Goal: Ask a question: Seek information or help from site administrators or community

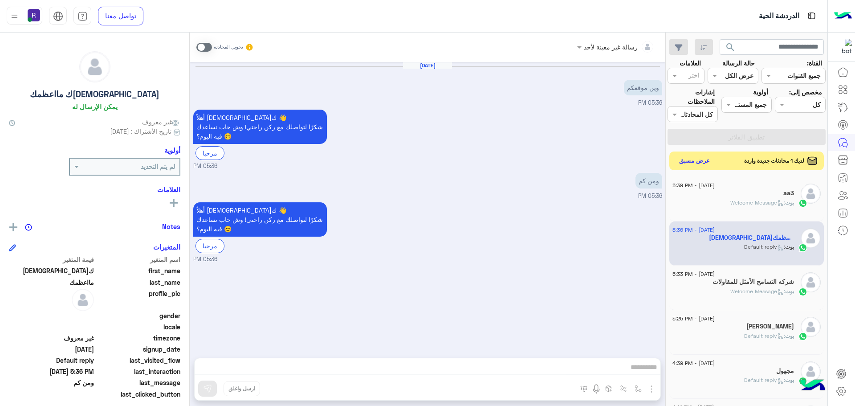
click at [700, 166] on button "عرض مسبق" at bounding box center [694, 161] width 37 height 12
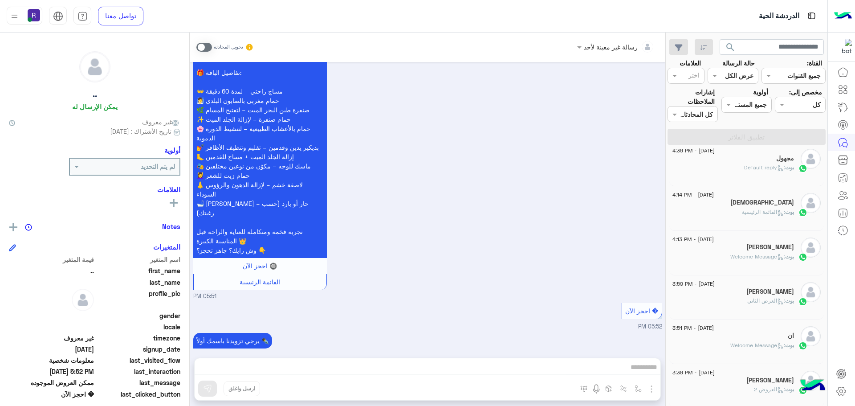
scroll to position [134, 0]
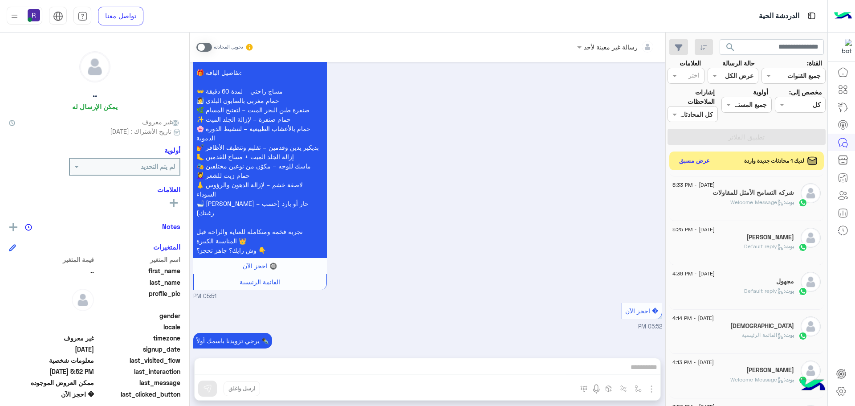
click at [695, 163] on button "عرض مسبق" at bounding box center [694, 161] width 37 height 12
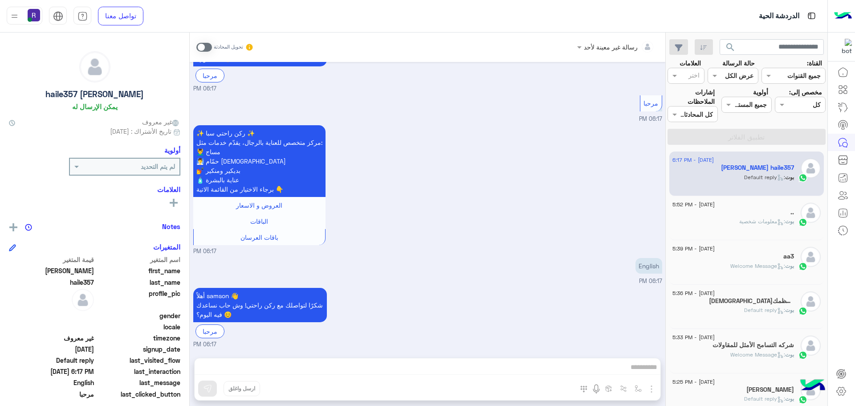
click at [741, 211] on div ".." at bounding box center [733, 212] width 122 height 9
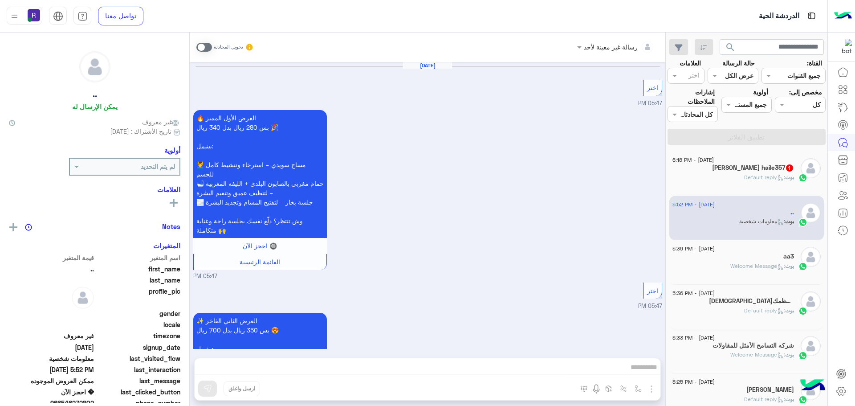
scroll to position [1916, 0]
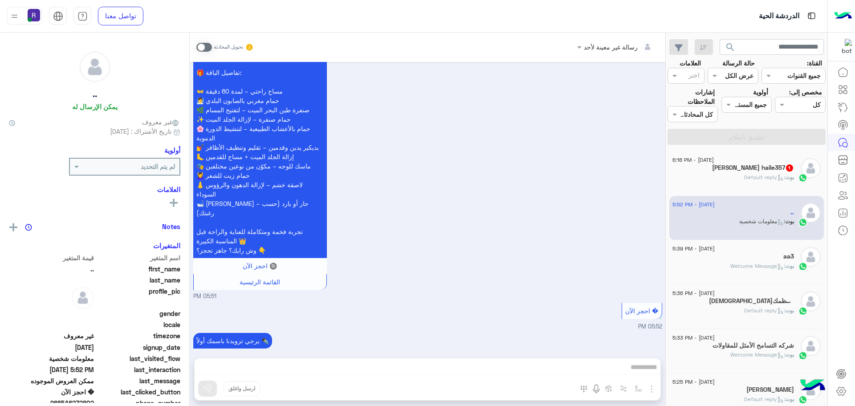
click at [751, 170] on h5 "[PERSON_NAME] haile357 1" at bounding box center [753, 168] width 82 height 8
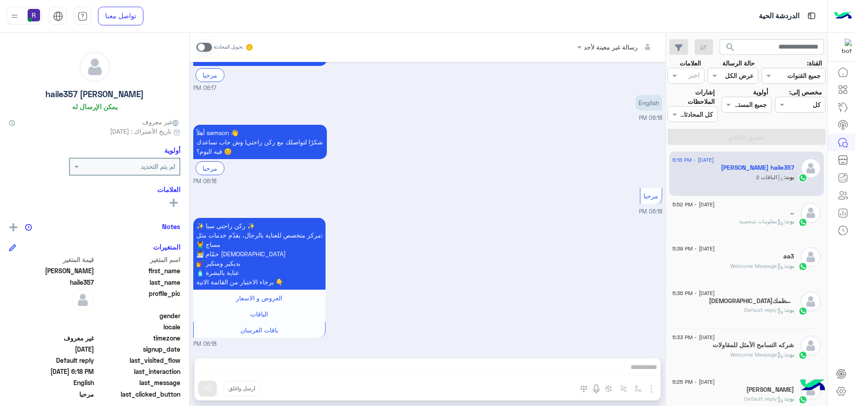
scroll to position [530, 0]
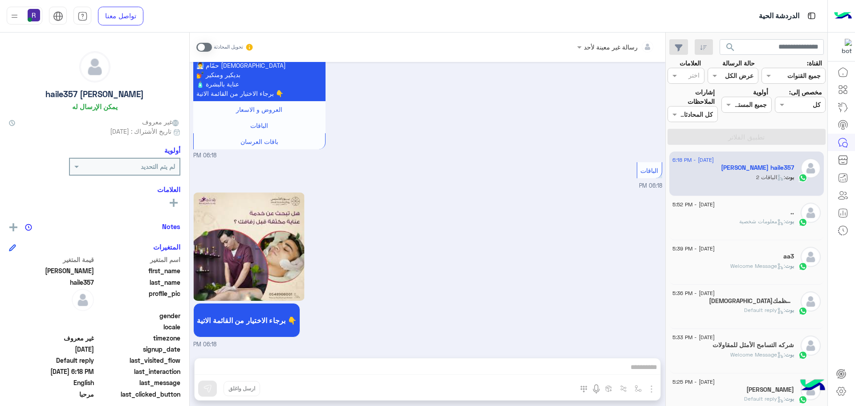
click at [539, 166] on div "الباقات 06:18 PM" at bounding box center [427, 175] width 469 height 30
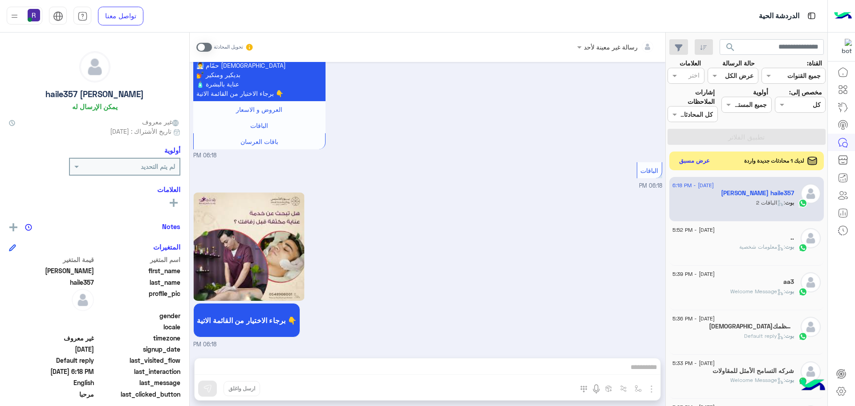
click at [694, 160] on button "عرض مسبق" at bounding box center [694, 161] width 37 height 12
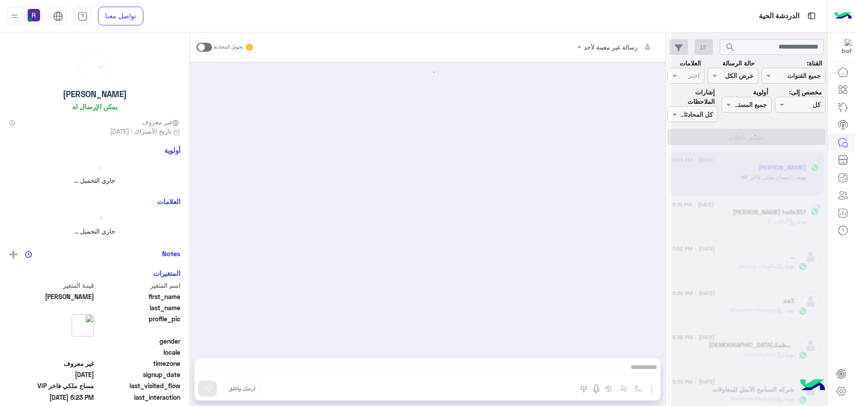
scroll to position [293, 0]
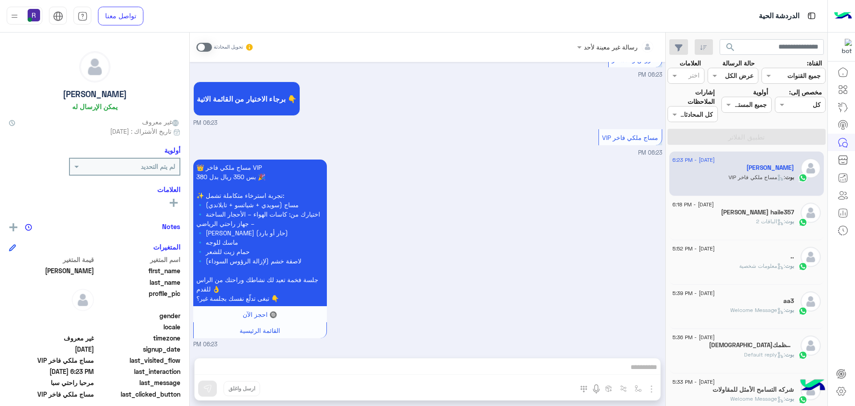
click at [745, 217] on div "بوت : الباقات 2" at bounding box center [733, 225] width 122 height 16
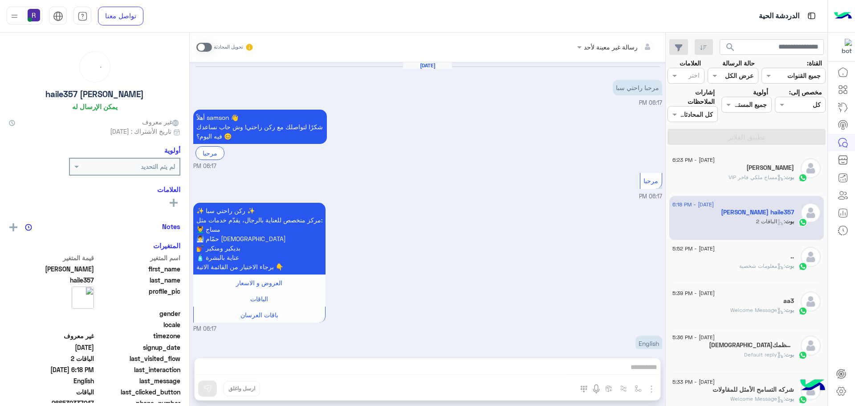
scroll to position [530, 0]
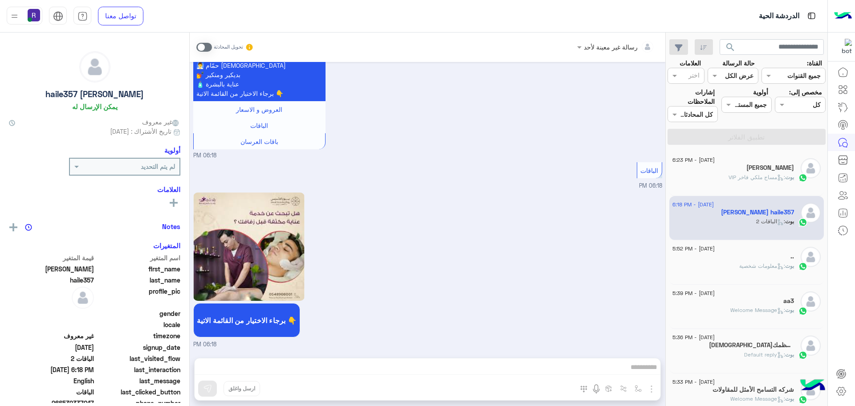
click at [751, 170] on div "[PERSON_NAME]" at bounding box center [733, 168] width 122 height 9
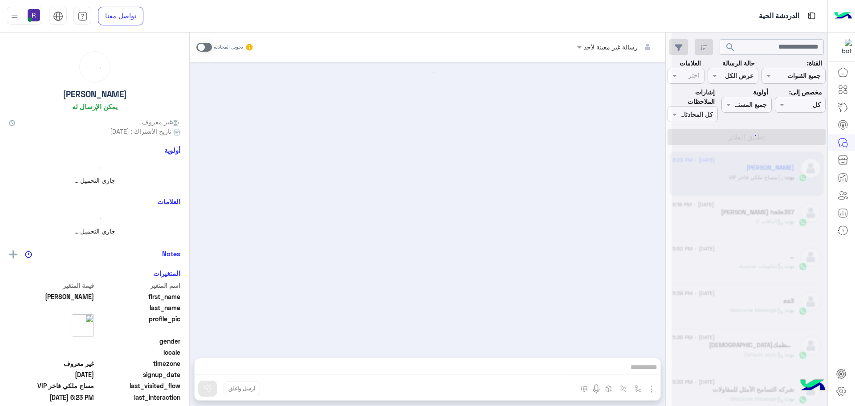
scroll to position [293, 0]
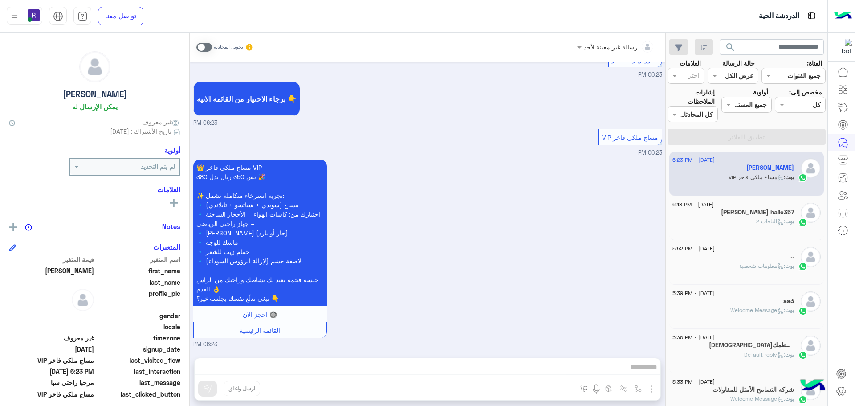
click at [748, 220] on div "بوت : الباقات 2" at bounding box center [733, 225] width 122 height 16
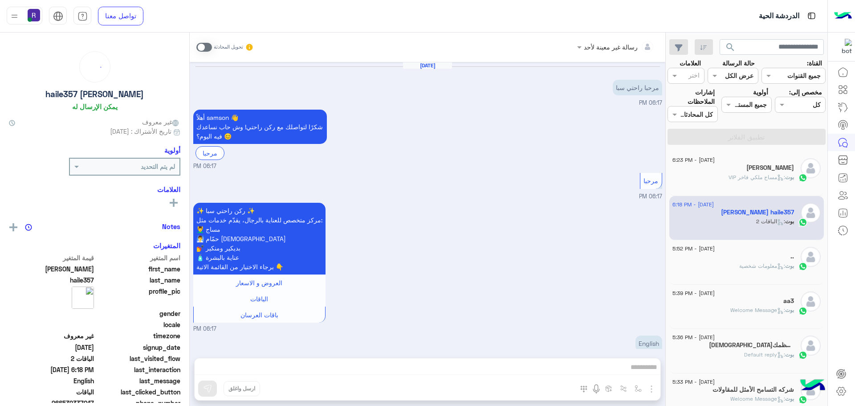
scroll to position [530, 0]
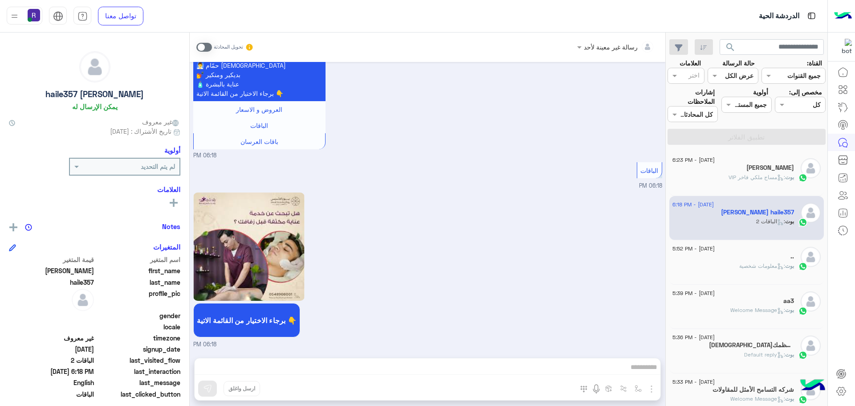
click at [752, 184] on div "بوت : مساج ملكي فاخر VIP" at bounding box center [733, 181] width 122 height 16
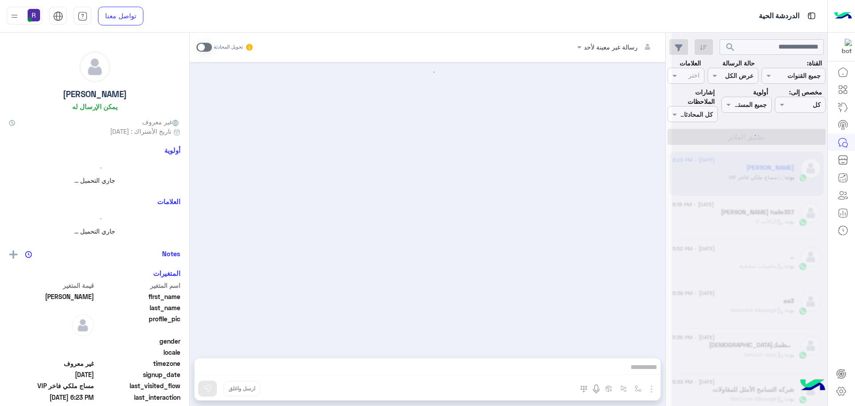
scroll to position [293, 0]
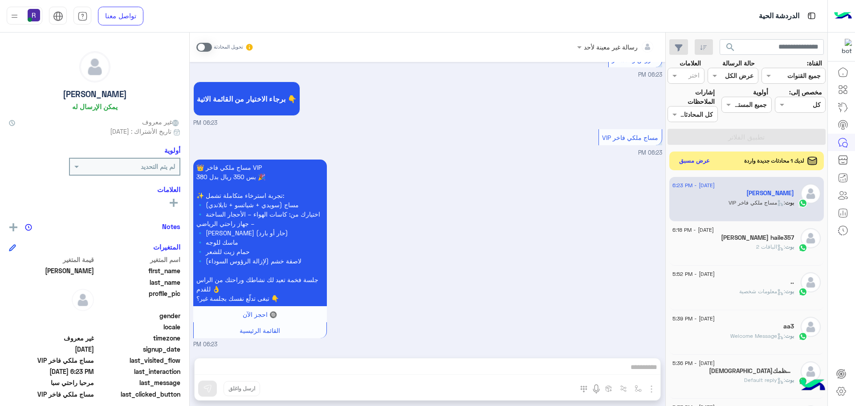
click at [703, 163] on button "عرض مسبق" at bounding box center [694, 161] width 37 height 12
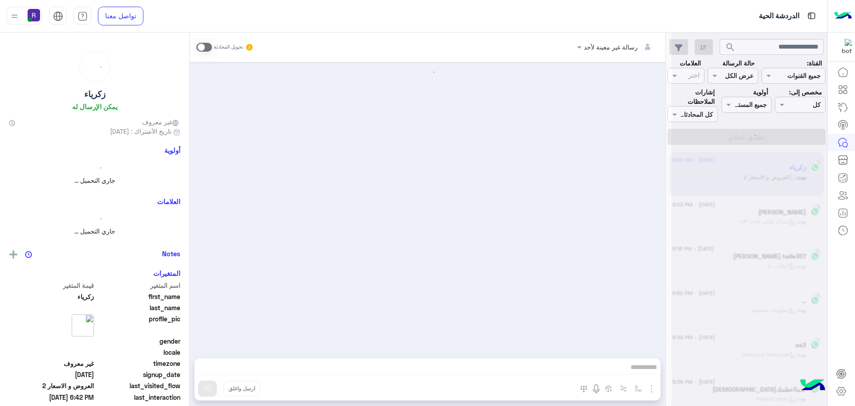
scroll to position [71, 0]
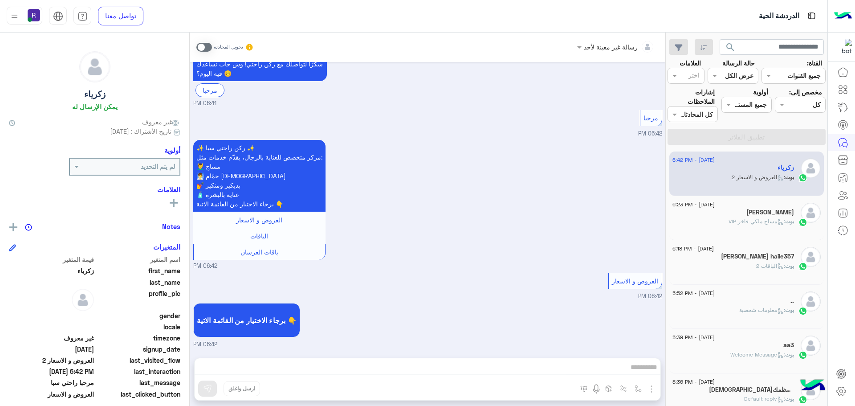
click at [207, 46] on span at bounding box center [204, 47] width 16 height 9
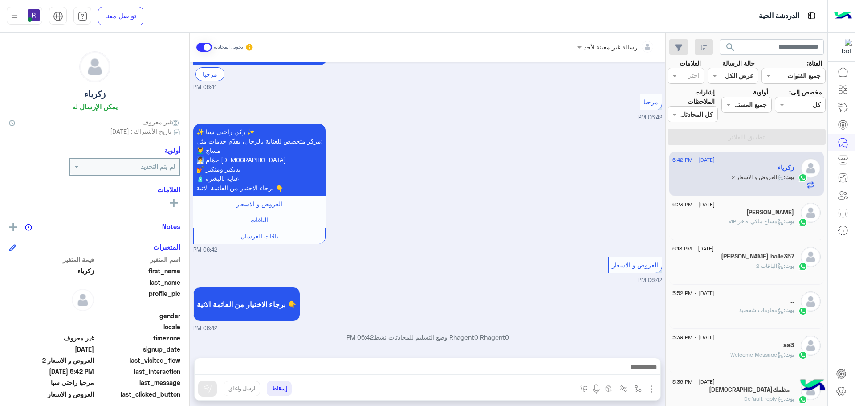
click at [650, 385] on img "button" at bounding box center [651, 388] width 11 height 11
click at [637, 371] on span "الصور" at bounding box center [634, 369] width 16 height 10
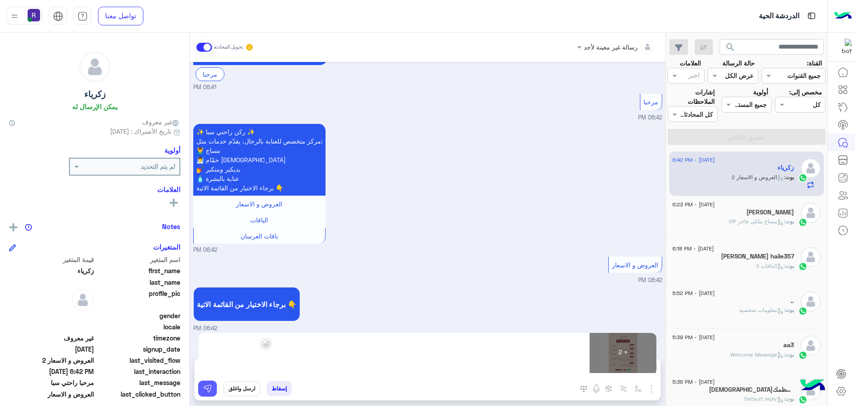
click at [213, 391] on button at bounding box center [207, 388] width 19 height 16
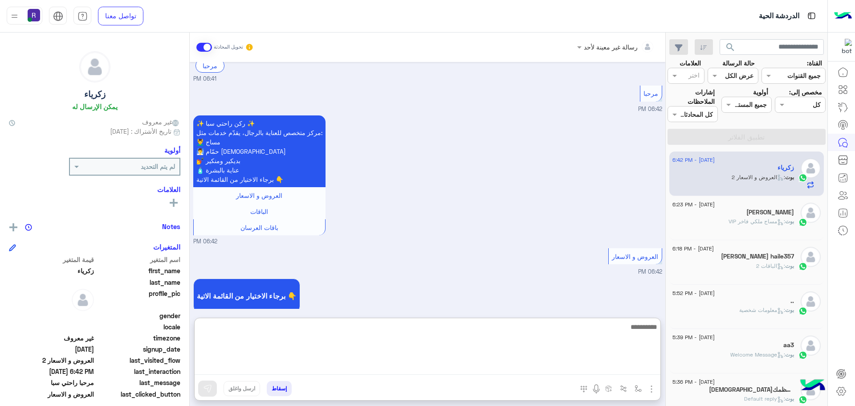
paste textarea "**********"
type textarea "*"
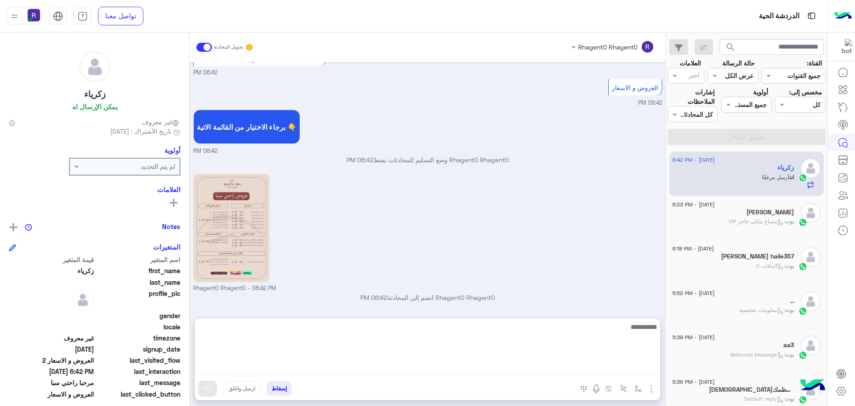
scroll to position [386, 0]
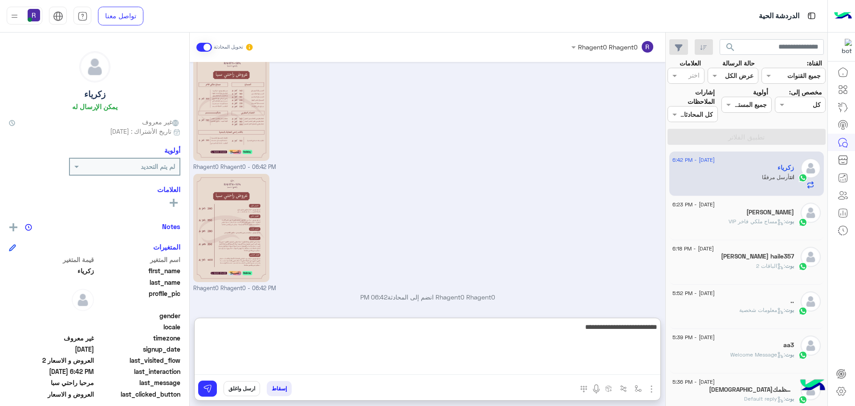
type textarea "**********"
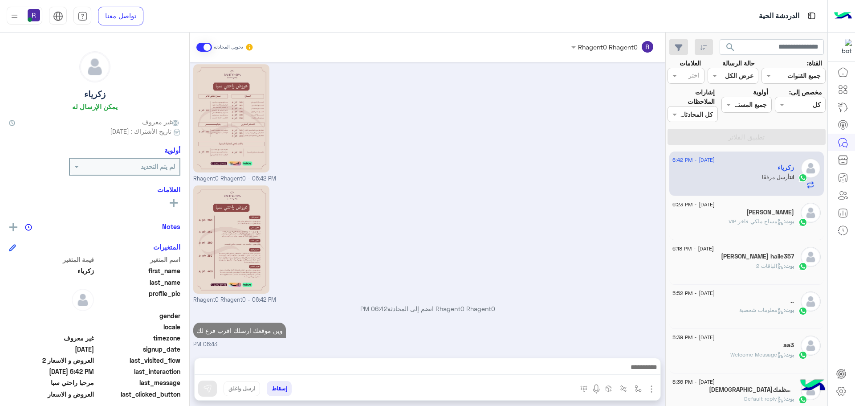
click at [750, 222] on span ": مساج ملكي فاخر VIP" at bounding box center [756, 221] width 57 height 7
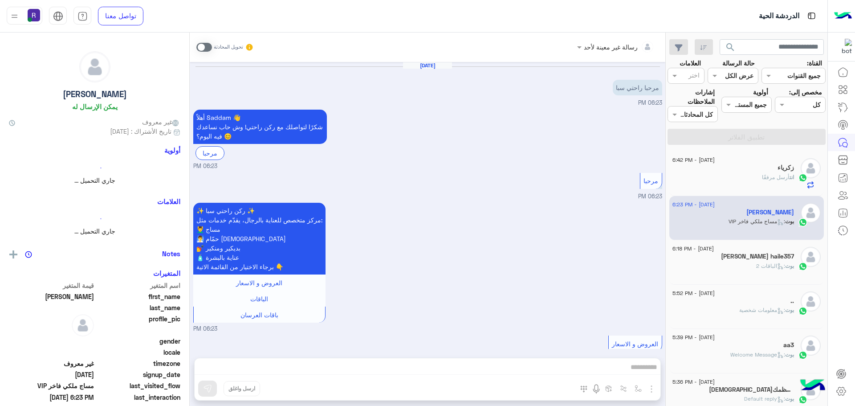
scroll to position [293, 0]
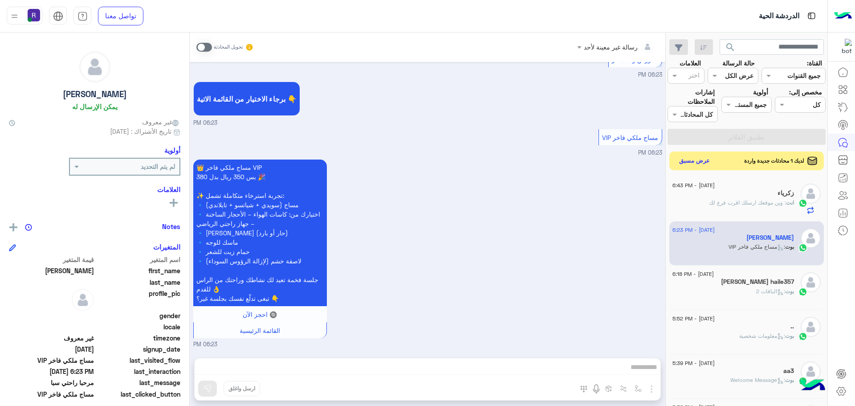
click at [699, 163] on button "عرض مسبق" at bounding box center [694, 161] width 37 height 12
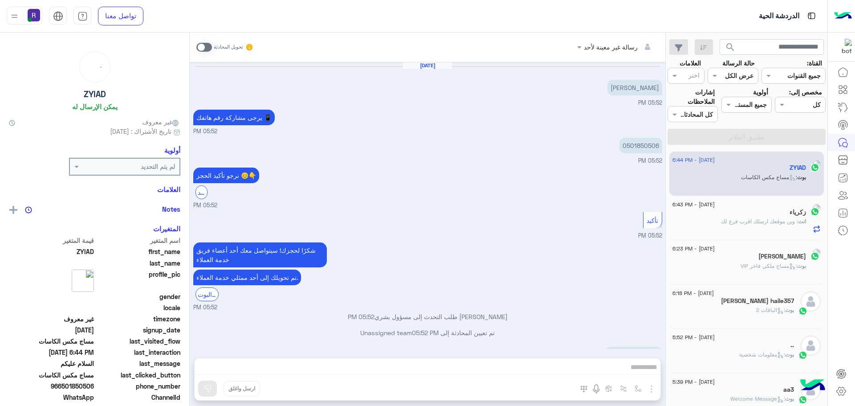
scroll to position [691, 0]
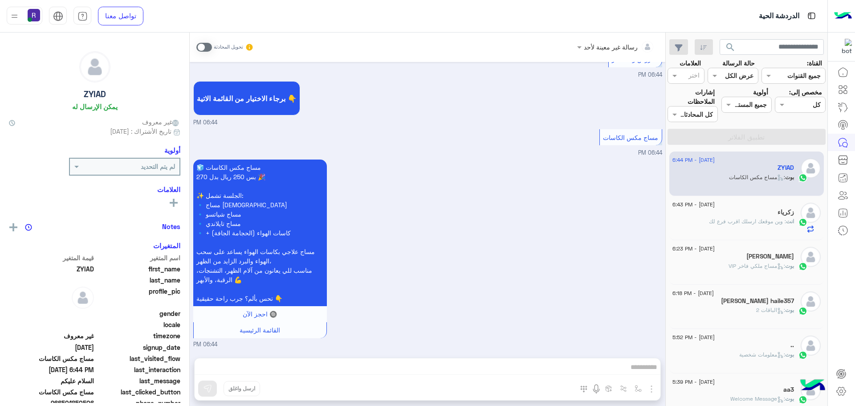
click at [768, 212] on div "زكرياء" at bounding box center [733, 212] width 122 height 9
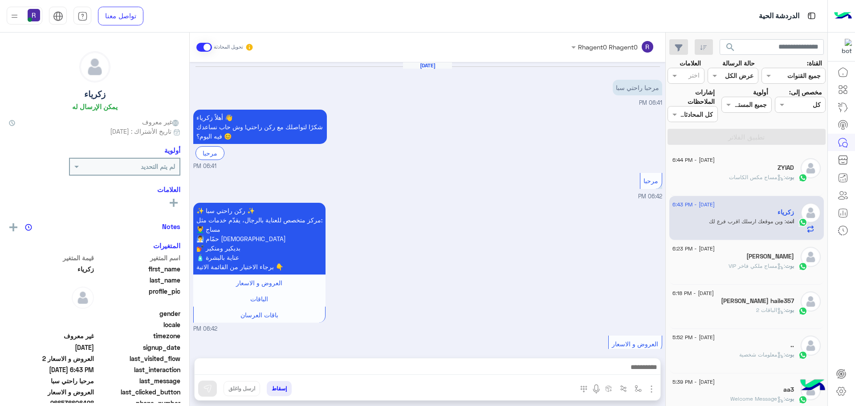
scroll to position [374, 0]
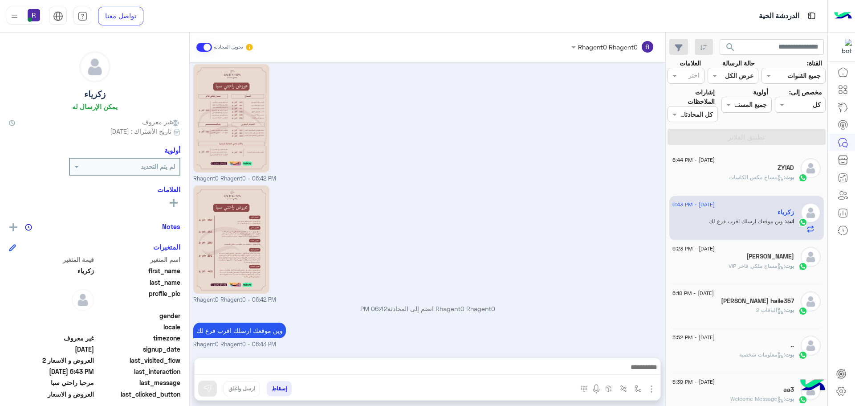
click at [748, 175] on span ": مساج مكس الكاسات" at bounding box center [757, 177] width 56 height 7
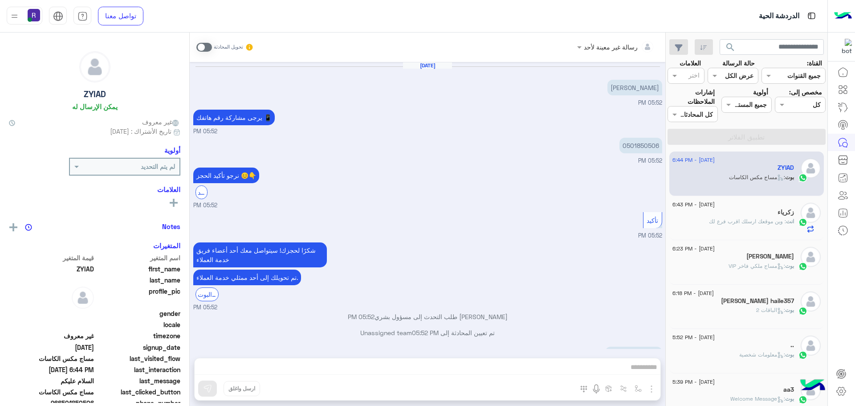
scroll to position [691, 0]
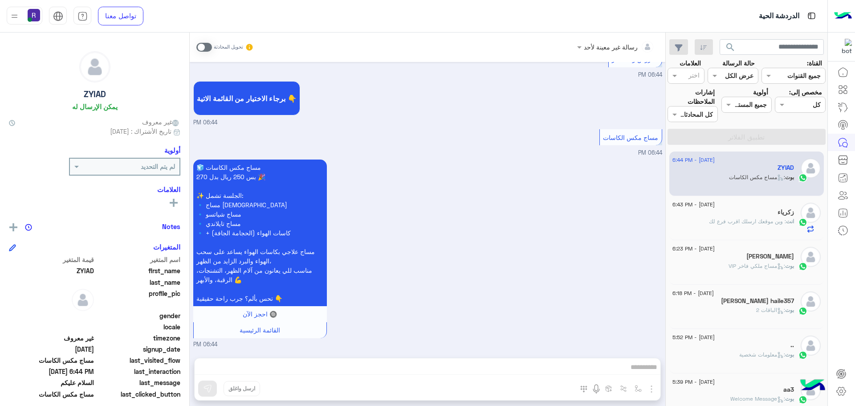
click at [744, 211] on div "زكرياء" at bounding box center [733, 212] width 122 height 9
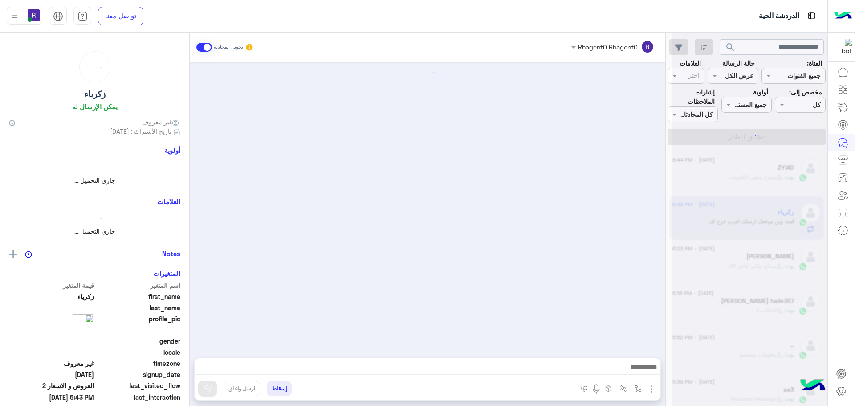
scroll to position [374, 0]
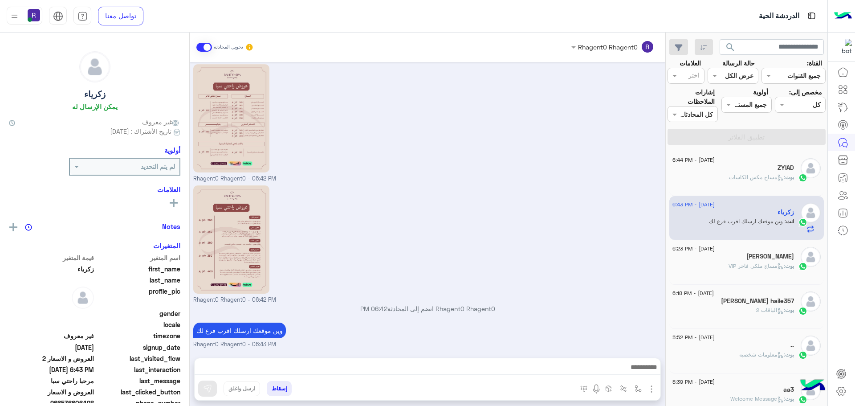
click at [744, 176] on span ": مساج مكس الكاسات" at bounding box center [757, 177] width 56 height 7
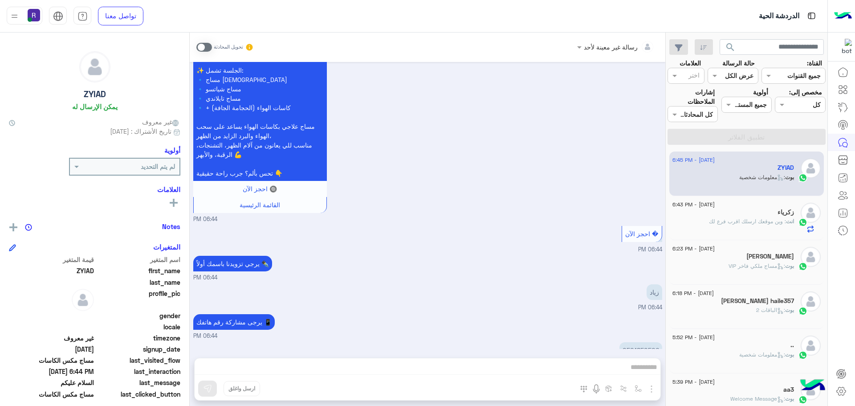
scroll to position [882, 0]
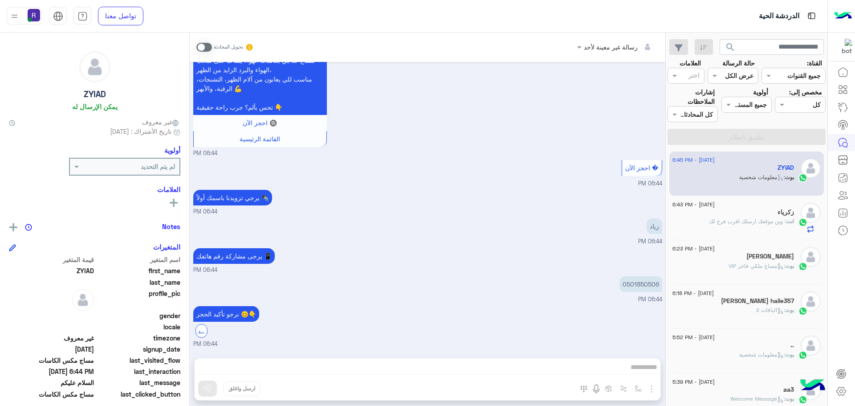
click at [205, 48] on span at bounding box center [204, 47] width 16 height 9
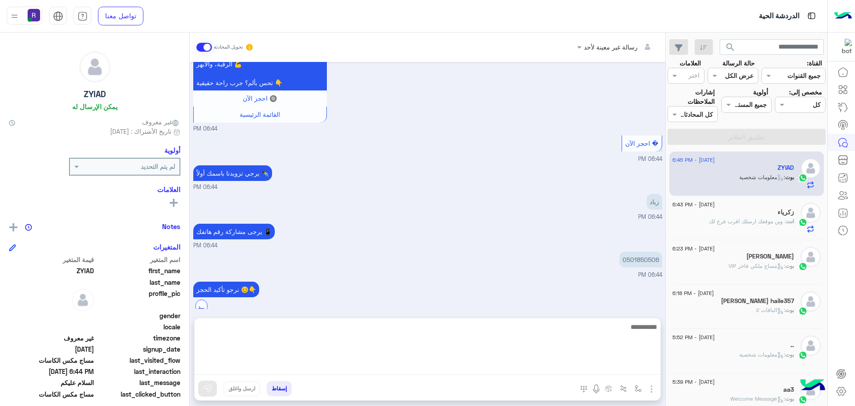
click at [337, 365] on textarea at bounding box center [428, 347] width 466 height 53
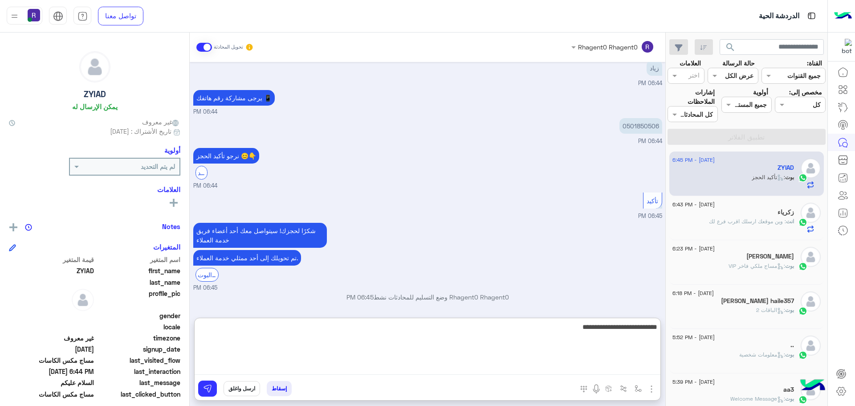
click at [595, 327] on textarea "**********" at bounding box center [428, 347] width 466 height 53
type textarea "**********"
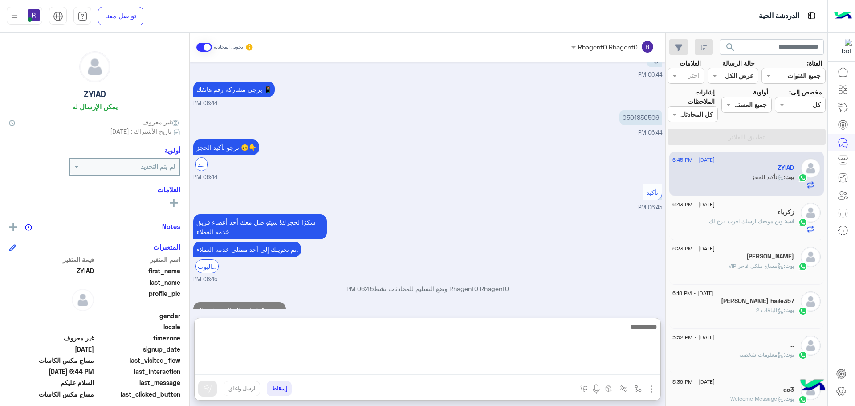
scroll to position [1068, 0]
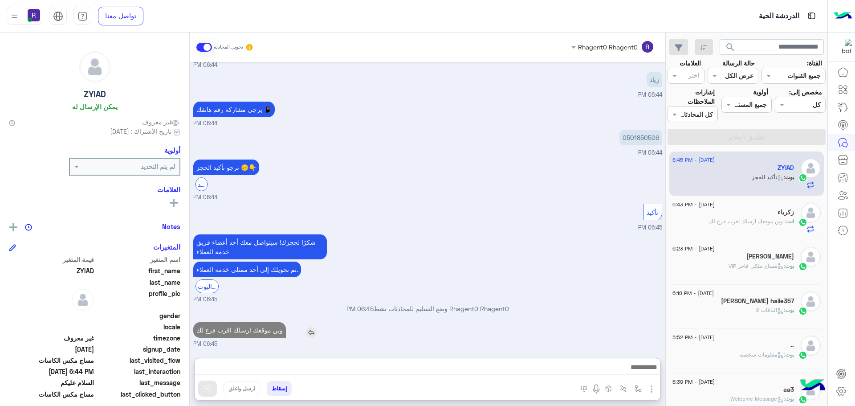
click at [250, 322] on p "وين موقعك ارسلك اقرب فرع لك" at bounding box center [239, 330] width 93 height 16
click at [256, 332] on p "وين موقعك ارسلك اقرب فرع لك" at bounding box center [239, 330] width 93 height 16
type textarea "*****"
click at [256, 332] on p "وين موقعك ارسلك اقرب فرع لك" at bounding box center [239, 330] width 93 height 16
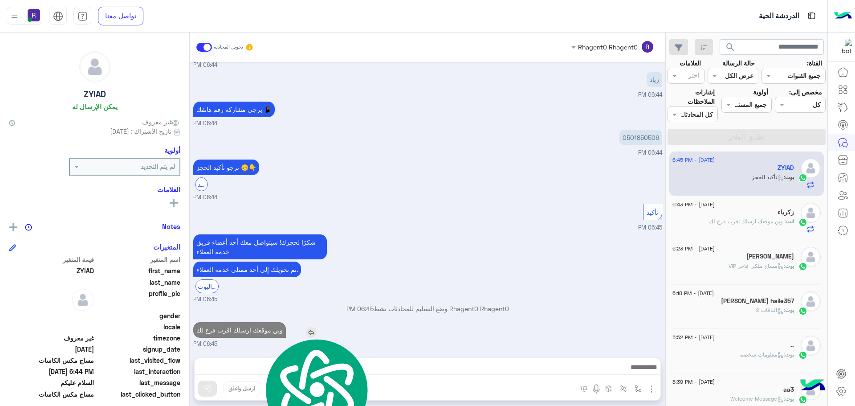
click at [256, 332] on p "وين موقعك ارسلك اقرب فرع لك" at bounding box center [239, 330] width 93 height 16
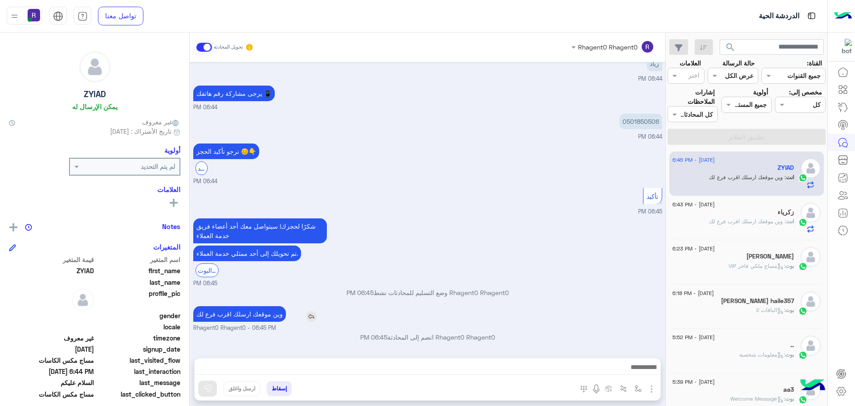
drag, startPoint x: 256, startPoint y: 332, endPoint x: 299, endPoint y: 318, distance: 44.9
click at [331, 302] on div "Rhagent0 Rhagent0 وضع التسليم للمحادثات نشط 06:45 PM" at bounding box center [427, 296] width 469 height 16
click at [264, 316] on p "وين موقعك ارسلك اقرب فرع لك" at bounding box center [239, 314] width 93 height 16
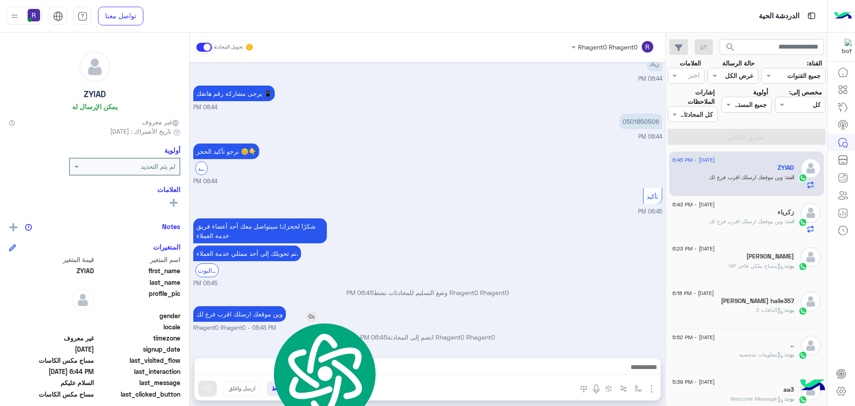
copy app-msgs-text
click at [749, 219] on span ": وين موقعك ارسلك اقرب فرع لك" at bounding box center [747, 221] width 77 height 7
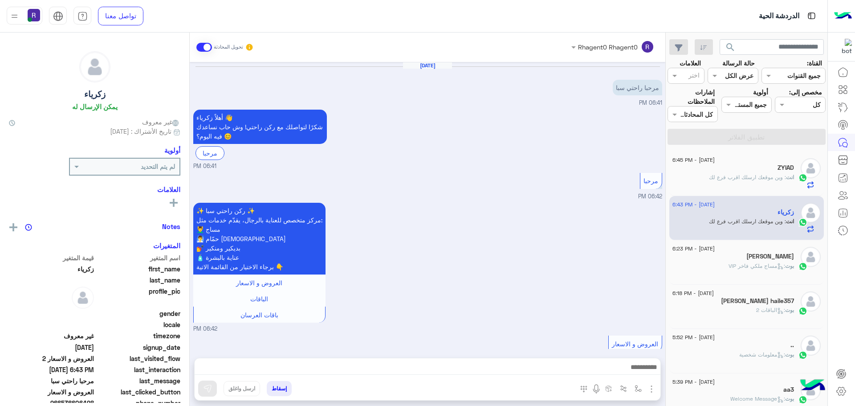
scroll to position [374, 0]
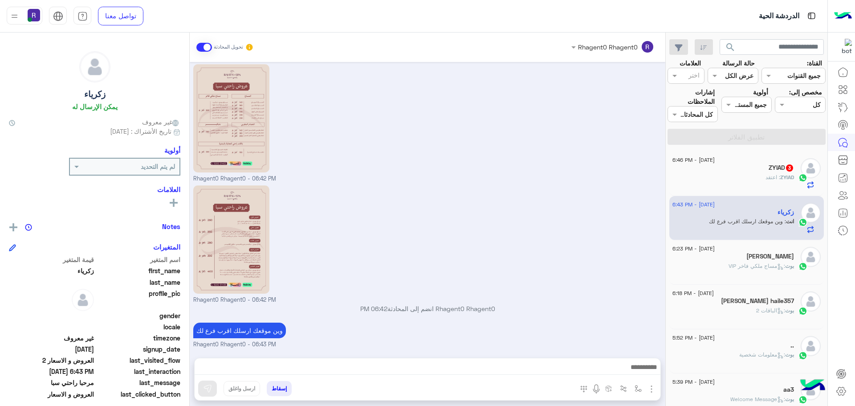
click at [768, 170] on h5 "ZYIAD 3" at bounding box center [780, 168] width 25 height 8
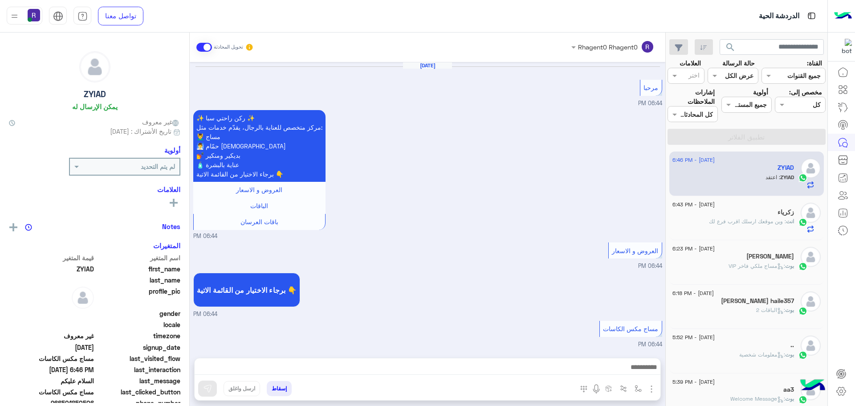
scroll to position [642, 0]
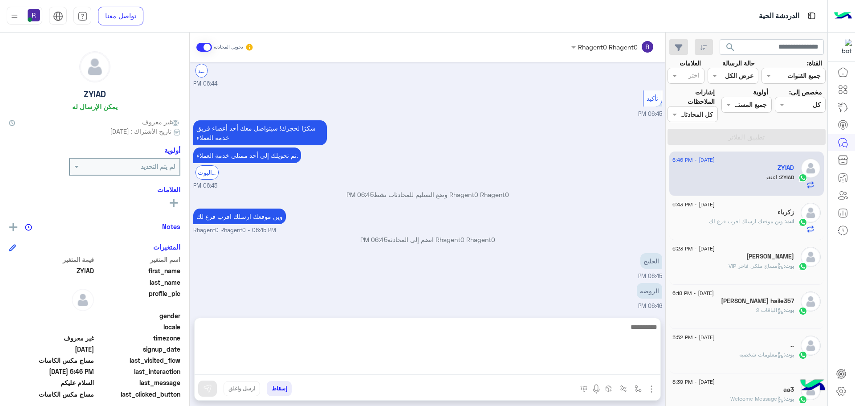
click at [570, 367] on textarea at bounding box center [428, 347] width 466 height 53
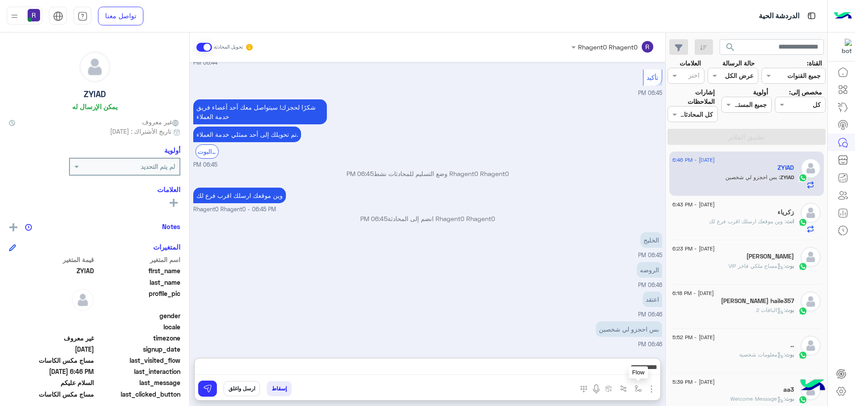
click at [636, 385] on img "button" at bounding box center [637, 388] width 7 height 7
click at [633, 370] on input "text" at bounding box center [611, 369] width 60 height 10
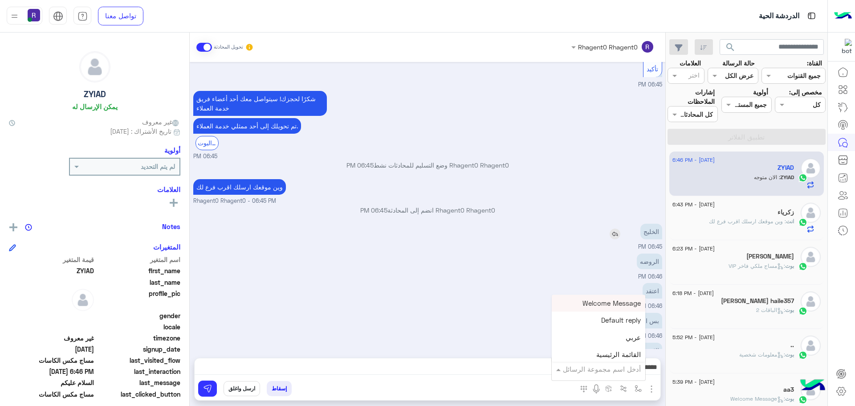
scroll to position [702, 0]
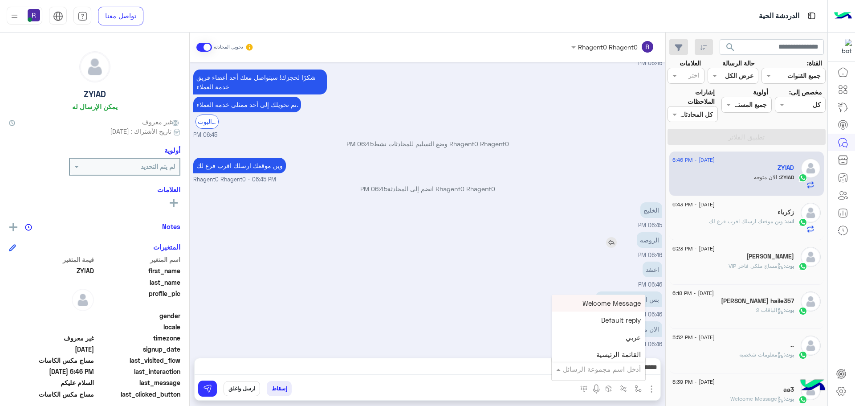
click at [598, 247] on div "الروضه" at bounding box center [624, 240] width 76 height 16
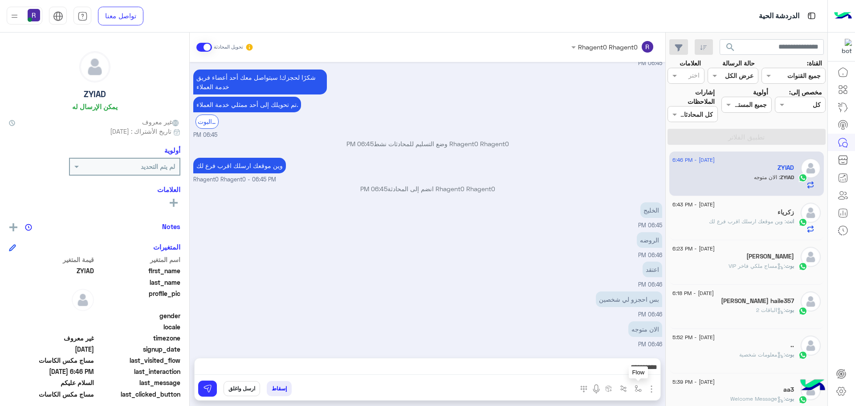
click at [635, 388] on img "button" at bounding box center [637, 388] width 7 height 7
click at [630, 375] on div "أدخل اسم مجموعة الرسائل" at bounding box center [598, 369] width 93 height 16
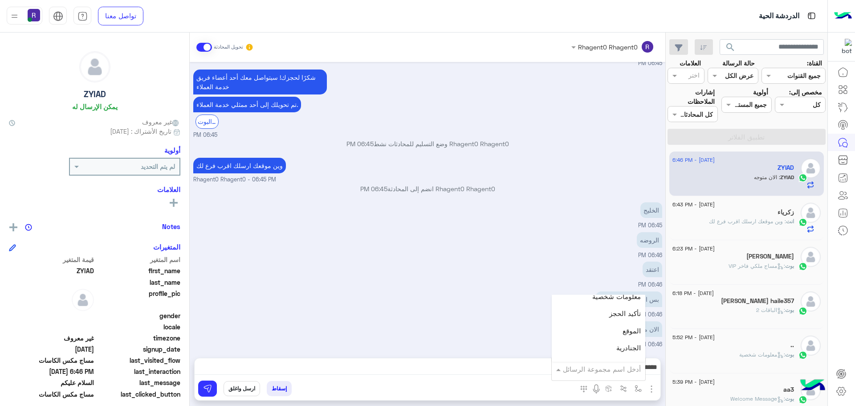
scroll to position [579, 0]
click at [600, 326] on div "الجنادرية" at bounding box center [598, 324] width 93 height 17
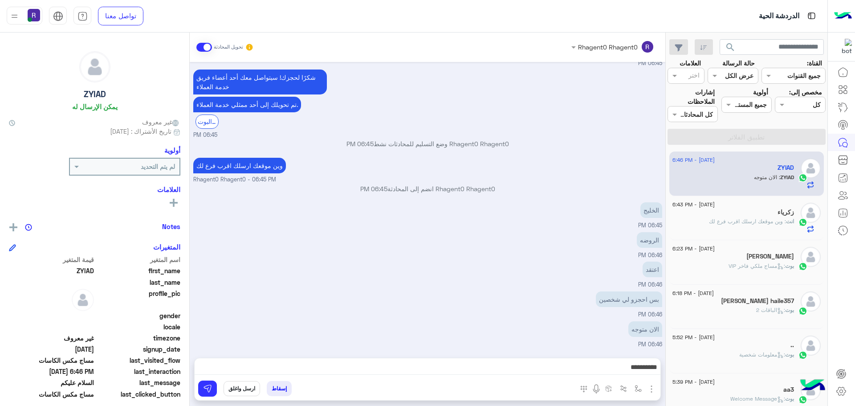
type textarea "*********"
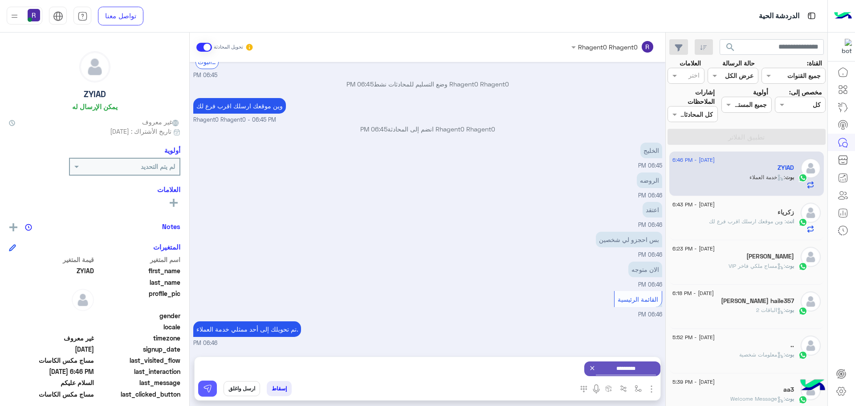
click at [210, 388] on img at bounding box center [207, 388] width 9 height 9
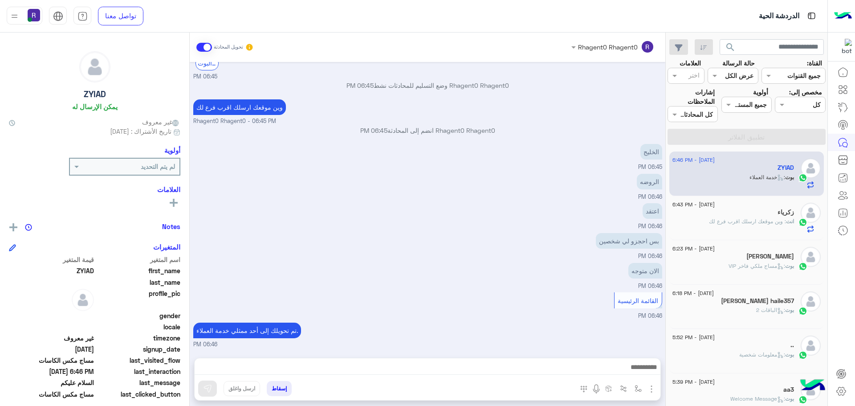
scroll to position [760, 0]
click at [475, 274] on div "الان متوجه 06:46 PM" at bounding box center [427, 275] width 469 height 30
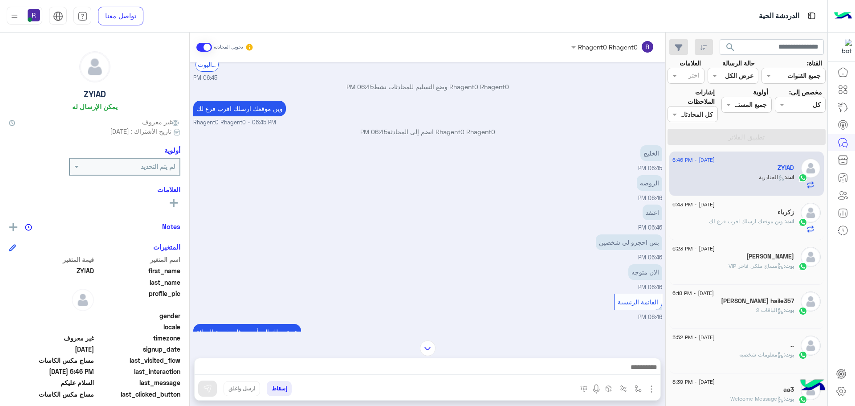
scroll to position [839, 0]
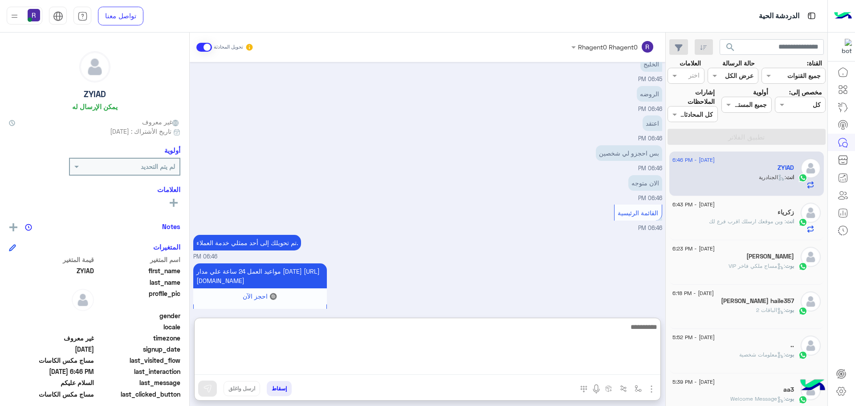
click at [403, 370] on textarea at bounding box center [428, 347] width 466 height 53
type textarea "**********"
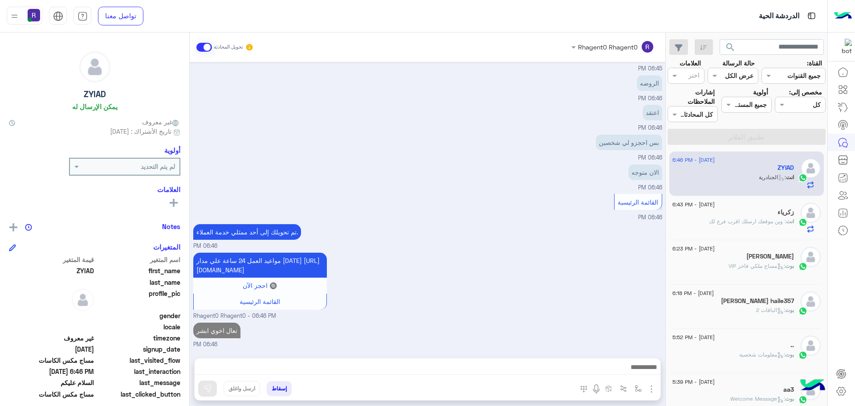
click at [443, 252] on div "مواعيد العمل 24 ساعة علي مدار [DATE] [URL][DOMAIN_NAME] 🔘 احجز الآن القائمة الر…" at bounding box center [427, 285] width 469 height 70
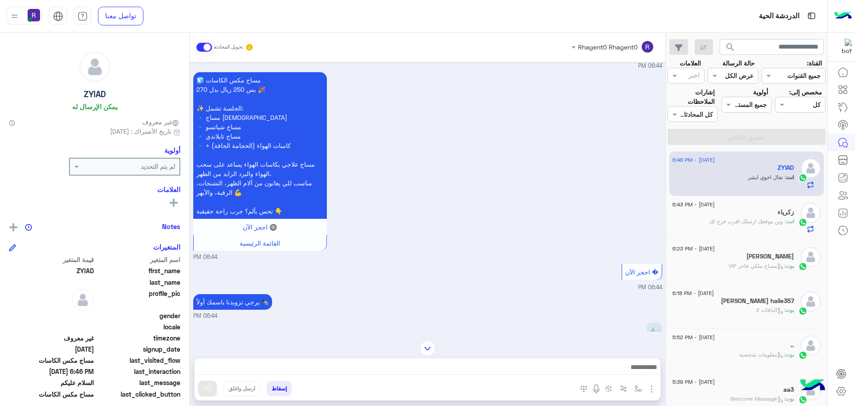
scroll to position [244, 0]
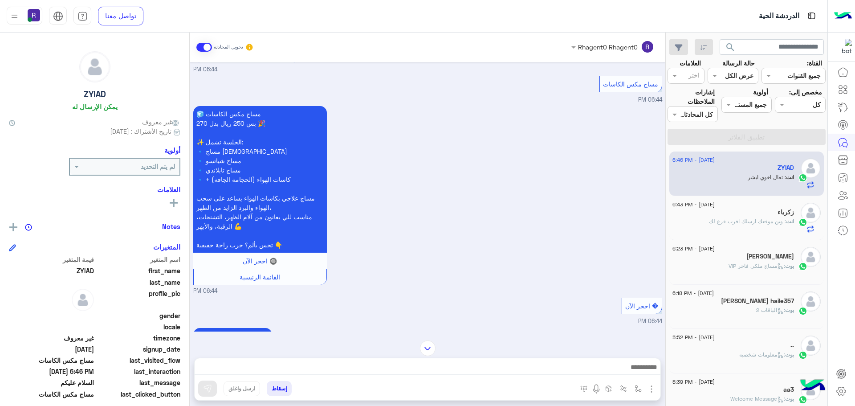
click at [772, 220] on span ": وين موقعك ارسلك اقرب فرع لك" at bounding box center [747, 221] width 77 height 7
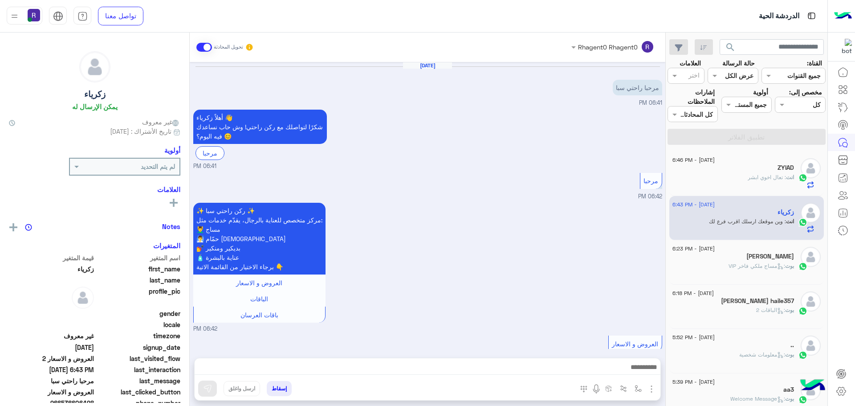
scroll to position [374, 0]
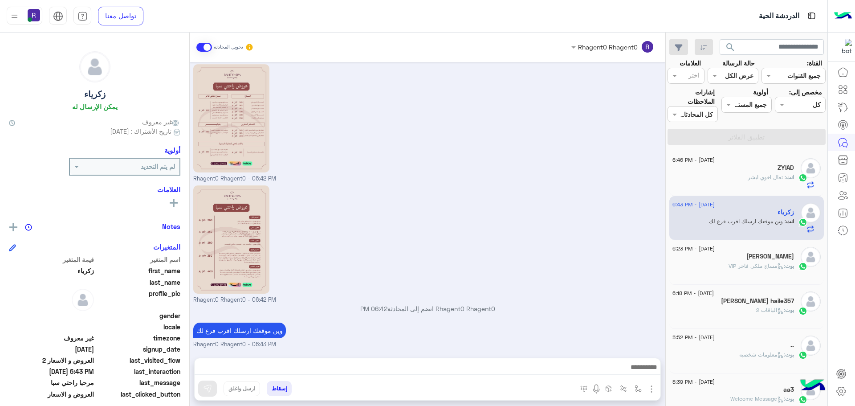
click at [719, 180] on div "انت : تعال اخوي ابشر" at bounding box center [733, 181] width 122 height 16
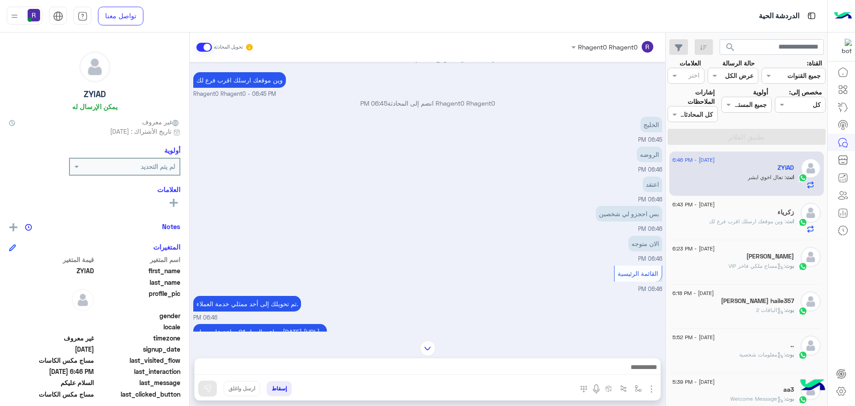
scroll to position [1358, 0]
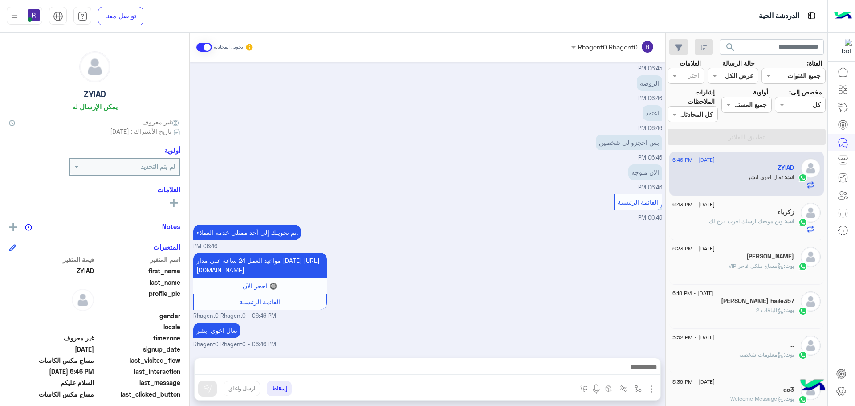
click at [723, 211] on div "زكرياء" at bounding box center [733, 212] width 122 height 9
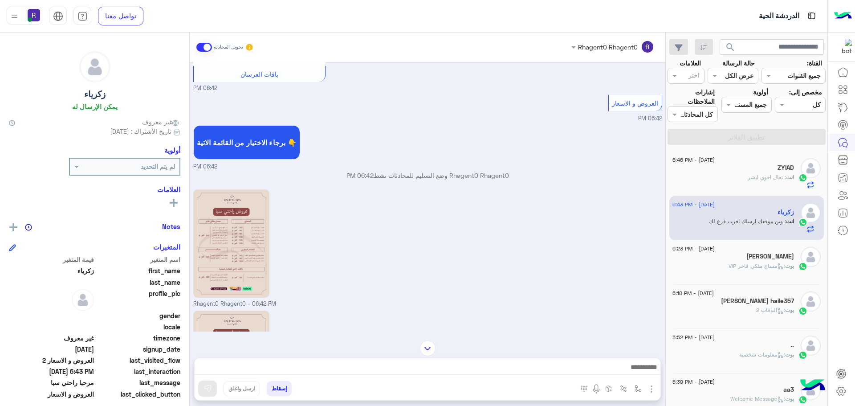
scroll to position [374, 0]
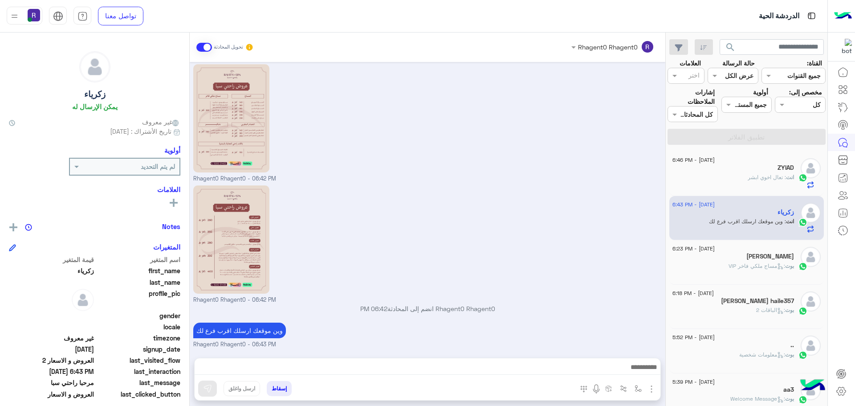
click at [742, 170] on div "ZYIAD" at bounding box center [733, 168] width 122 height 9
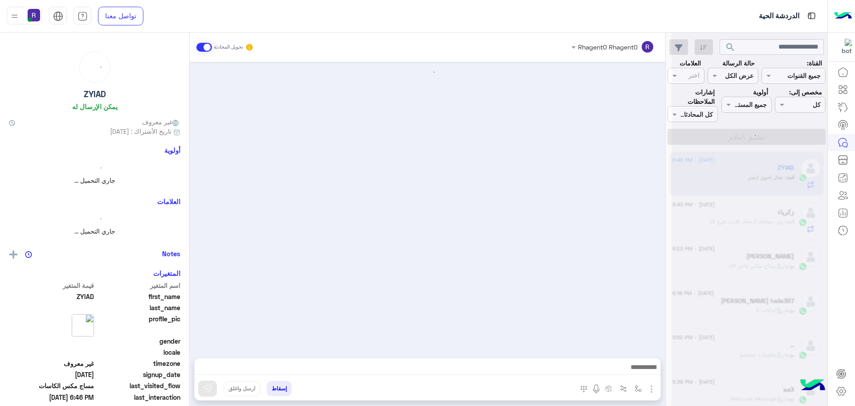
scroll to position [397, 0]
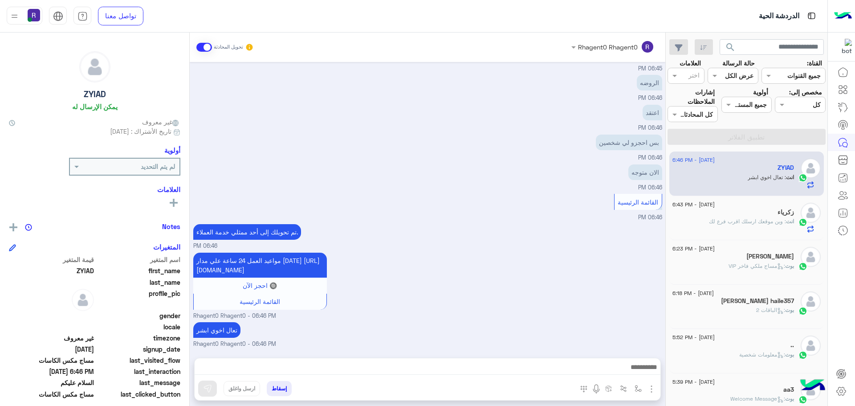
click at [277, 117] on div "اعتقد 06:46 PM" at bounding box center [427, 117] width 469 height 30
click at [763, 219] on span ": وين موقعك ارسلك اقرب فرع لك" at bounding box center [747, 221] width 77 height 7
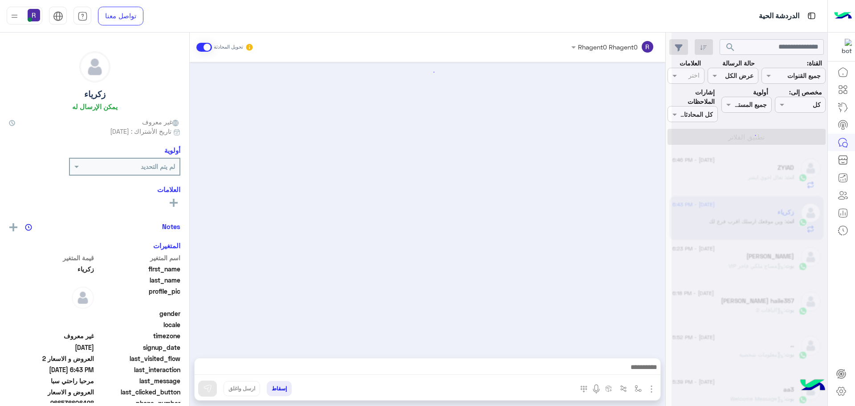
scroll to position [374, 0]
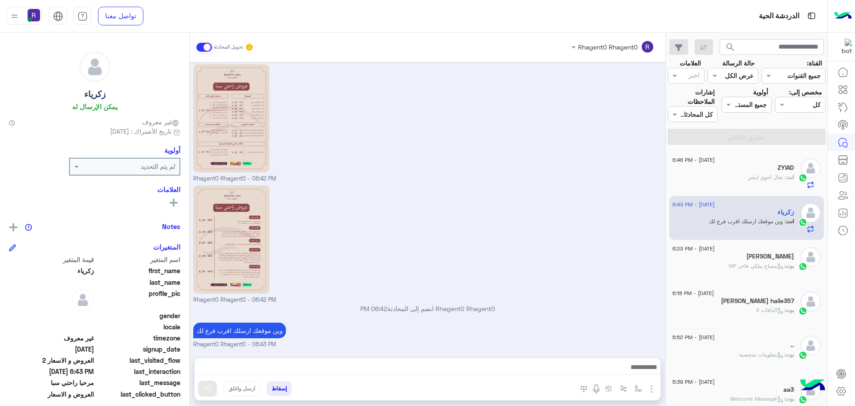
click at [715, 174] on div "انت : تعال اخوي ابشر" at bounding box center [733, 181] width 122 height 16
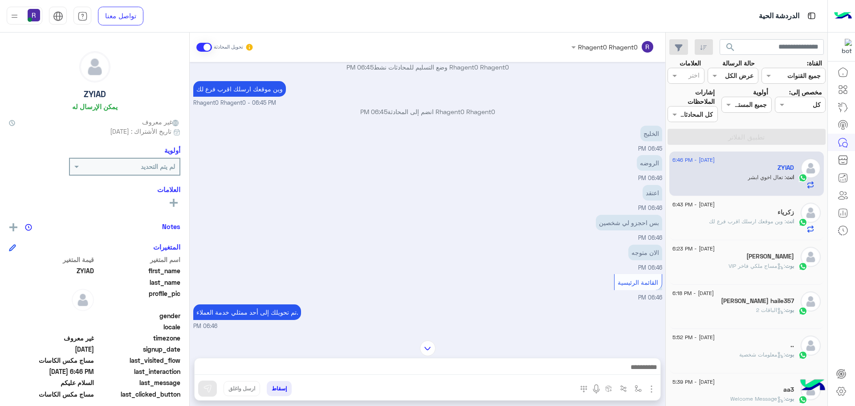
scroll to position [397, 0]
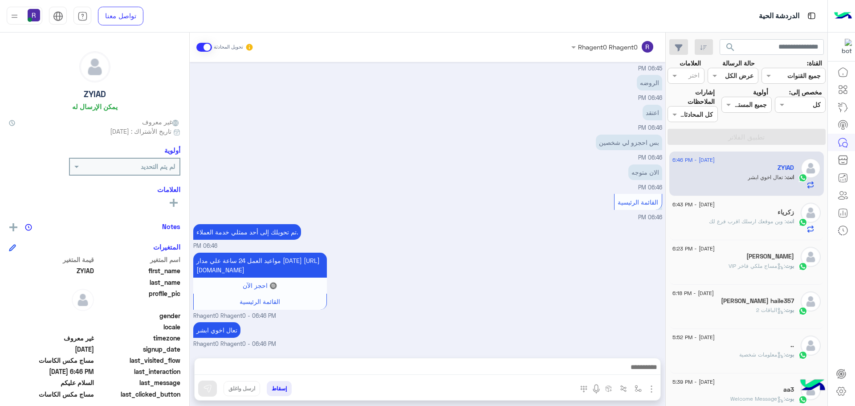
click at [780, 226] on div "انت : وين موقعك ارسلك اقرب فرع لك" at bounding box center [733, 225] width 122 height 16
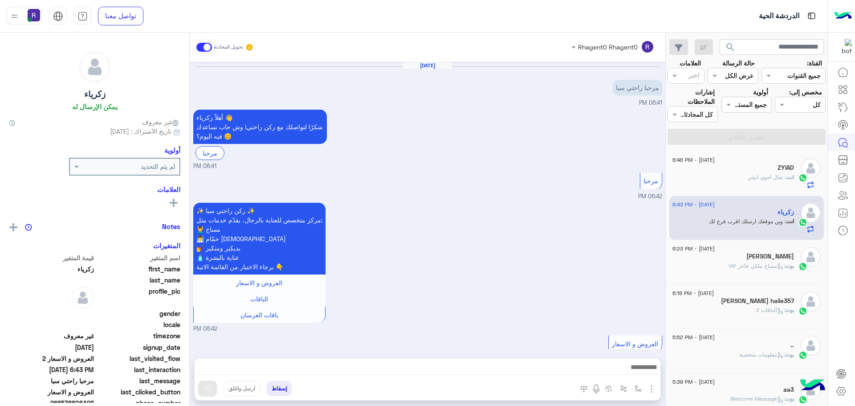
scroll to position [374, 0]
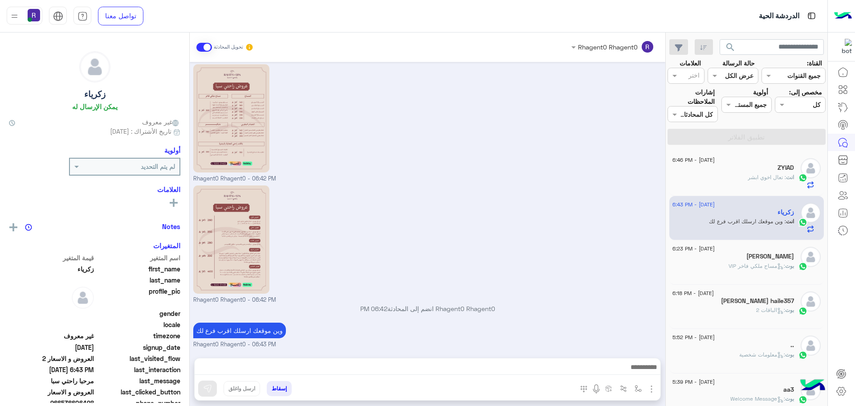
click at [752, 258] on div "[PERSON_NAME]" at bounding box center [733, 256] width 122 height 9
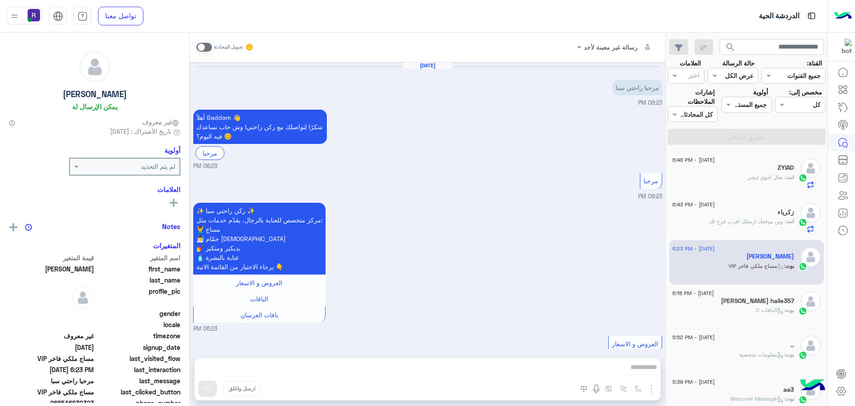
scroll to position [293, 0]
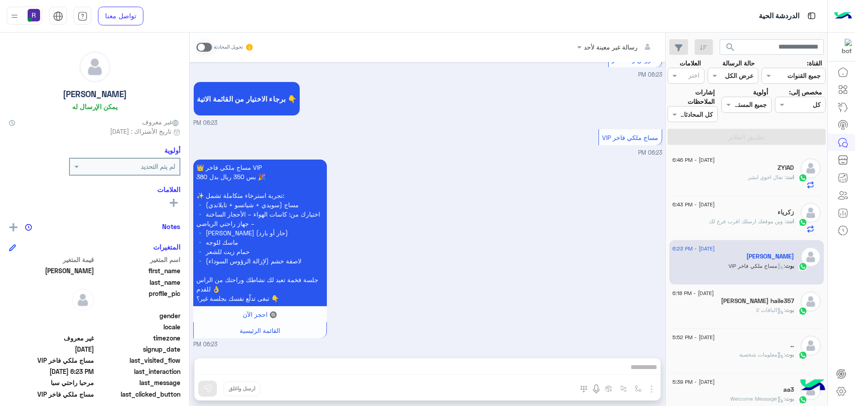
click at [209, 48] on span at bounding box center [204, 47] width 16 height 9
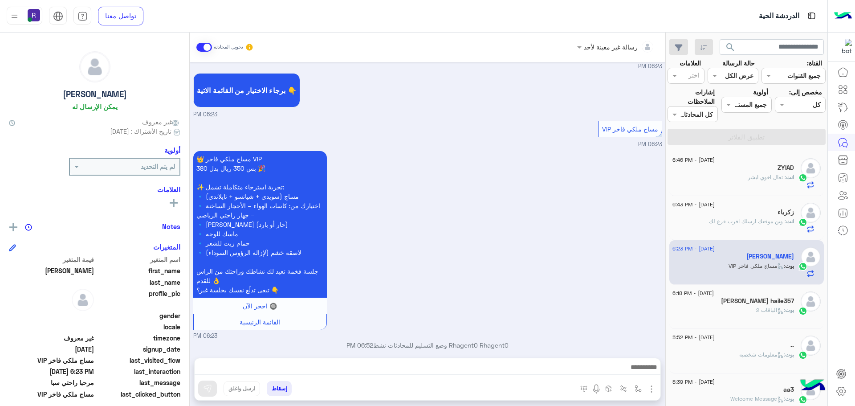
scroll to position [309, 0]
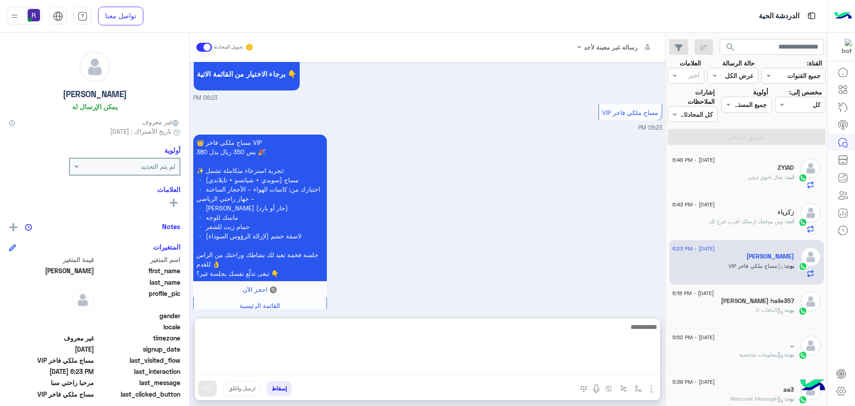
paste textarea "**********"
type textarea "**********"
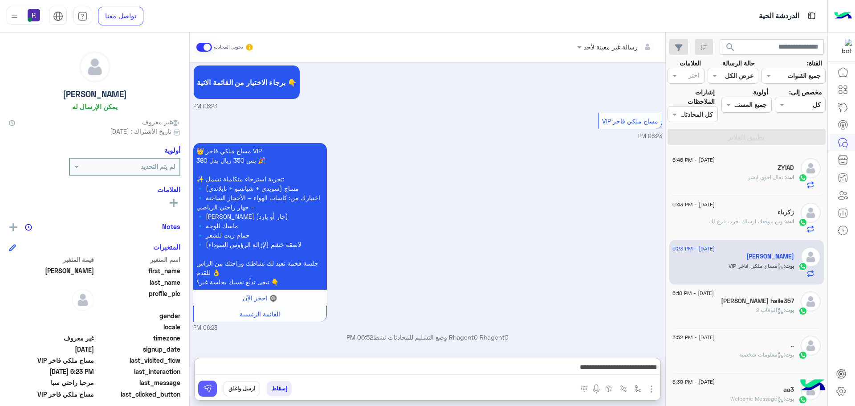
click at [210, 385] on img at bounding box center [207, 388] width 9 height 9
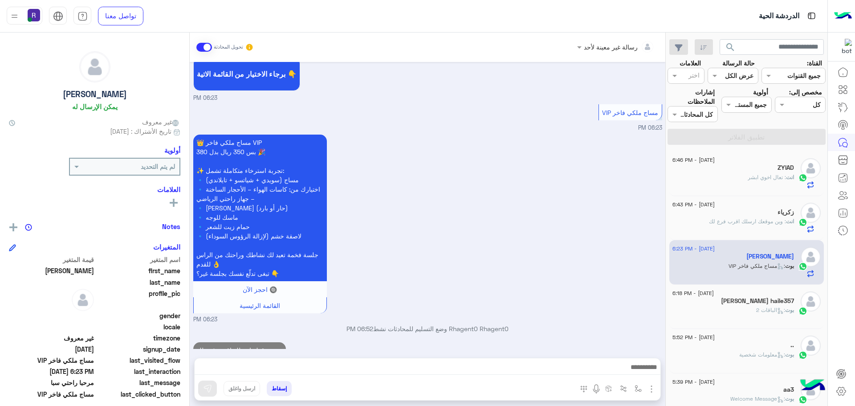
scroll to position [337, 0]
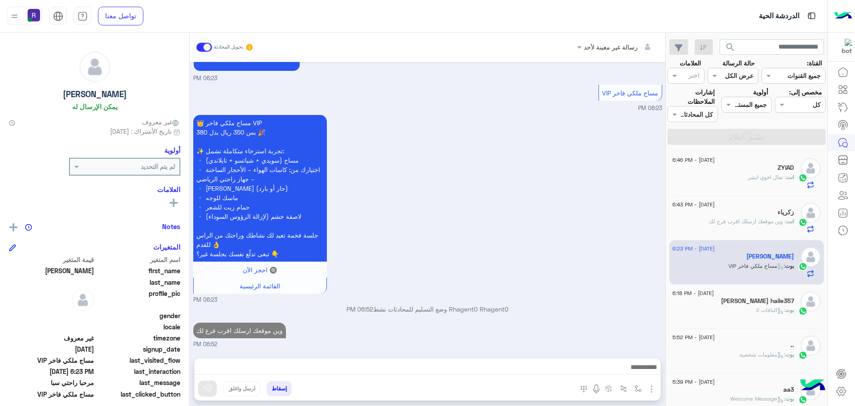
click at [747, 314] on div "بوت : الباقات 2" at bounding box center [733, 314] width 122 height 16
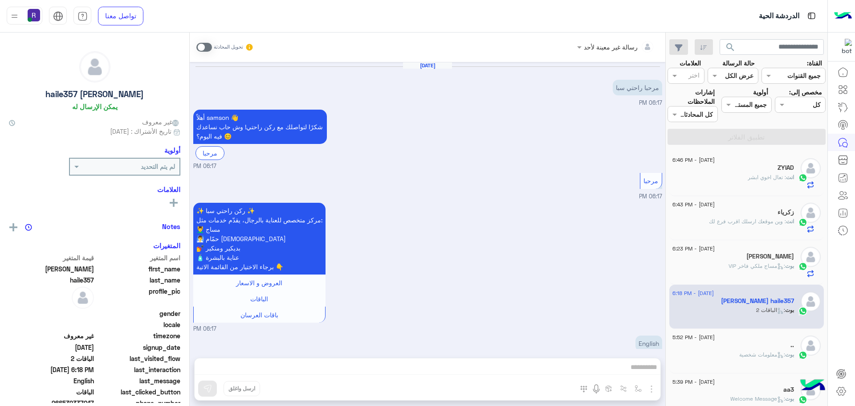
scroll to position [530, 0]
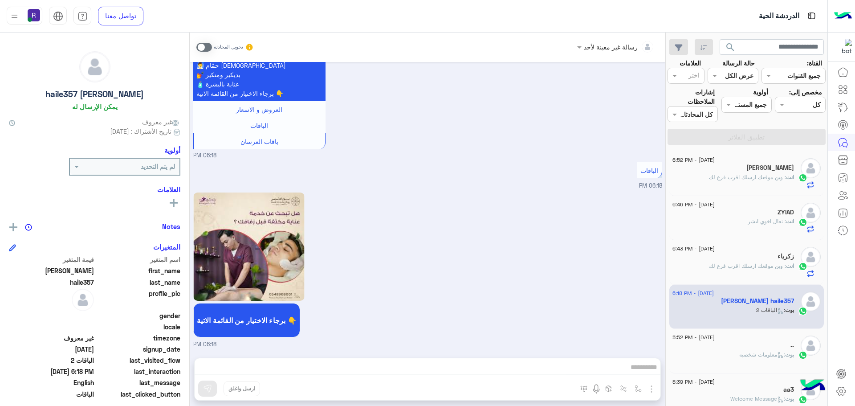
click at [210, 49] on span at bounding box center [204, 47] width 16 height 9
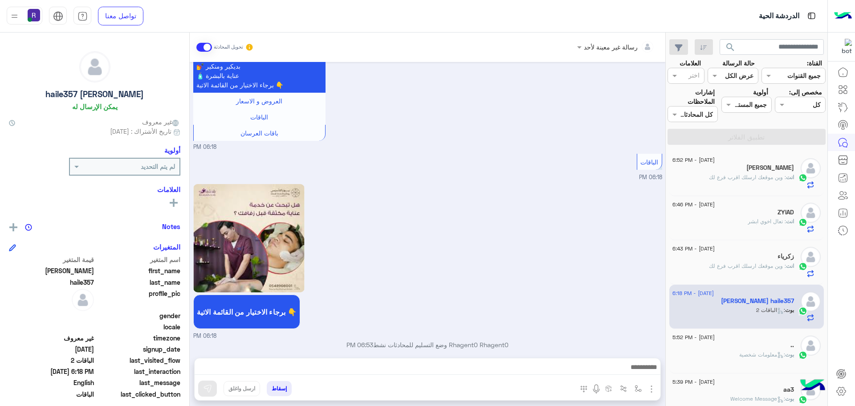
scroll to position [546, 0]
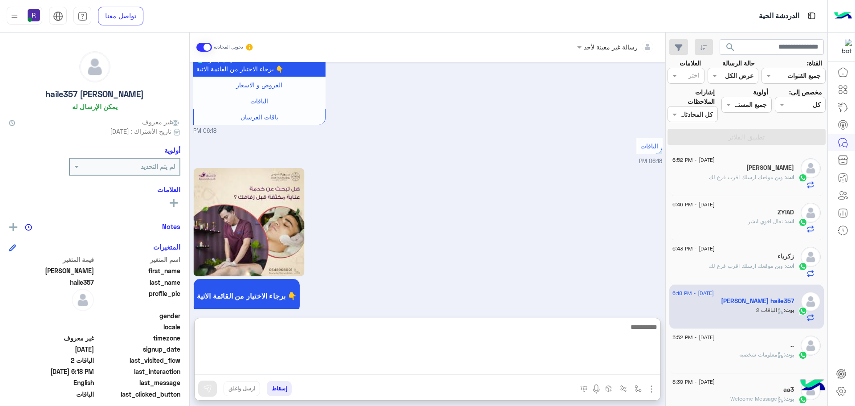
paste textarea "**********"
type textarea "**********"
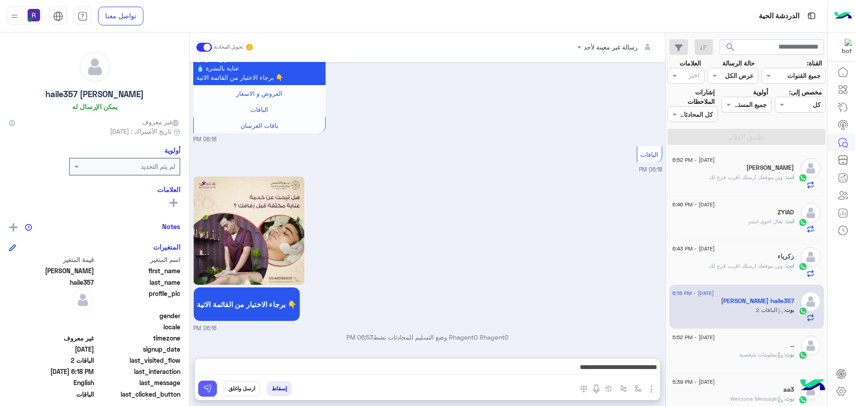
click at [207, 387] on img at bounding box center [207, 388] width 9 height 9
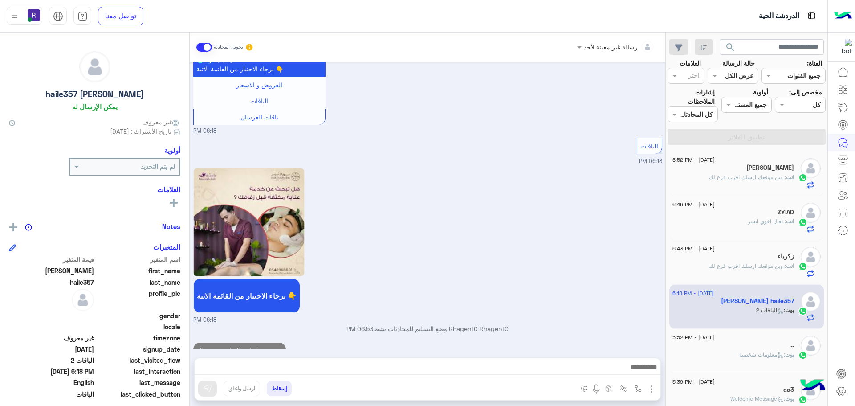
scroll to position [575, 0]
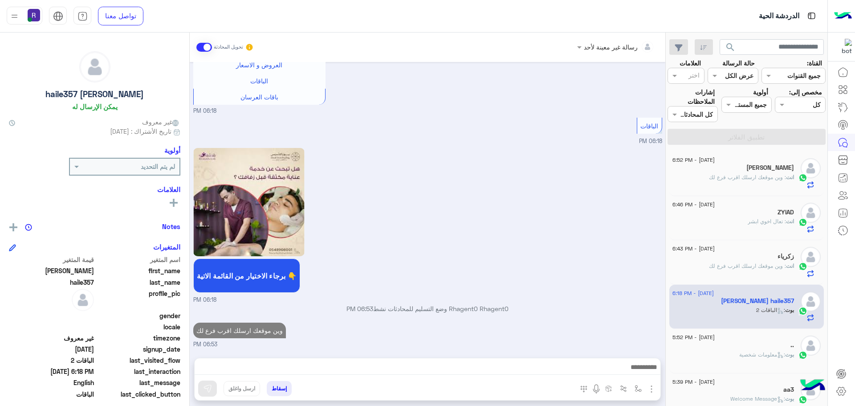
click at [752, 343] on div ".." at bounding box center [733, 345] width 122 height 9
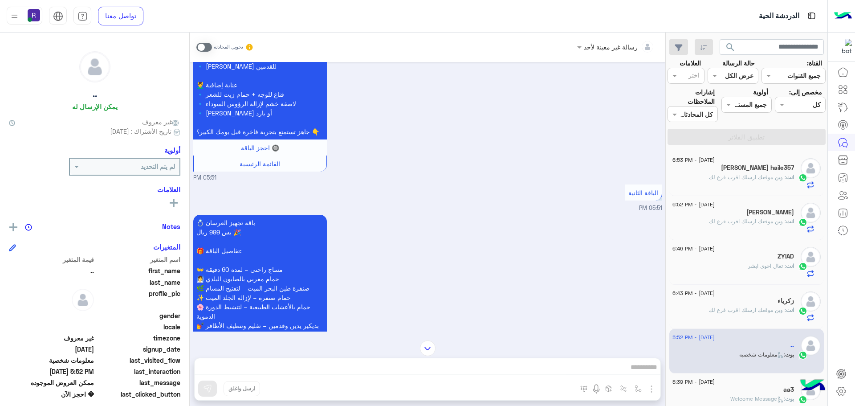
scroll to position [1916, 0]
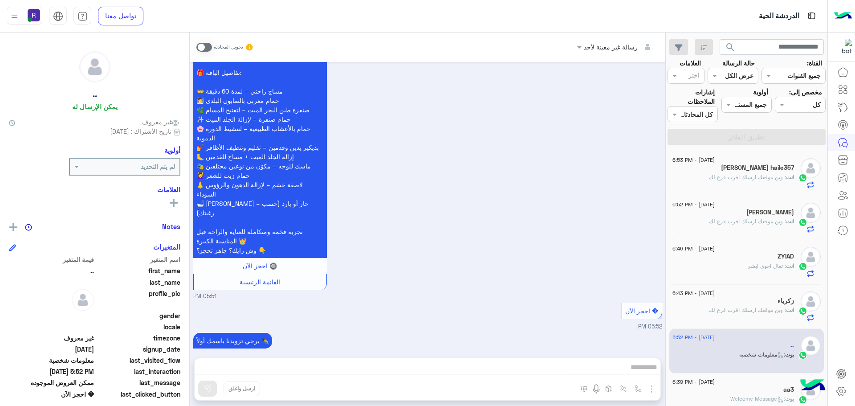
click at [209, 45] on span at bounding box center [204, 47] width 16 height 9
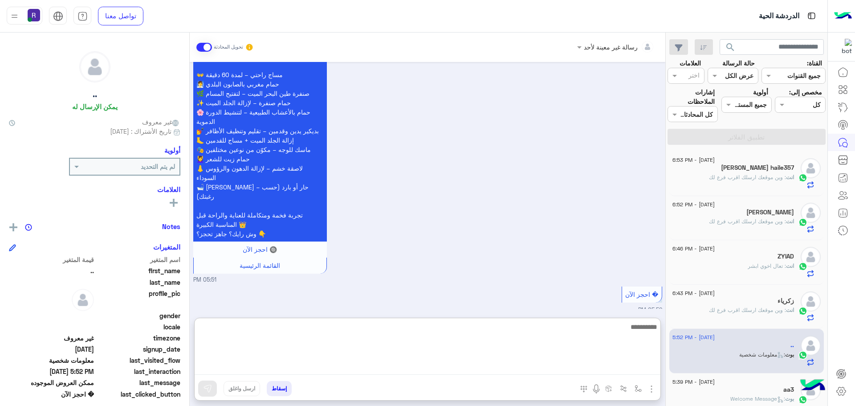
paste textarea "**********"
type textarea "**********"
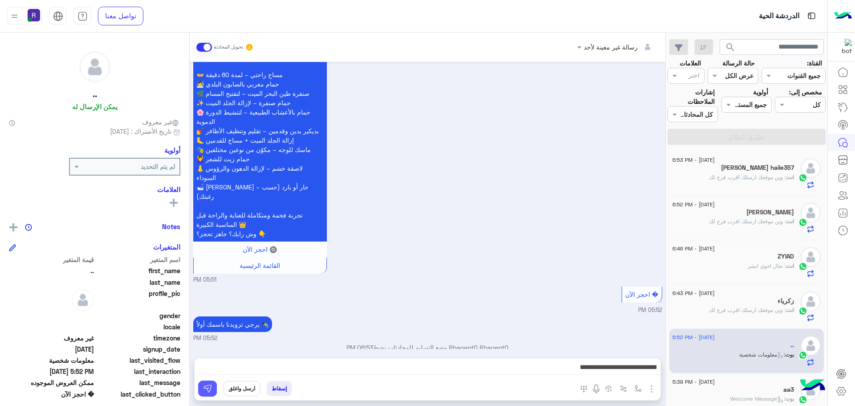
click at [207, 388] on img at bounding box center [207, 388] width 9 height 9
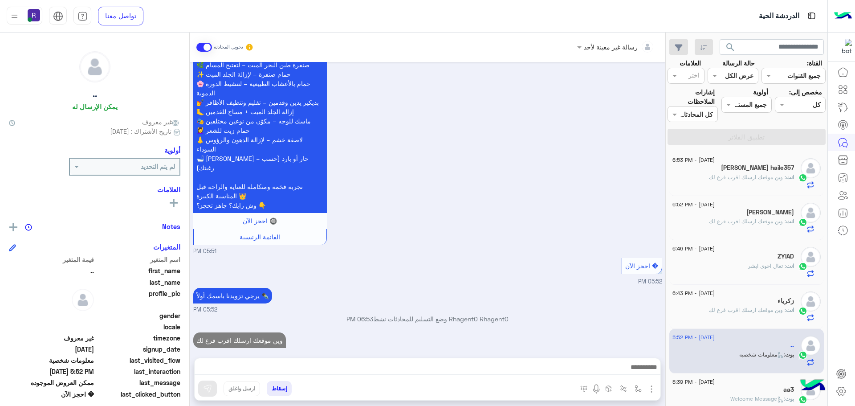
click at [760, 388] on div "aa3" at bounding box center [733, 390] width 122 height 9
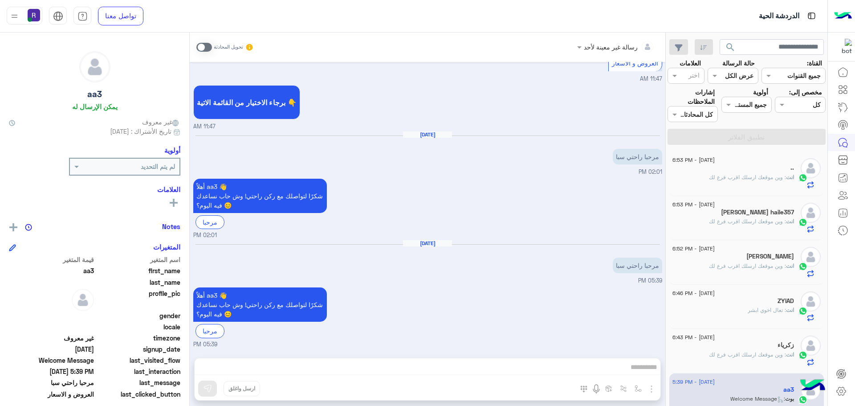
click at [732, 175] on span ": وين موقعك ارسلك اقرب فرع لك" at bounding box center [747, 177] width 77 height 7
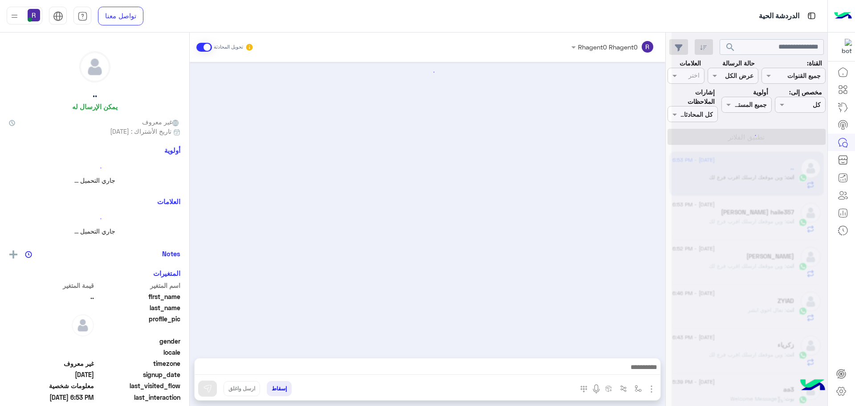
scroll to position [1744, 0]
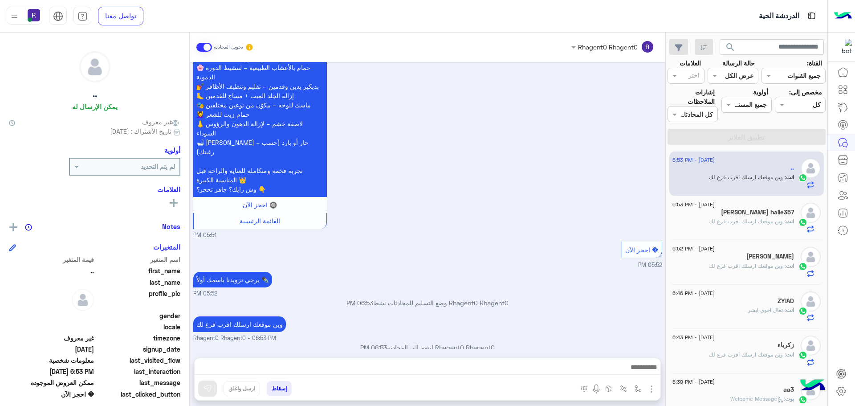
click at [740, 222] on span ": وين موقعك ارسلك اقرب فرع لك" at bounding box center [747, 221] width 77 height 7
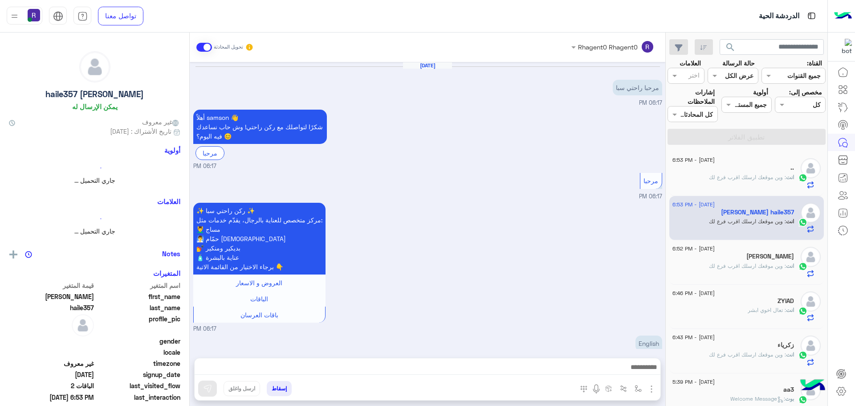
scroll to position [591, 0]
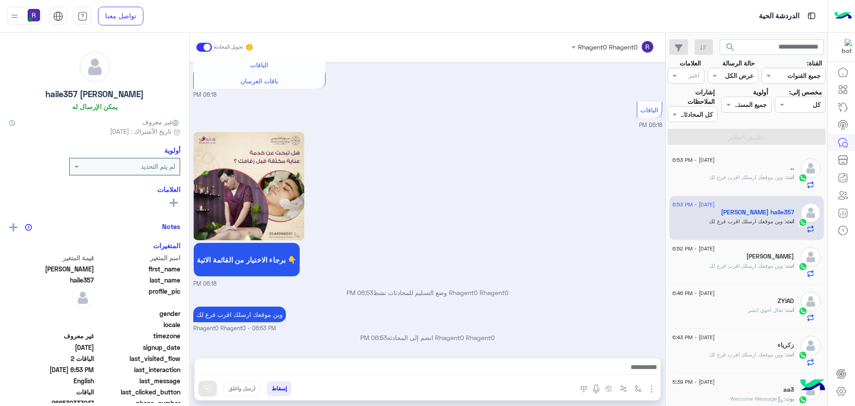
click at [727, 259] on div "[PERSON_NAME]" at bounding box center [733, 256] width 122 height 9
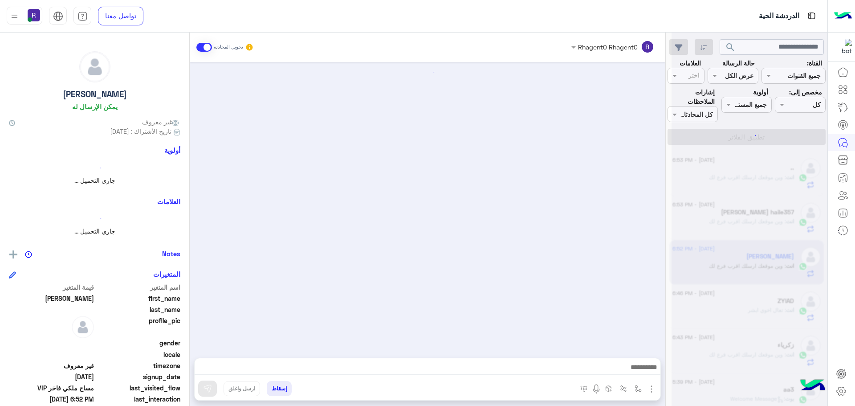
scroll to position [354, 0]
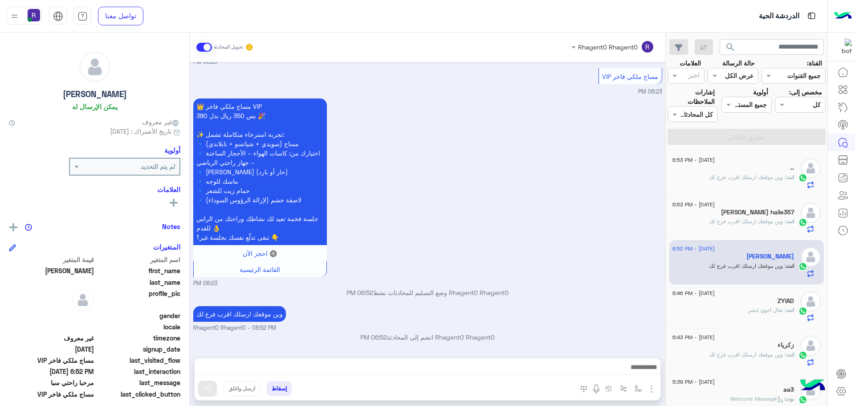
click at [737, 217] on p "انت : وين موقعك ارسلك اقرب فرع لك" at bounding box center [751, 221] width 85 height 8
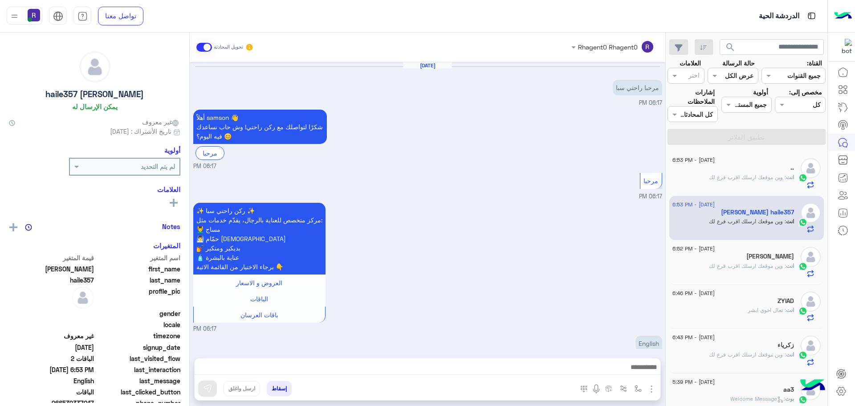
scroll to position [591, 0]
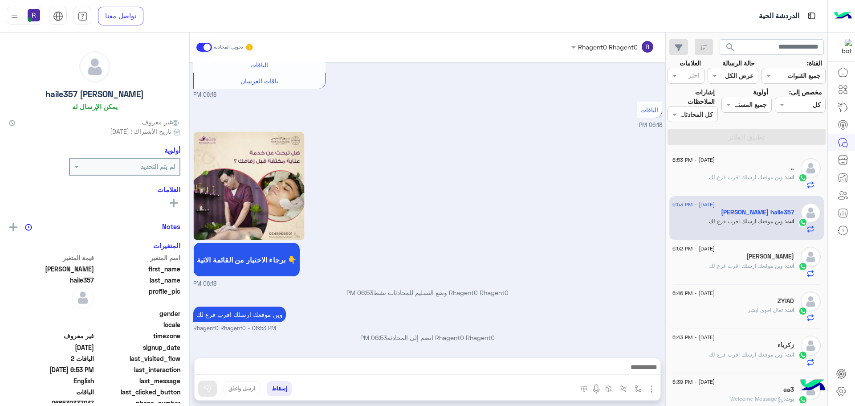
click at [723, 179] on span ": وين موقعك ارسلك اقرب فرع لك" at bounding box center [747, 177] width 77 height 7
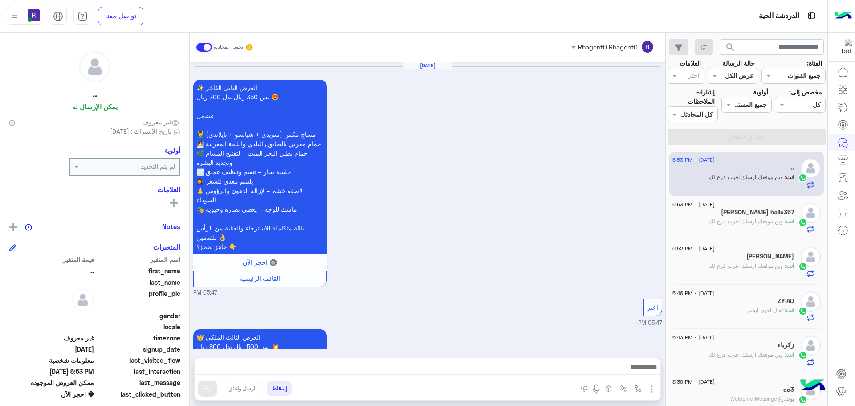
scroll to position [1744, 0]
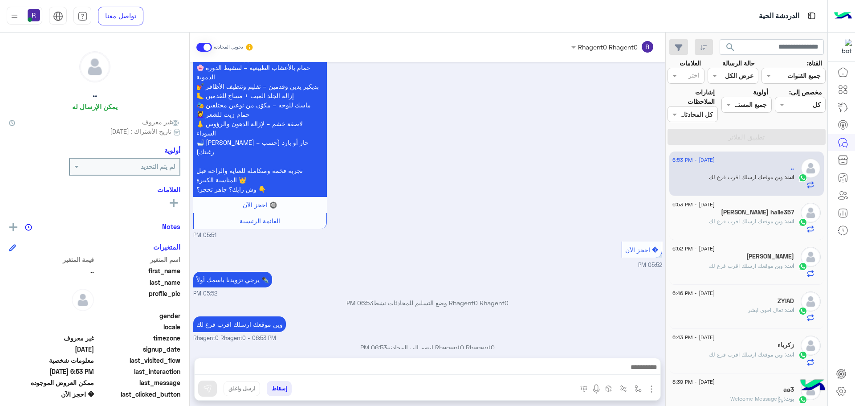
click at [735, 216] on div "[PERSON_NAME] haile357" at bounding box center [733, 212] width 122 height 9
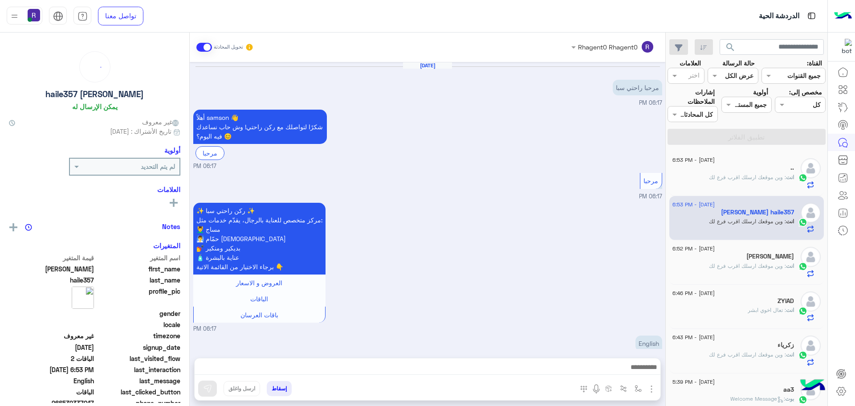
scroll to position [591, 0]
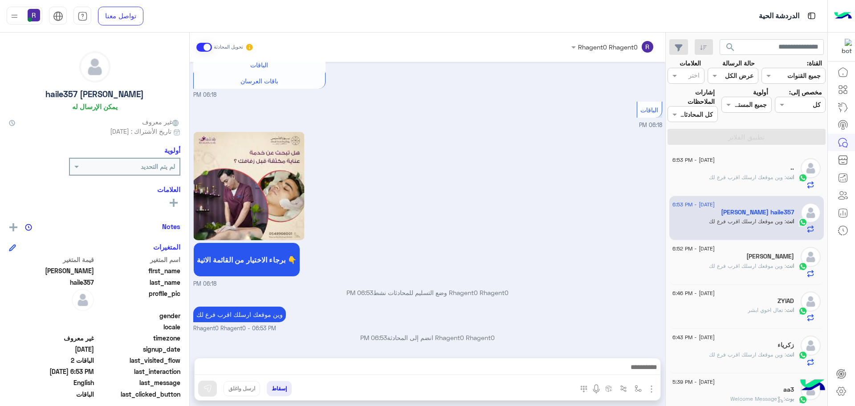
click at [770, 249] on div "[DATE] - 6:52 PM" at bounding box center [733, 250] width 122 height 6
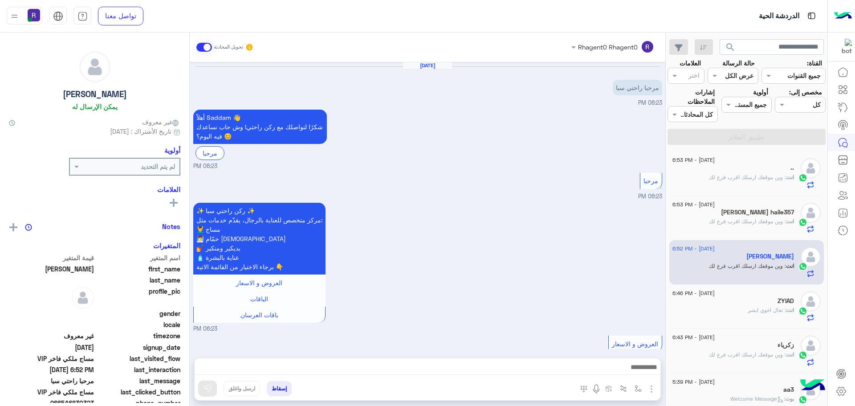
scroll to position [354, 0]
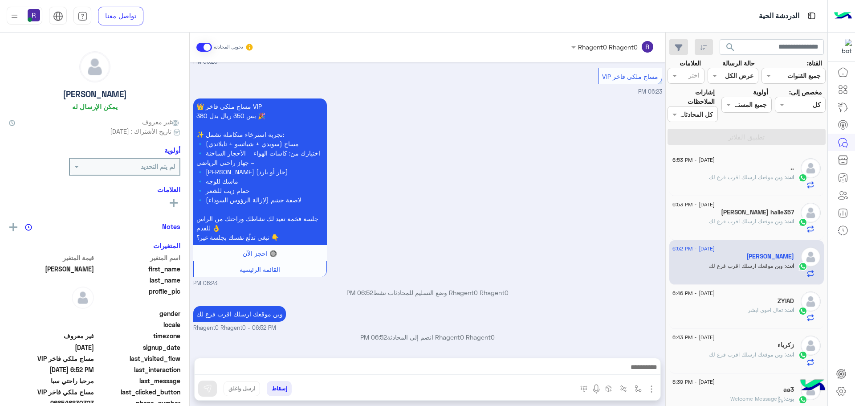
click at [774, 223] on span ": وين موقعك ارسلك اقرب فرع لك" at bounding box center [747, 221] width 77 height 7
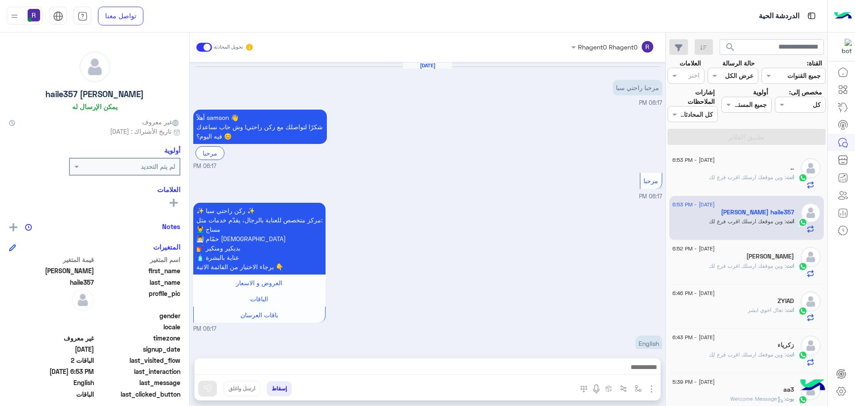
scroll to position [591, 0]
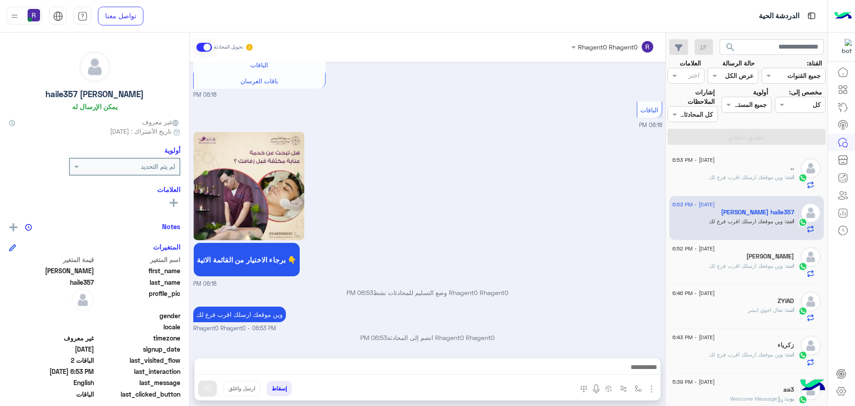
click at [763, 178] on span ": وين موقعك ارسلك اقرب فرع لك" at bounding box center [747, 177] width 77 height 7
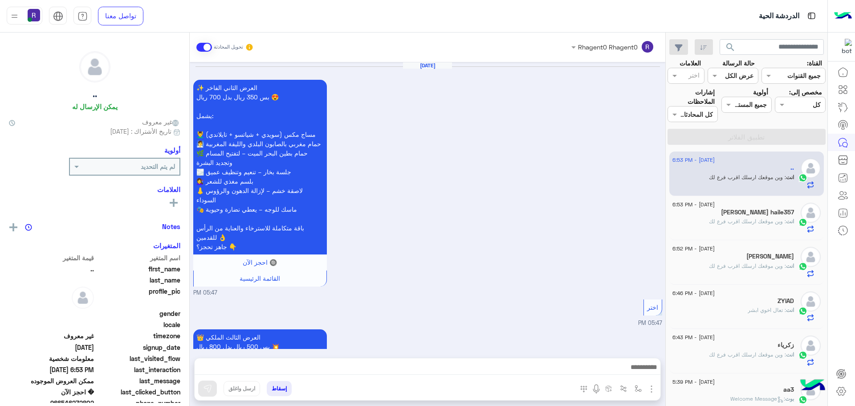
scroll to position [1744, 0]
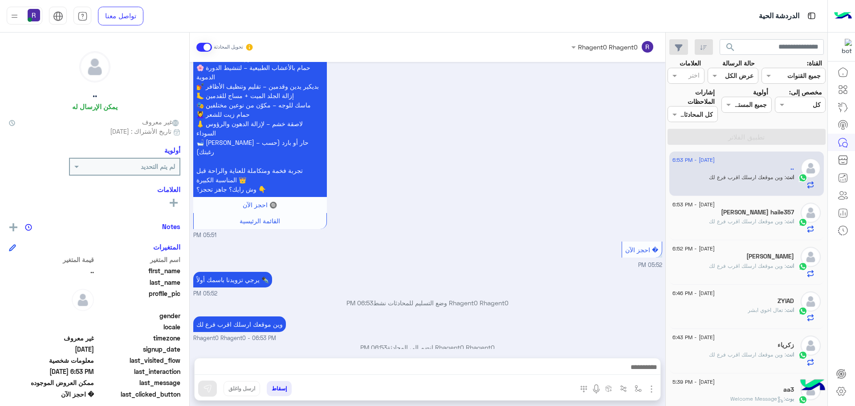
click at [736, 223] on span ": وين موقعك ارسلك اقرب فرع لك" at bounding box center [747, 221] width 77 height 7
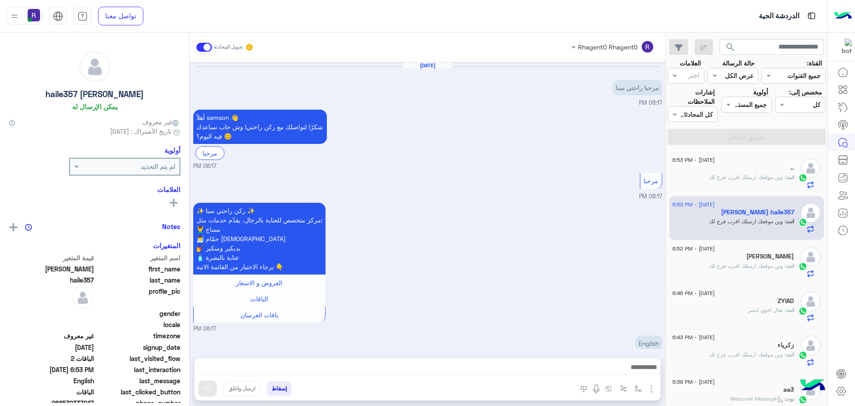
scroll to position [591, 0]
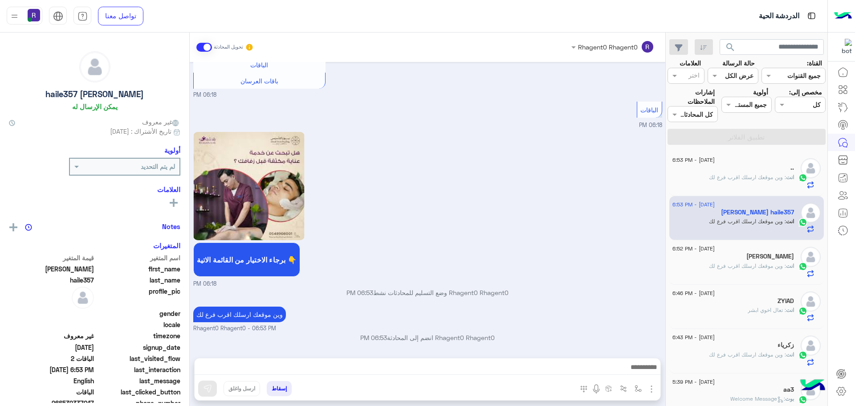
click at [728, 172] on div ".." at bounding box center [733, 168] width 122 height 9
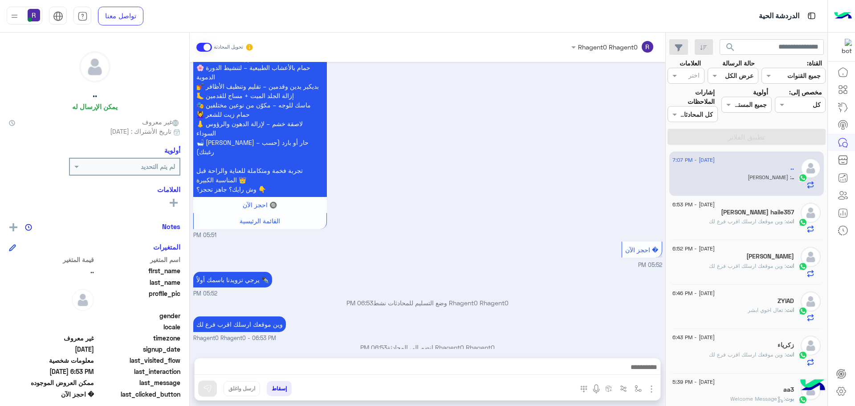
scroll to position [1774, 0]
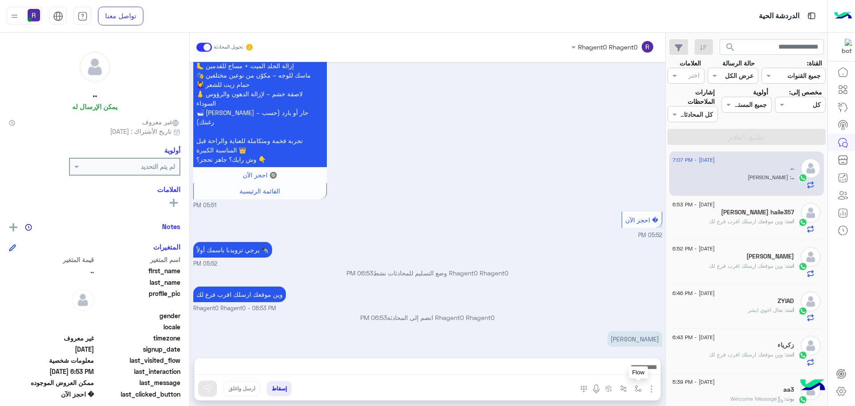
click at [639, 390] on img "button" at bounding box center [637, 388] width 7 height 7
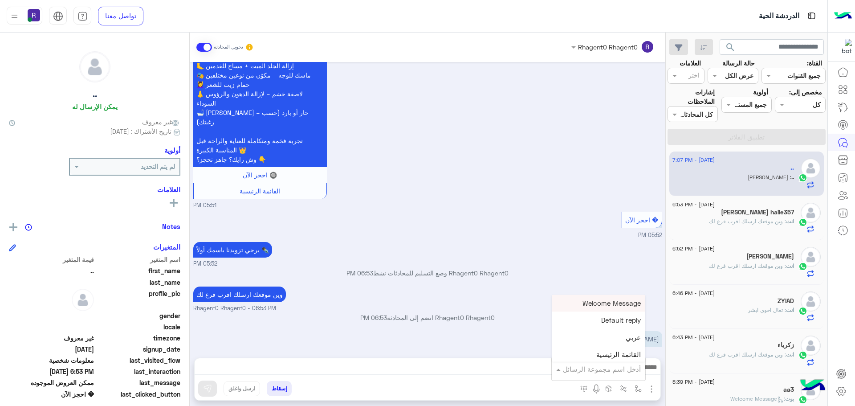
click at [626, 371] on input "text" at bounding box center [611, 369] width 60 height 10
click at [614, 318] on div "لبن" at bounding box center [598, 313] width 93 height 17
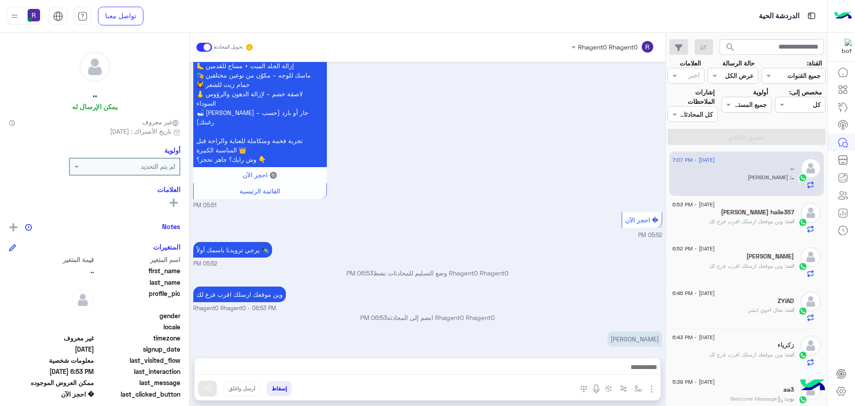
type textarea "***"
click at [210, 387] on img at bounding box center [207, 388] width 9 height 9
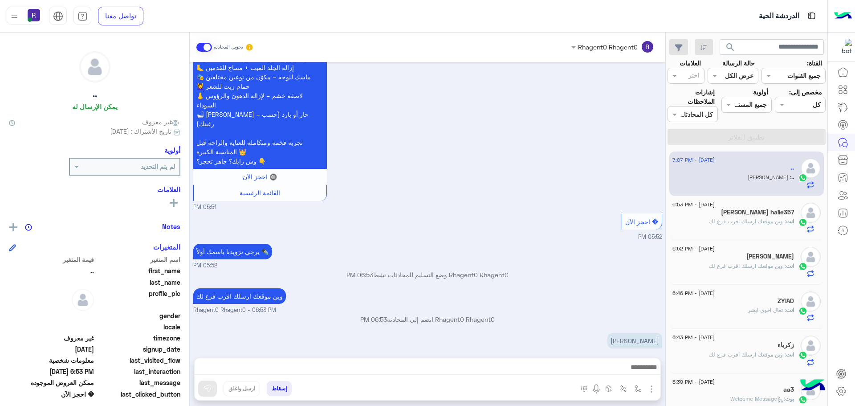
scroll to position [1774, 0]
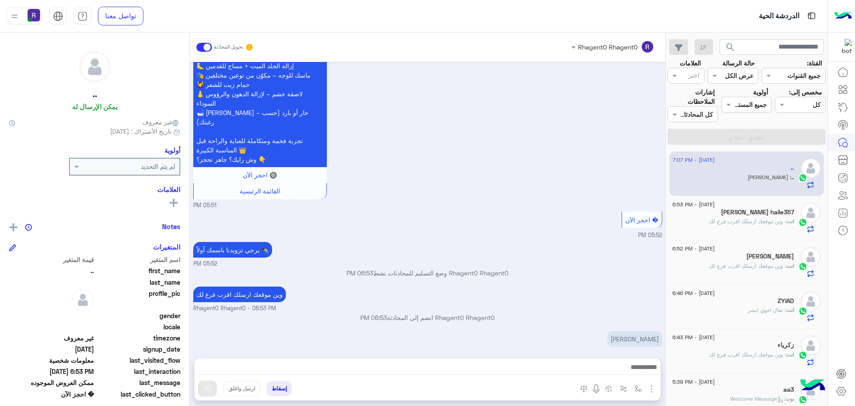
click at [722, 225] on p "انت : وين موقعك ارسلك اقرب فرع لك" at bounding box center [751, 221] width 85 height 8
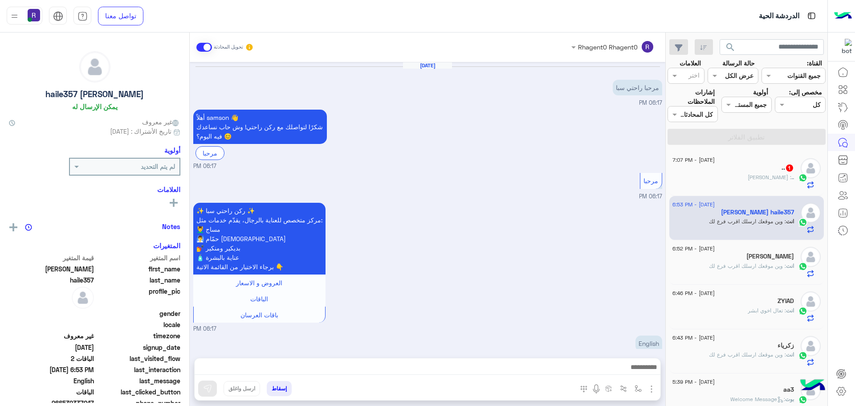
scroll to position [591, 0]
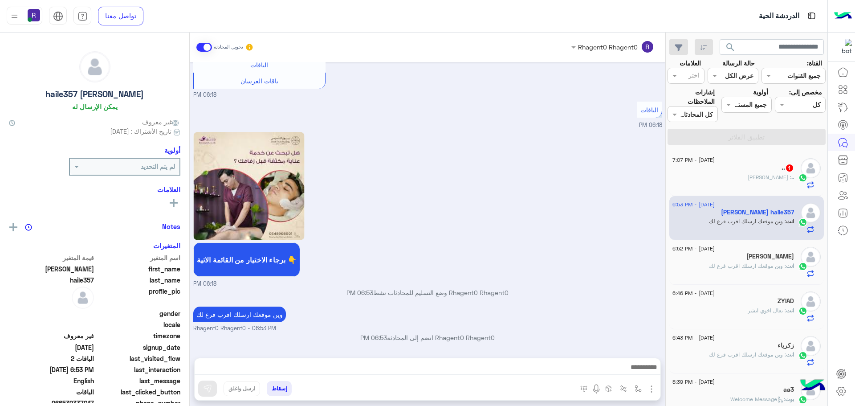
click at [733, 182] on div ".. : [PERSON_NAME]" at bounding box center [733, 181] width 122 height 16
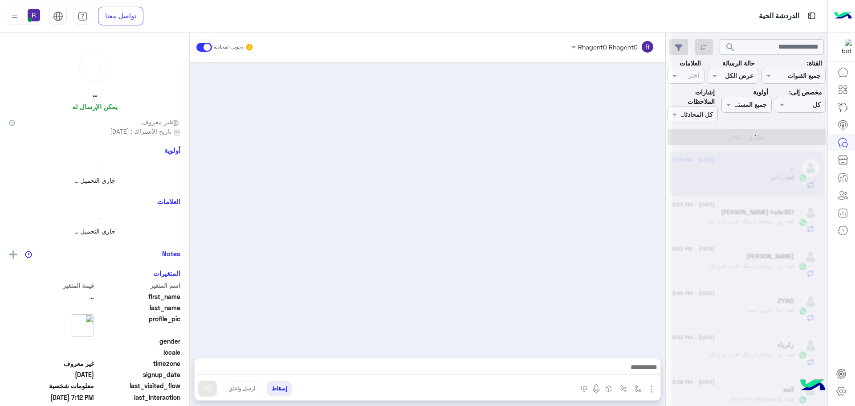
scroll to position [1603, 0]
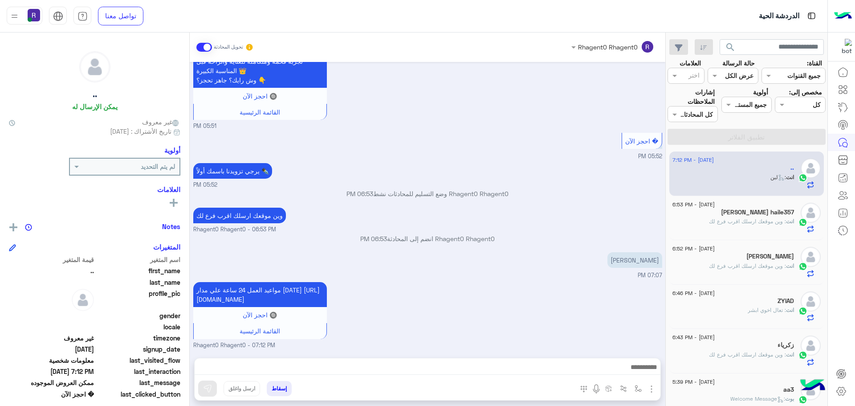
click at [758, 216] on div "[PERSON_NAME] haile357" at bounding box center [733, 212] width 122 height 9
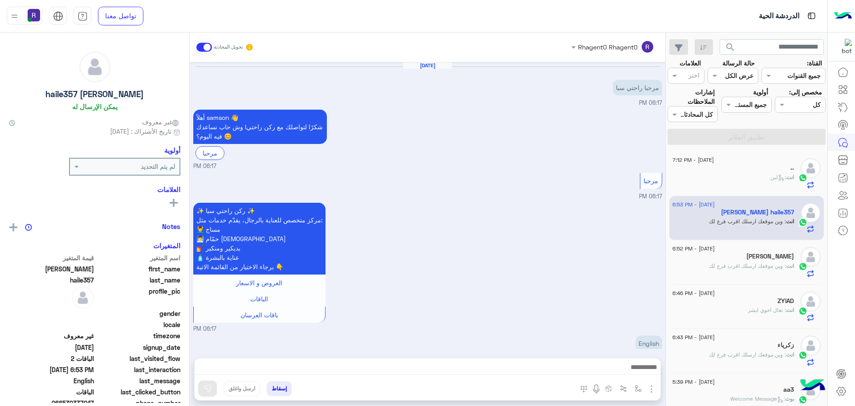
scroll to position [591, 0]
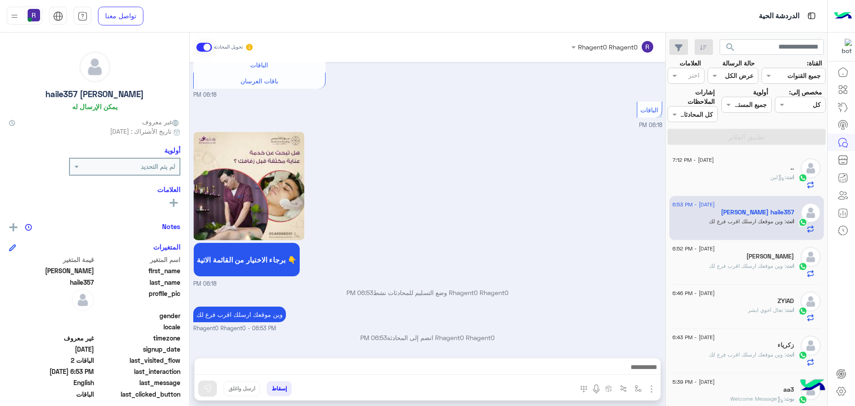
click at [732, 261] on div "[PERSON_NAME]" at bounding box center [733, 256] width 122 height 9
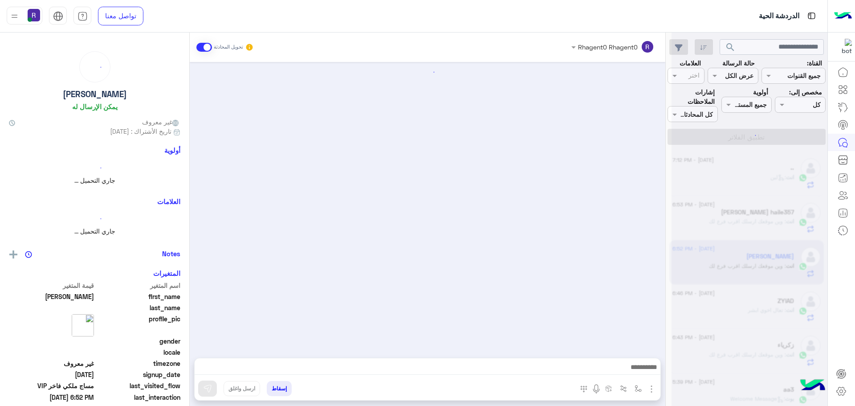
scroll to position [354, 0]
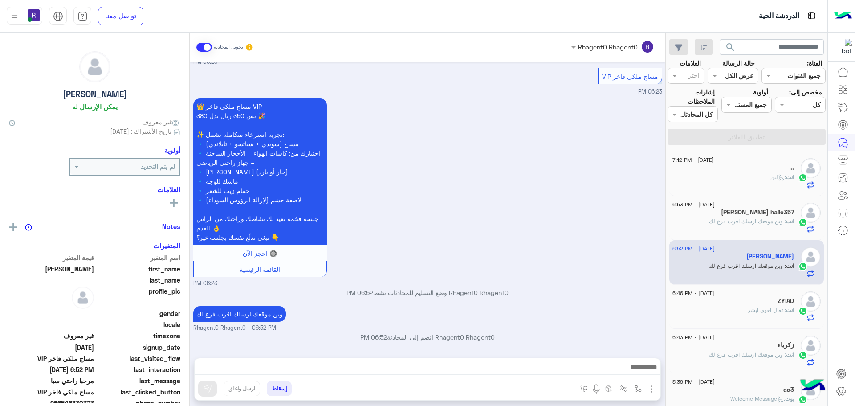
click at [740, 224] on span ": وين موقعك ارسلك اقرب فرع لك" at bounding box center [747, 221] width 77 height 7
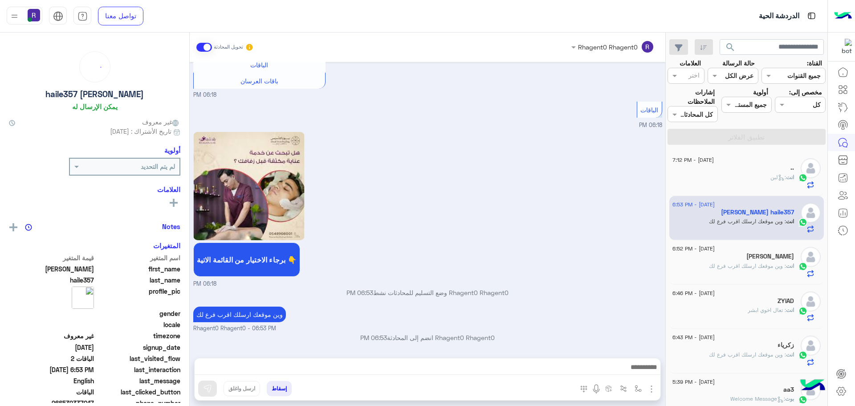
scroll to position [591, 0]
click at [734, 179] on div "انت : لبن" at bounding box center [733, 181] width 122 height 16
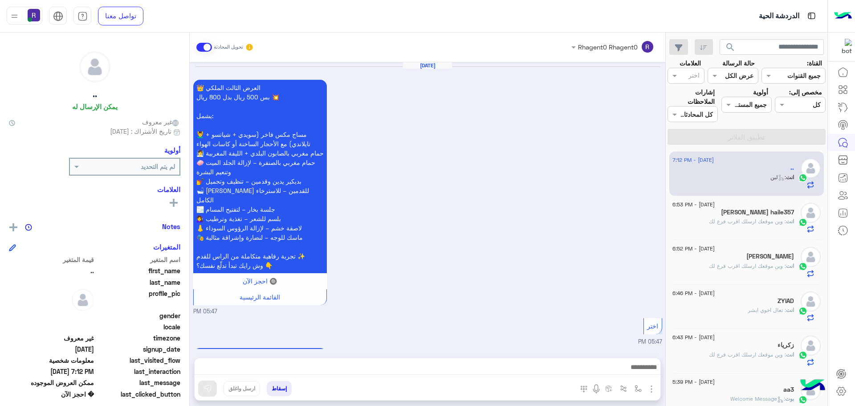
scroll to position [1603, 0]
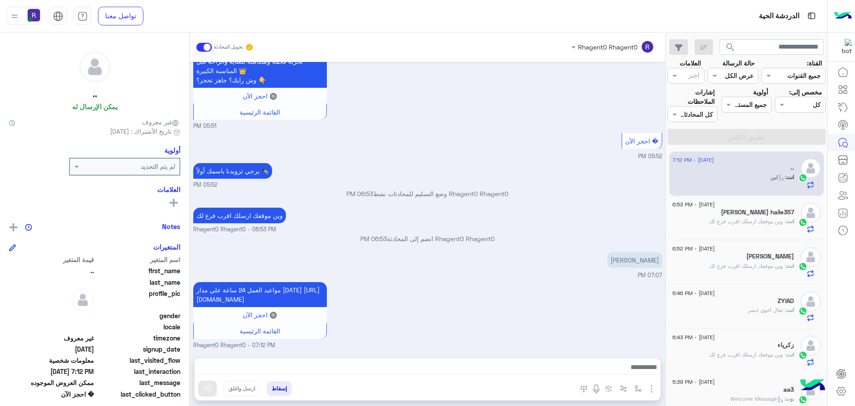
click at [736, 215] on div "[PERSON_NAME] haile357" at bounding box center [733, 212] width 122 height 9
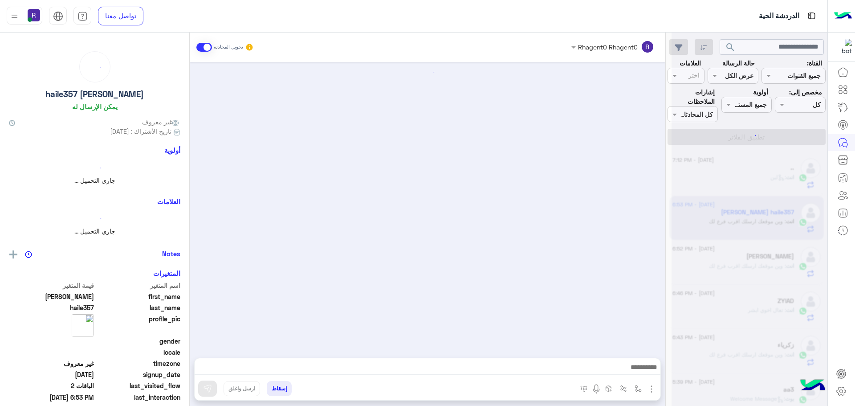
scroll to position [591, 0]
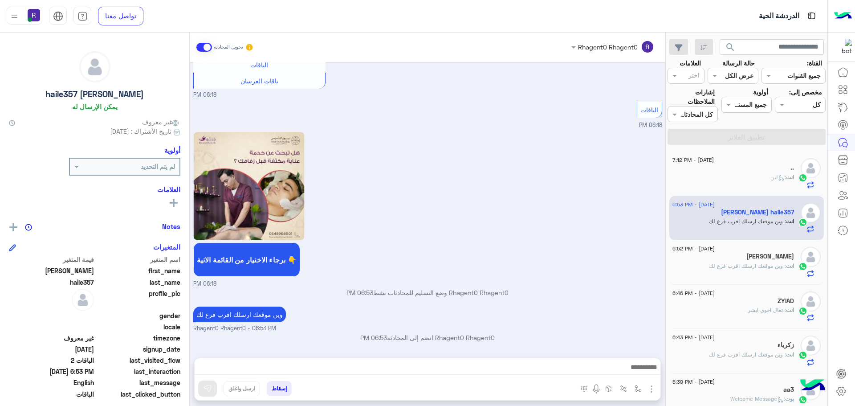
click at [737, 169] on div ".." at bounding box center [733, 168] width 122 height 9
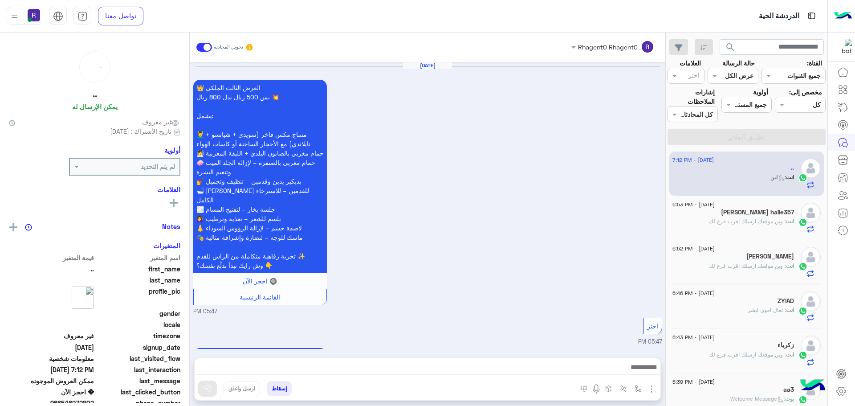
scroll to position [1603, 0]
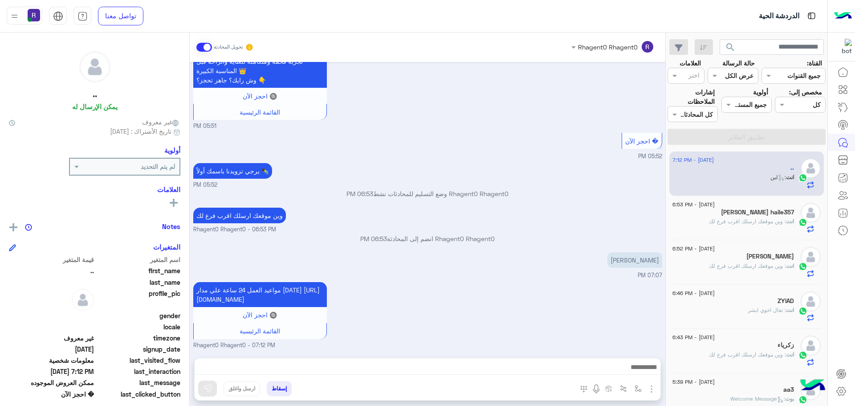
click at [738, 221] on span ": وين موقعك ارسلك اقرب فرع لك" at bounding box center [747, 221] width 77 height 7
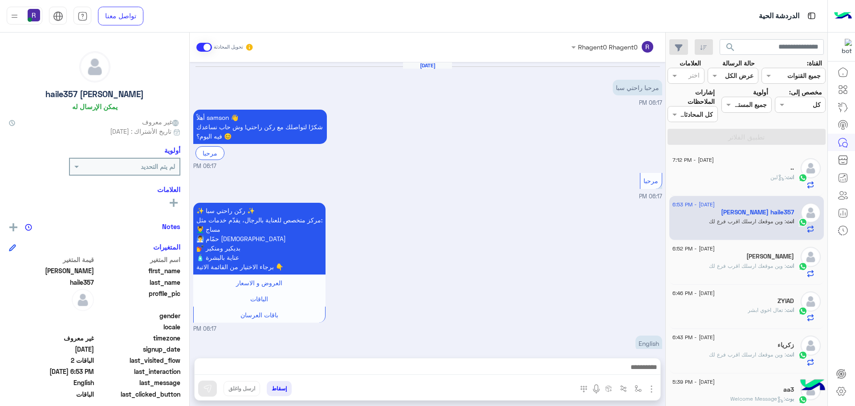
scroll to position [591, 0]
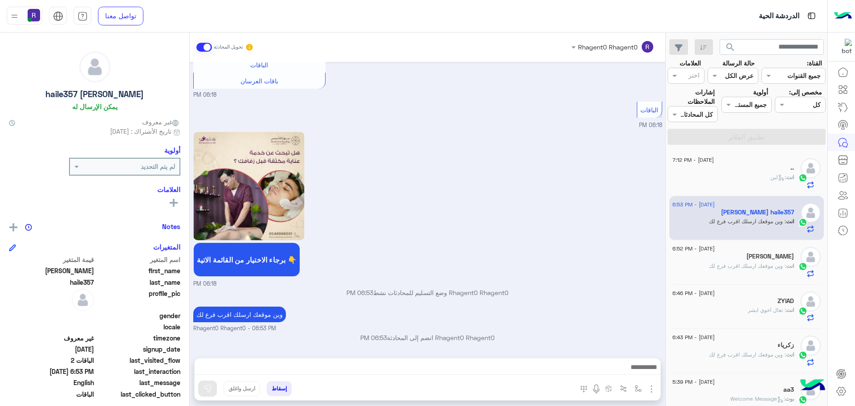
click at [739, 257] on div "[PERSON_NAME]" at bounding box center [733, 256] width 122 height 9
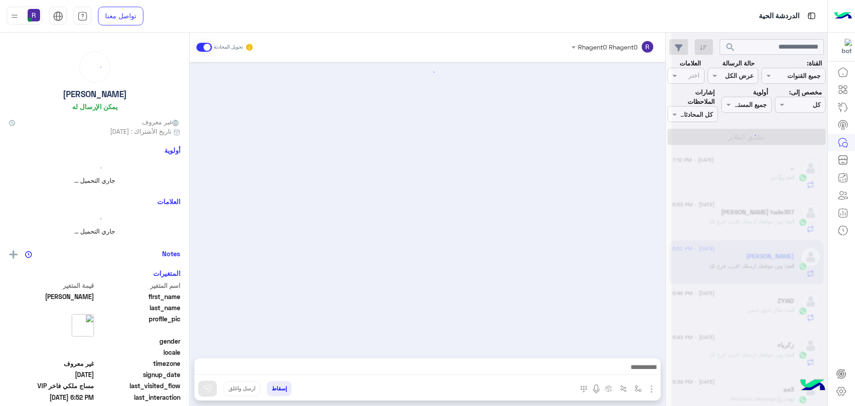
scroll to position [354, 0]
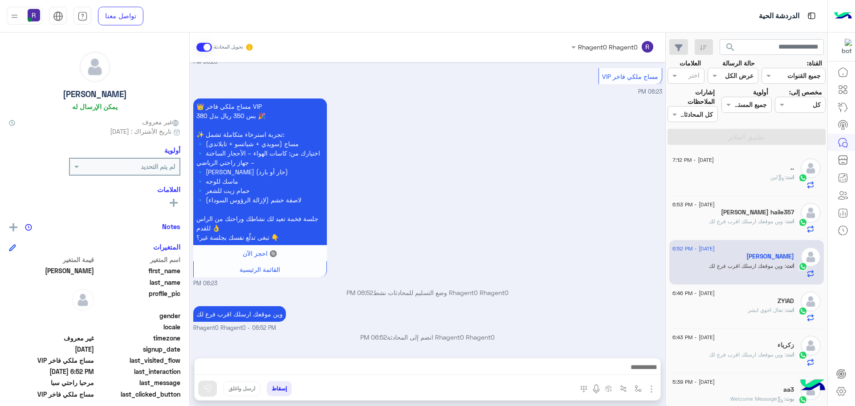
click at [747, 298] on div "ZYIAD" at bounding box center [733, 301] width 122 height 9
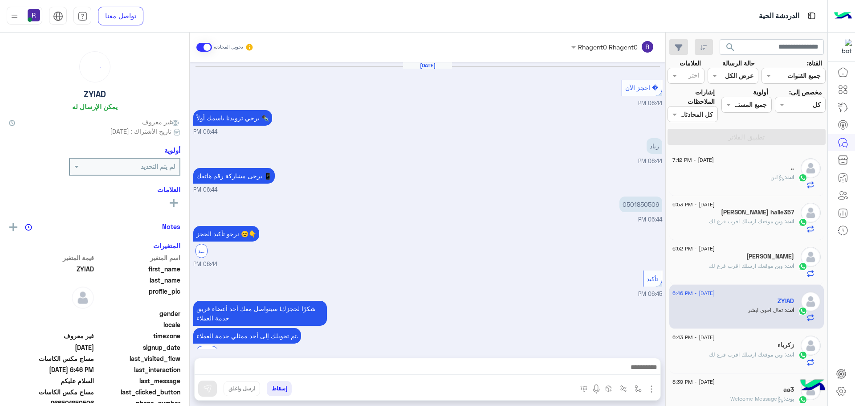
scroll to position [397, 0]
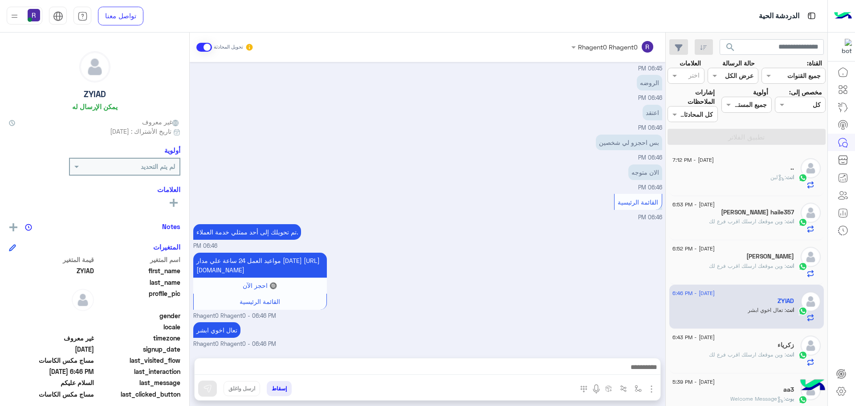
click at [766, 339] on div "[DATE] - 6:43 PM" at bounding box center [733, 338] width 122 height 6
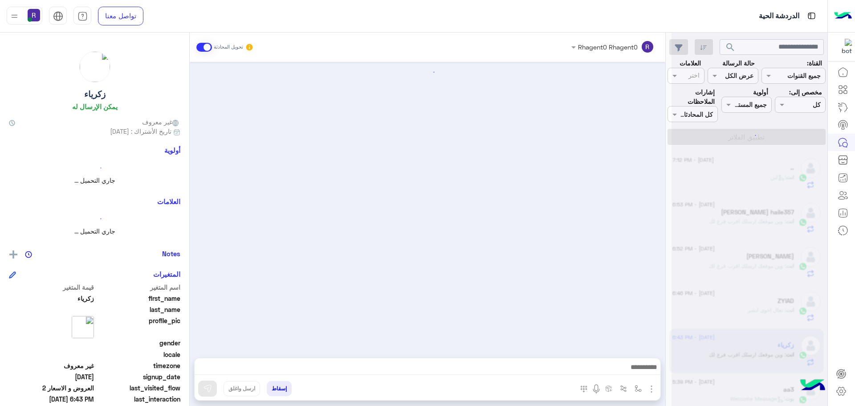
scroll to position [374, 0]
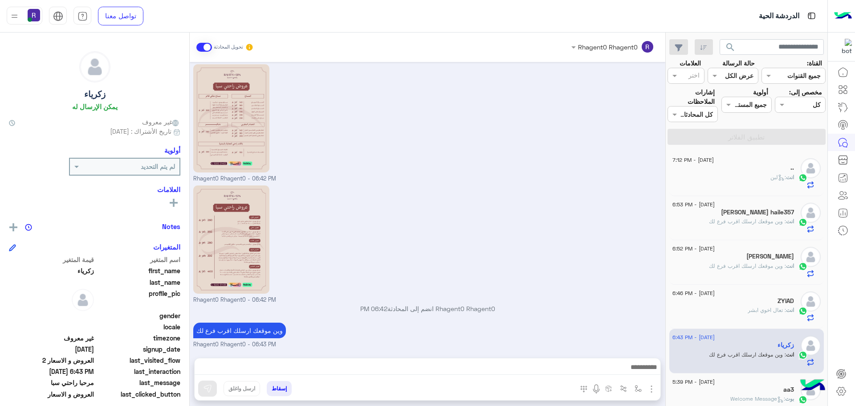
click at [764, 171] on div ".." at bounding box center [733, 168] width 122 height 9
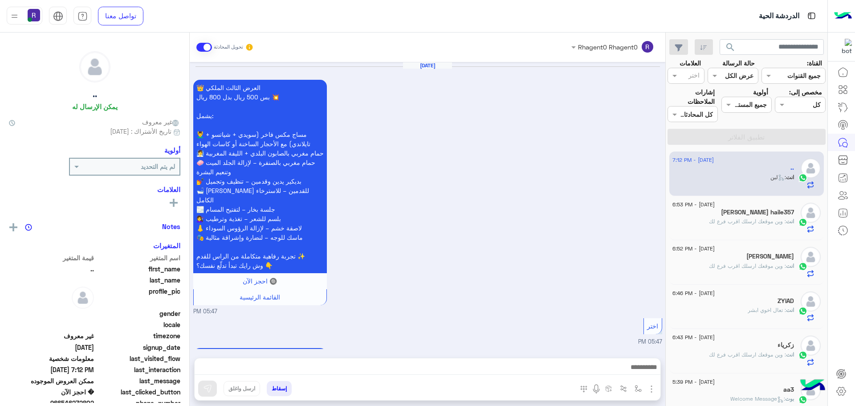
scroll to position [1603, 0]
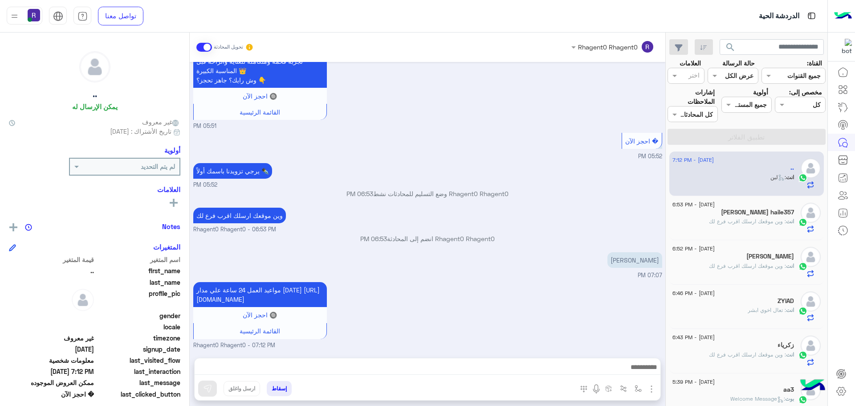
click at [543, 122] on small "05:51 PM" at bounding box center [427, 126] width 469 height 8
click at [736, 217] on div "[PERSON_NAME] haile357" at bounding box center [733, 212] width 122 height 9
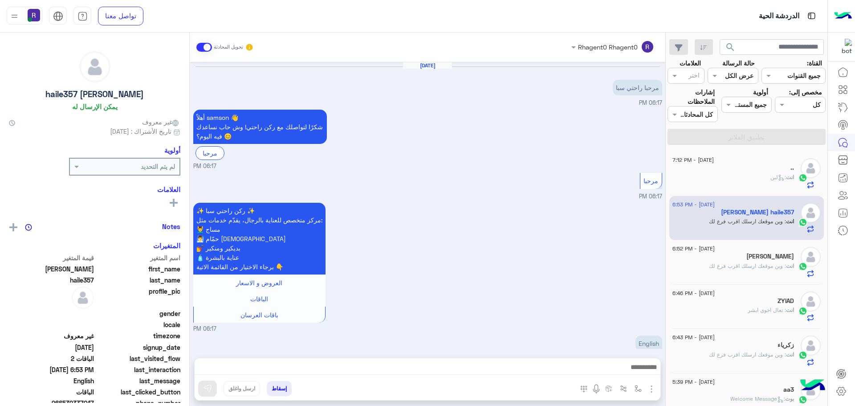
scroll to position [591, 0]
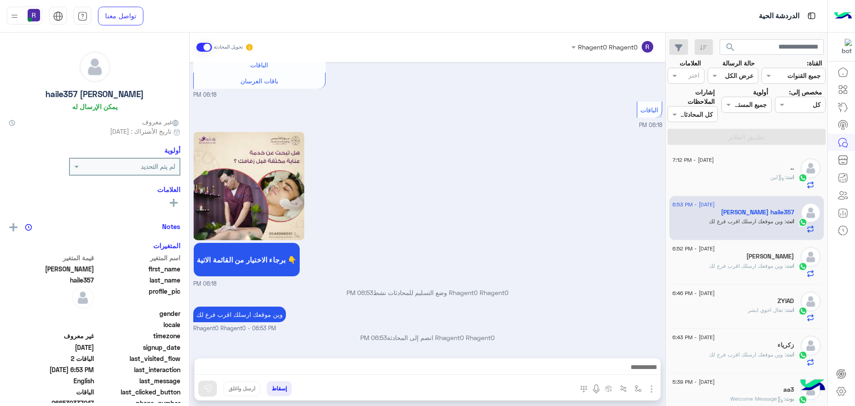
click at [729, 265] on span ": وين موقعك ارسلك اقرب فرع لك" at bounding box center [747, 265] width 77 height 7
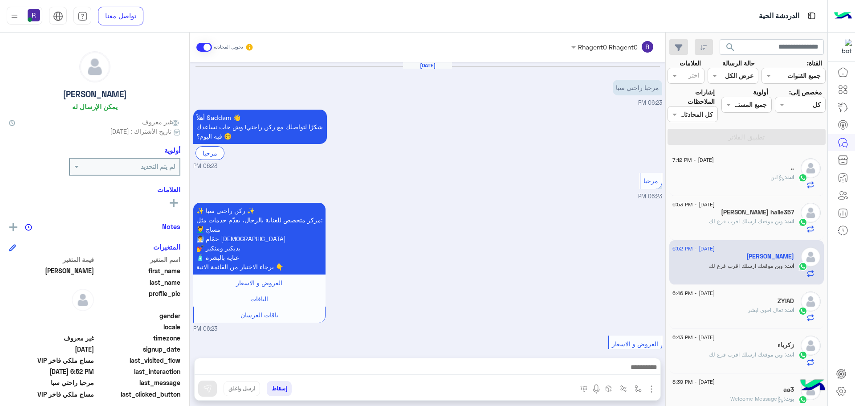
scroll to position [354, 0]
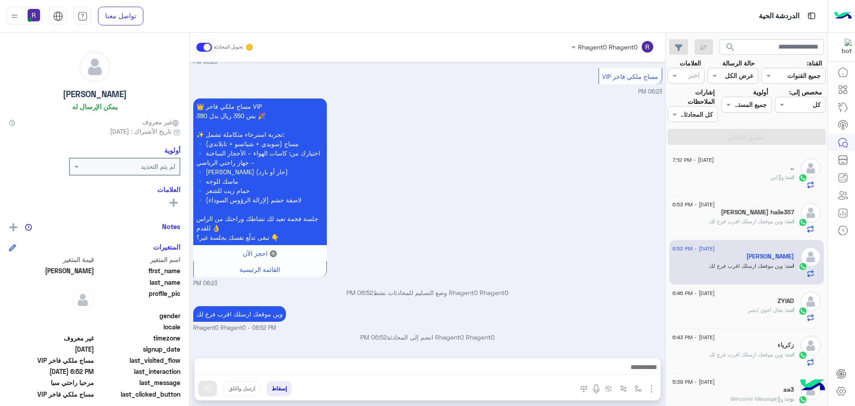
click at [736, 311] on div "انت : تعال اخوي ابشر" at bounding box center [733, 314] width 122 height 16
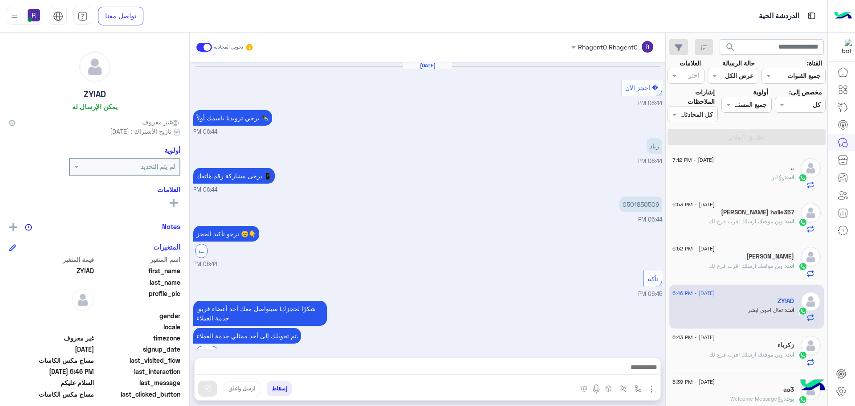
scroll to position [397, 0]
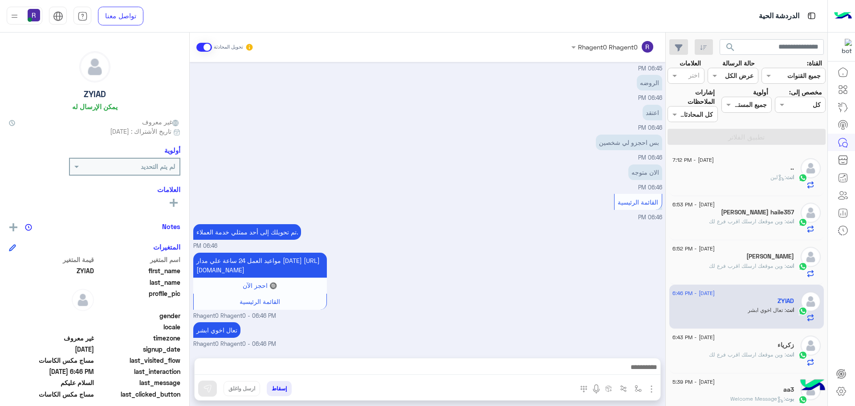
click at [741, 341] on div "[DATE] - 6:43 PM" at bounding box center [733, 338] width 122 height 6
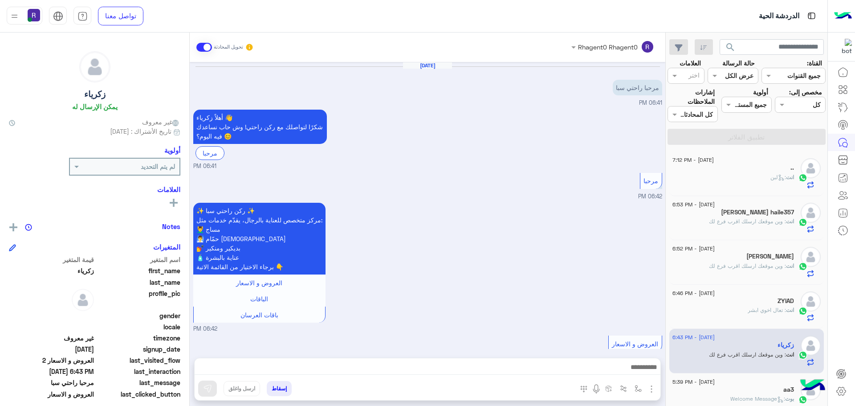
scroll to position [374, 0]
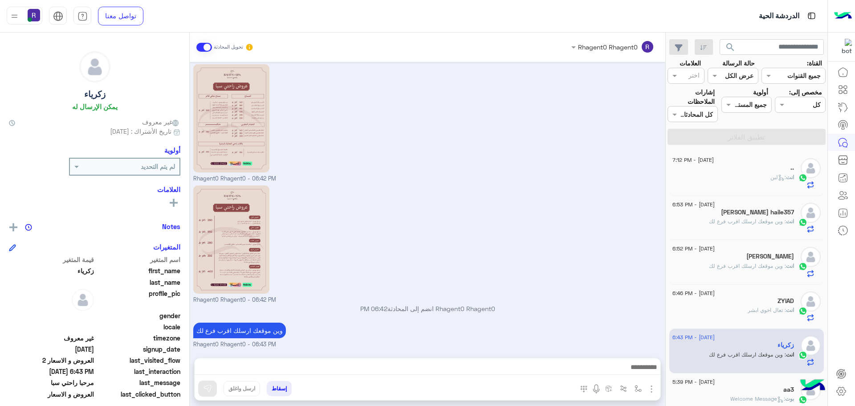
click at [760, 182] on div "انت : لبن" at bounding box center [733, 181] width 122 height 16
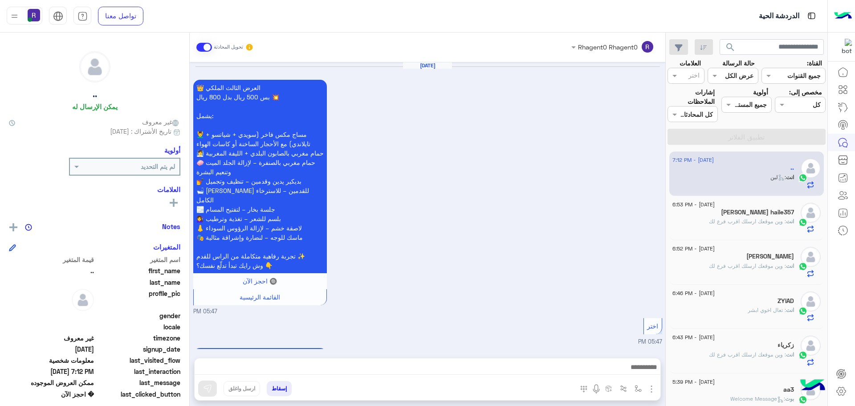
scroll to position [1603, 0]
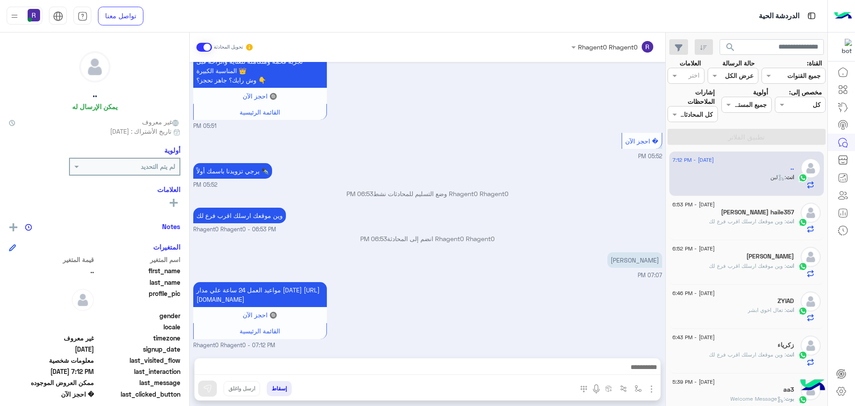
click at [746, 217] on div "[PERSON_NAME] haile357" at bounding box center [733, 212] width 122 height 9
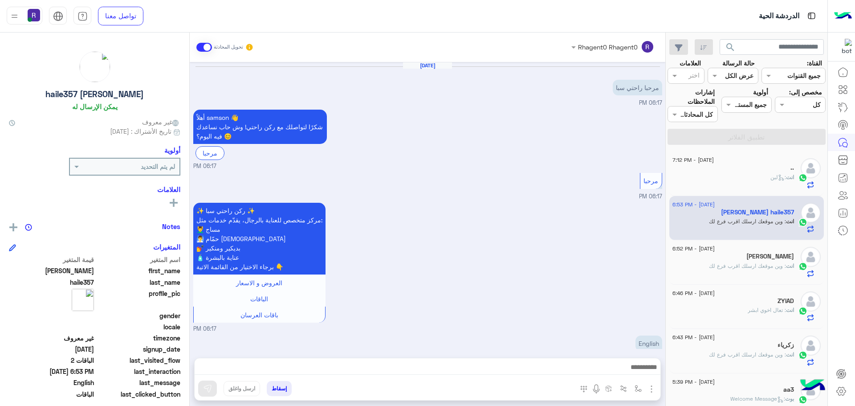
scroll to position [591, 0]
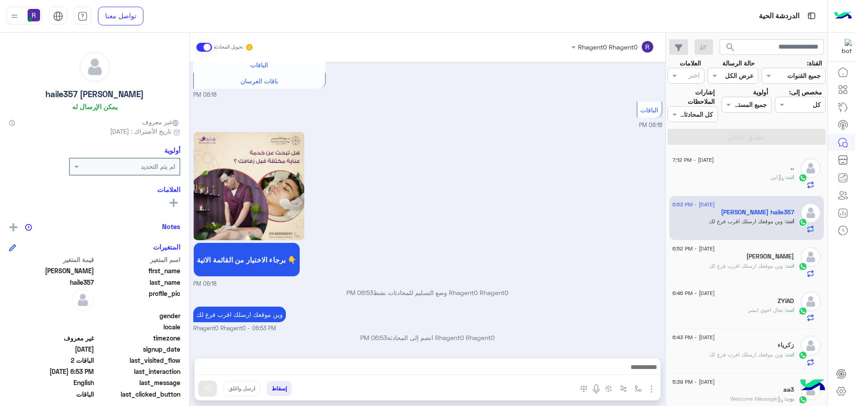
click at [752, 256] on div "[PERSON_NAME]" at bounding box center [733, 256] width 122 height 9
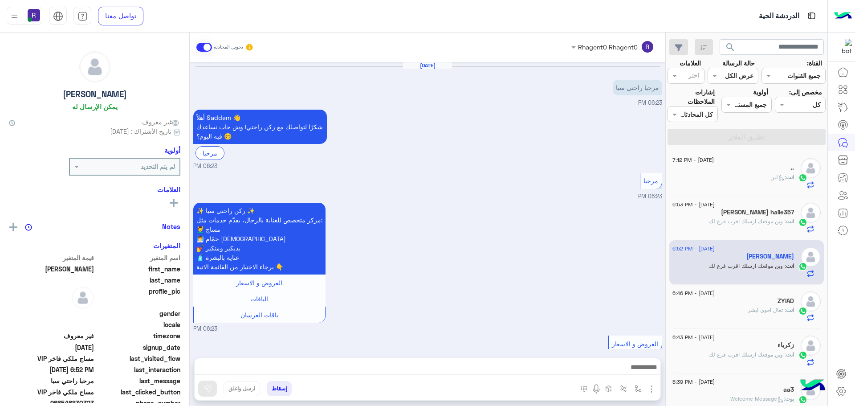
scroll to position [354, 0]
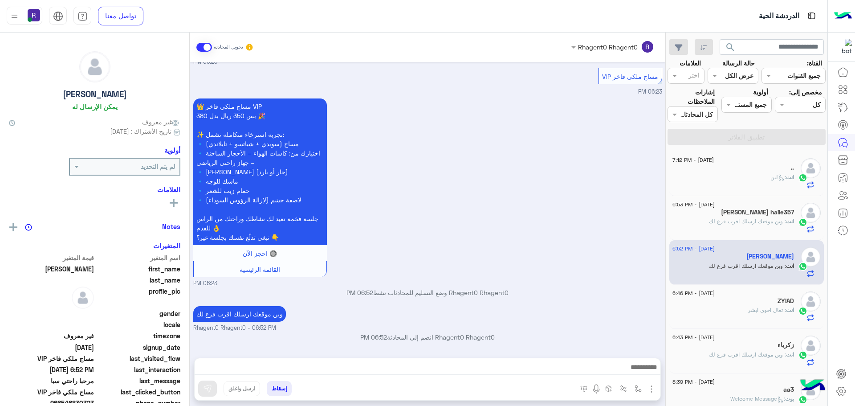
click at [758, 301] on div "ZYIAD" at bounding box center [733, 301] width 122 height 9
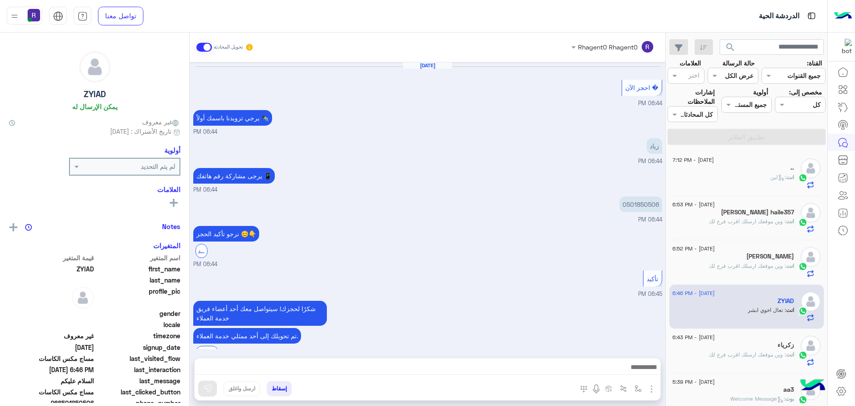
scroll to position [397, 0]
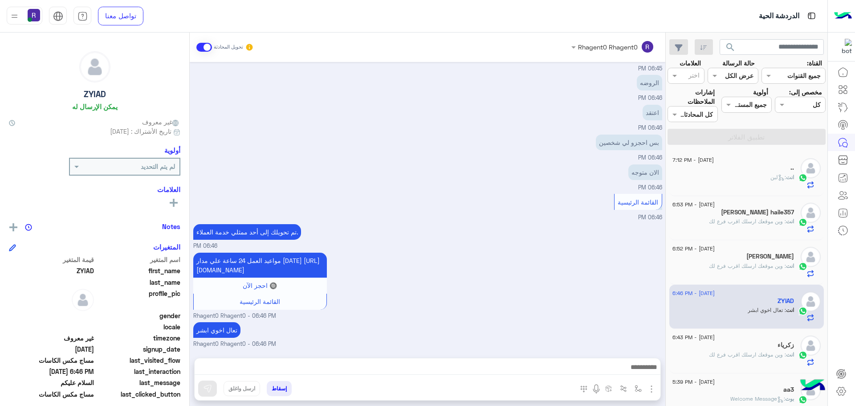
click at [744, 256] on div "[PERSON_NAME]" at bounding box center [733, 256] width 122 height 9
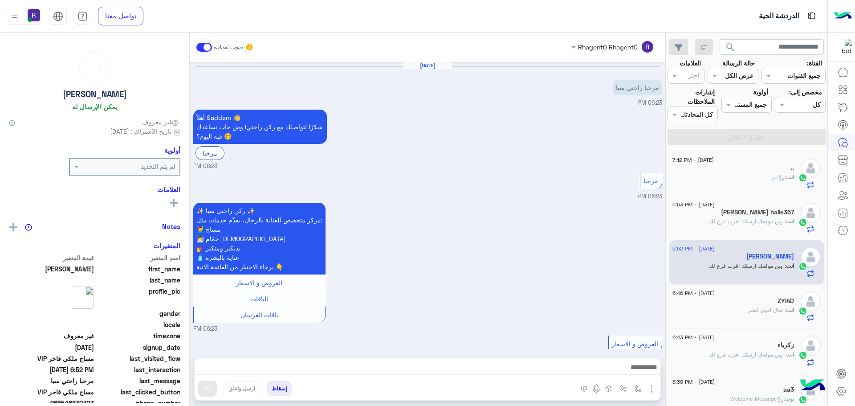
scroll to position [354, 0]
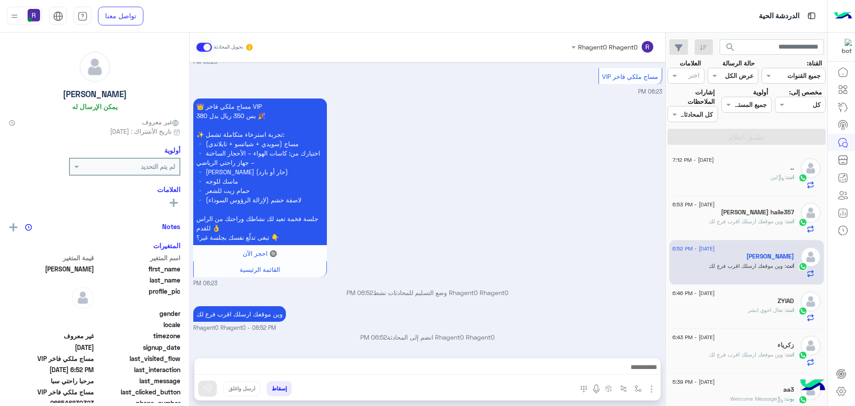
click at [753, 221] on span ": وين موقعك ارسلك اقرب فرع لك" at bounding box center [747, 221] width 77 height 7
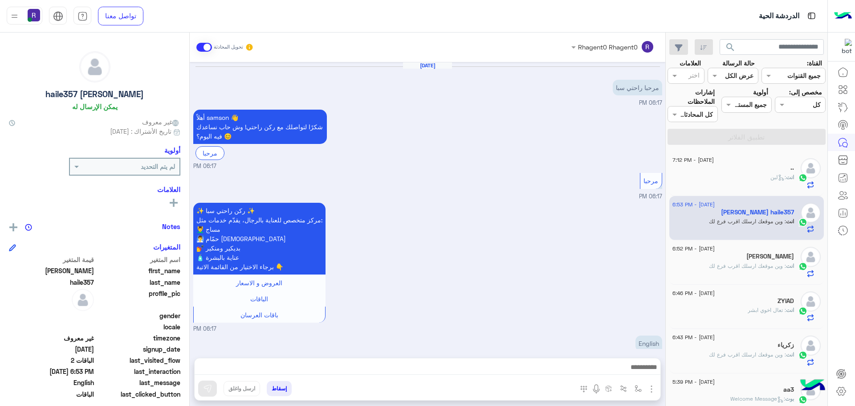
scroll to position [591, 0]
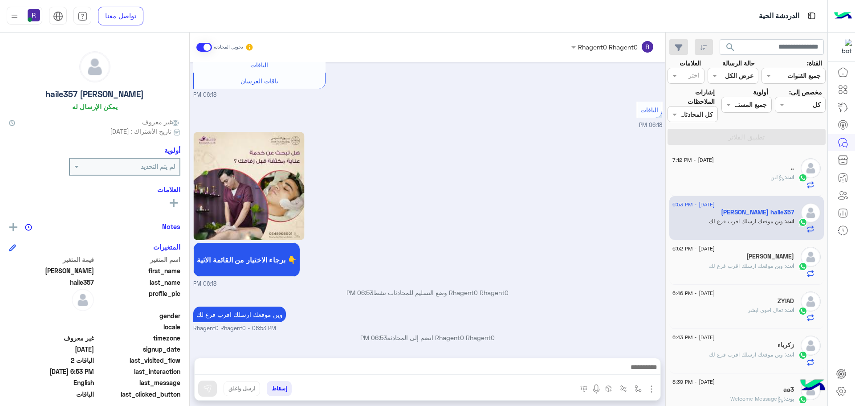
click at [756, 181] on div "انت : لبن" at bounding box center [733, 181] width 122 height 16
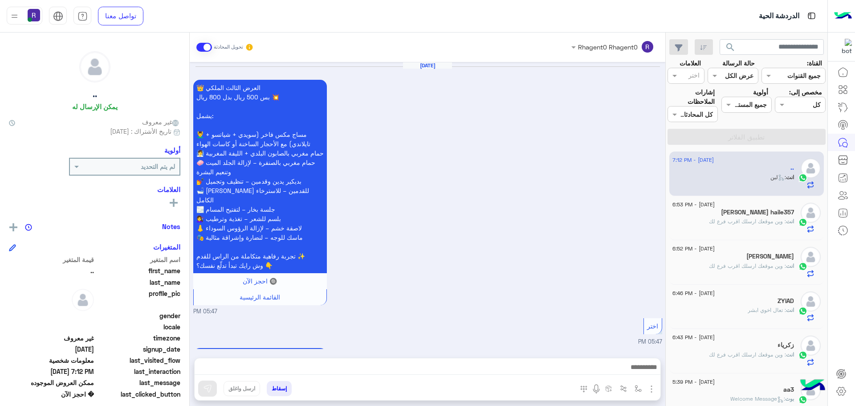
scroll to position [1603, 0]
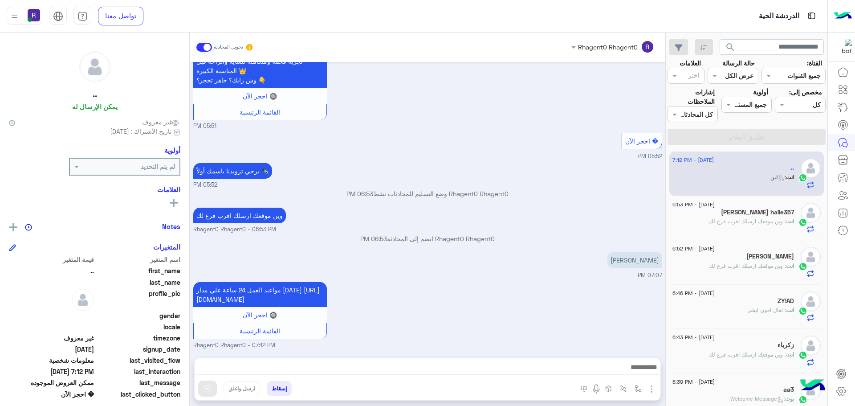
click at [786, 219] on span "انت" at bounding box center [790, 221] width 8 height 7
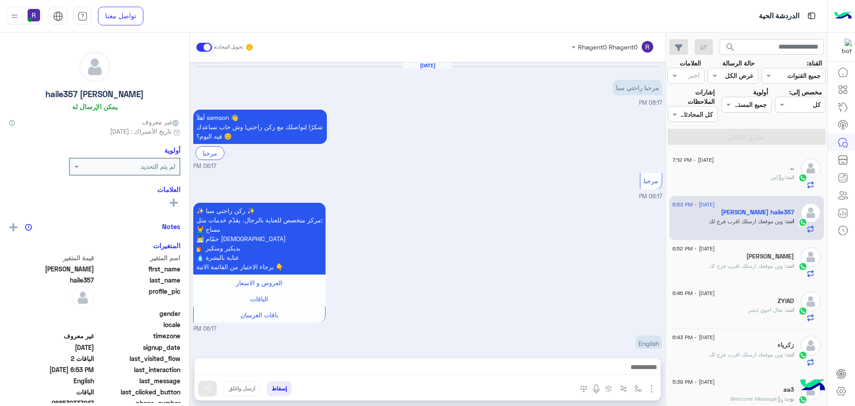
scroll to position [591, 0]
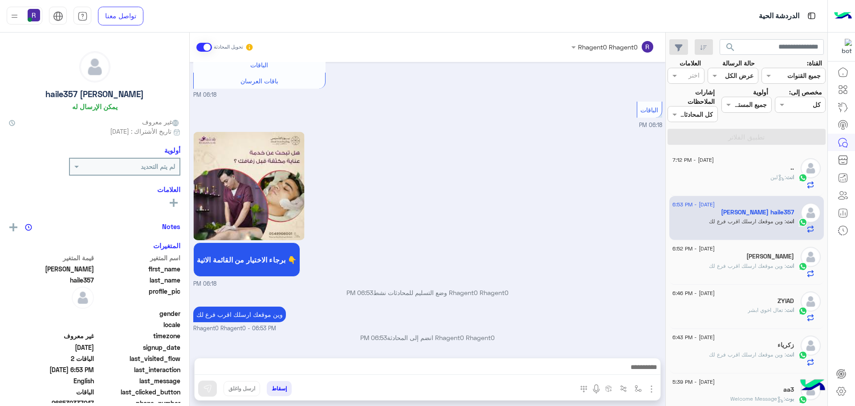
click at [741, 271] on div "انت : وين موقعك ارسلك اقرب فرع لك" at bounding box center [733, 270] width 122 height 16
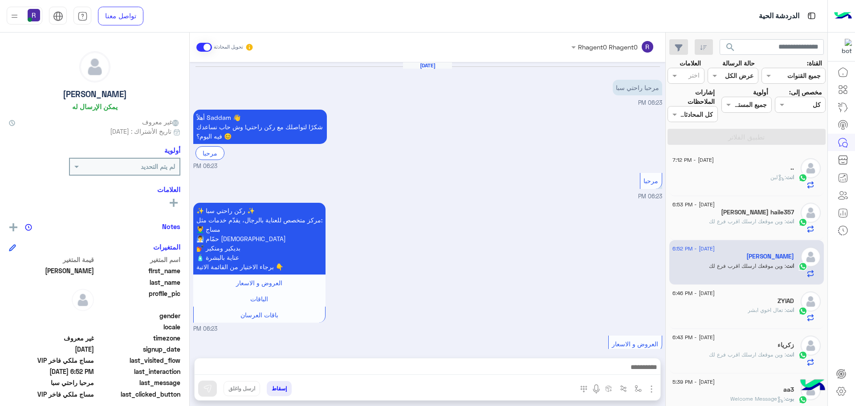
scroll to position [354, 0]
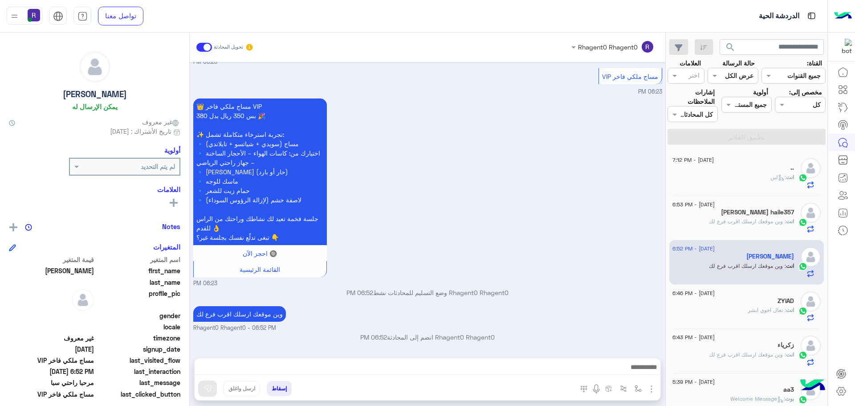
click at [754, 221] on span ": وين موقعك ارسلك اقرب فرع لك" at bounding box center [747, 221] width 77 height 7
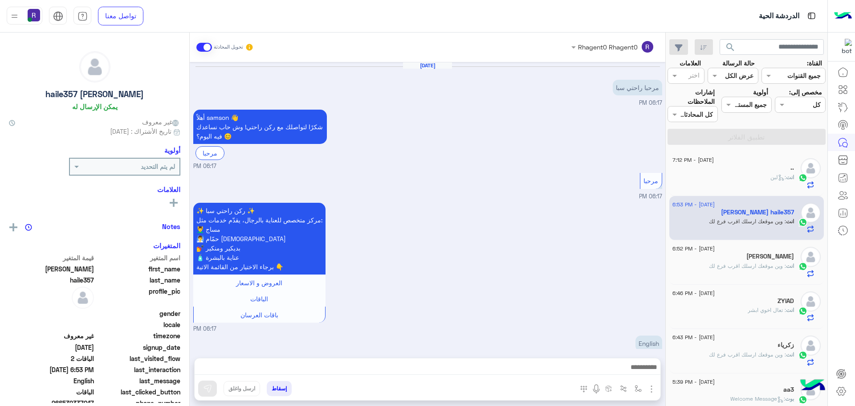
scroll to position [591, 0]
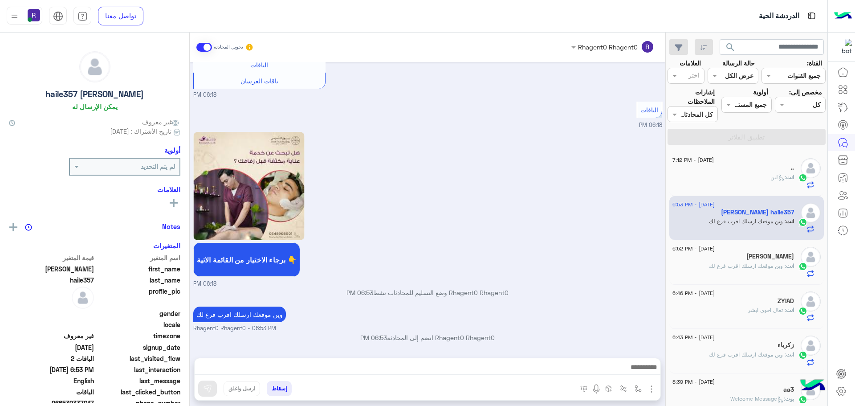
click at [765, 171] on div ".." at bounding box center [733, 168] width 122 height 9
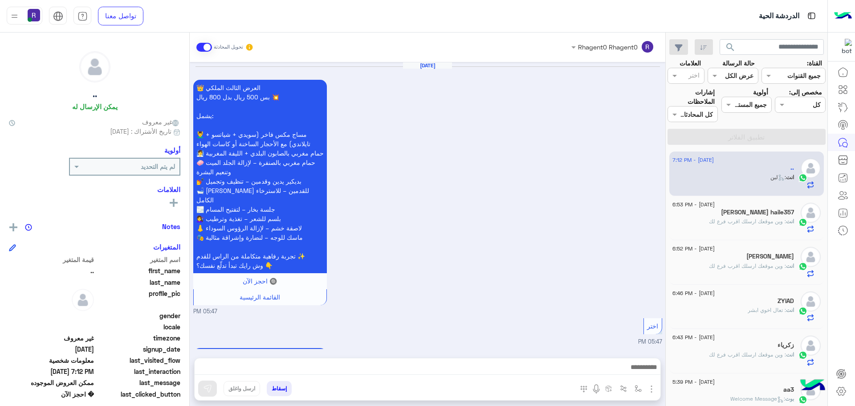
scroll to position [1603, 0]
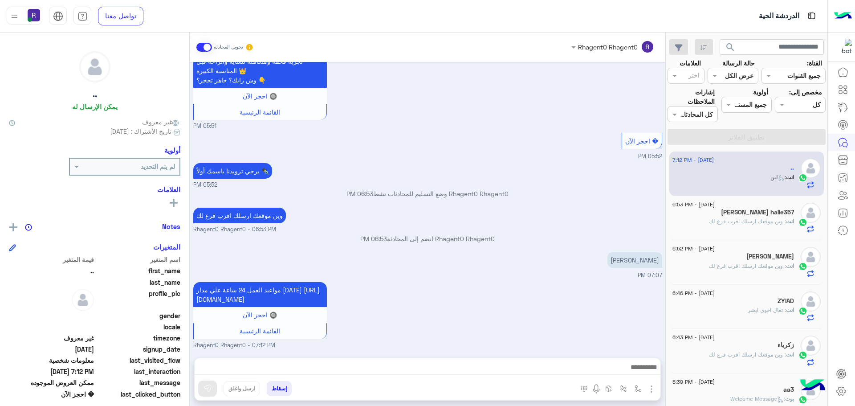
click at [747, 224] on span ": وين موقعك ارسلك اقرب فرع لك" at bounding box center [747, 221] width 77 height 7
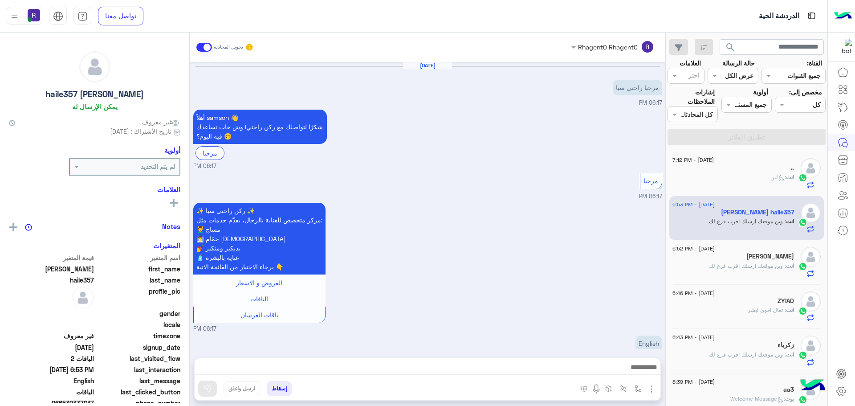
scroll to position [591, 0]
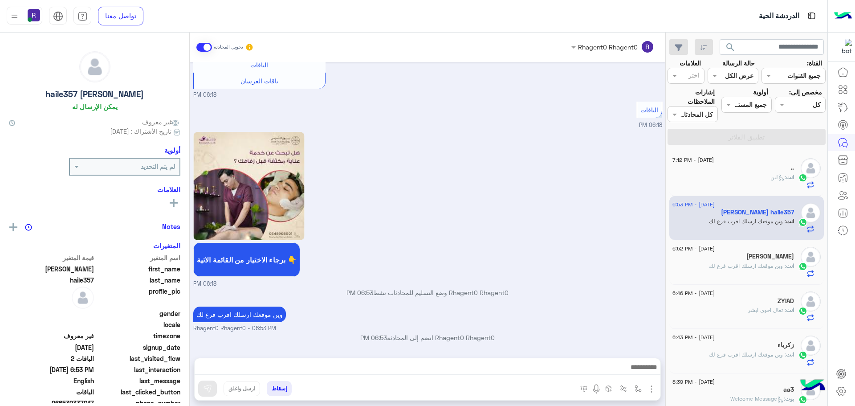
click at [724, 176] on div "انت : لبن" at bounding box center [733, 181] width 122 height 16
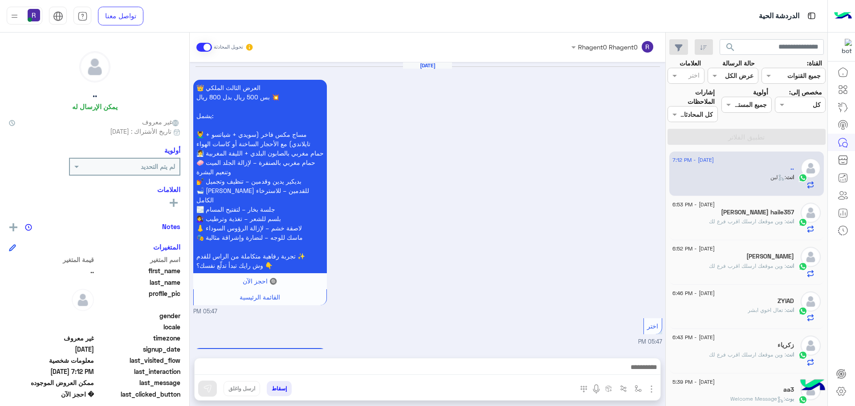
scroll to position [1603, 0]
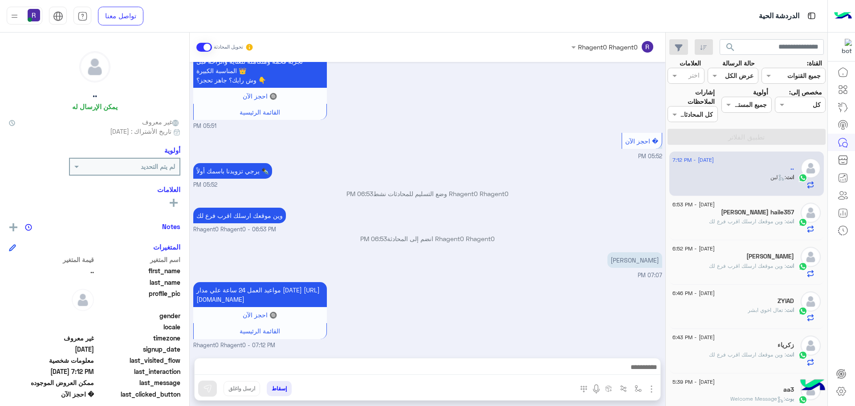
click at [758, 215] on h5 "[PERSON_NAME] haile357" at bounding box center [757, 212] width 73 height 8
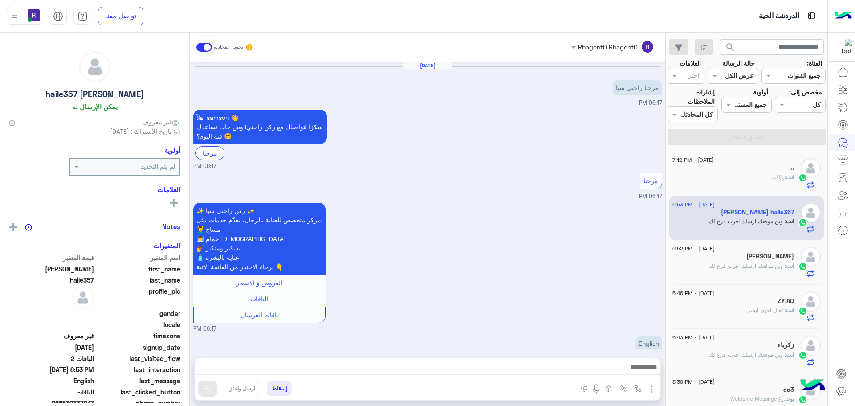
scroll to position [591, 0]
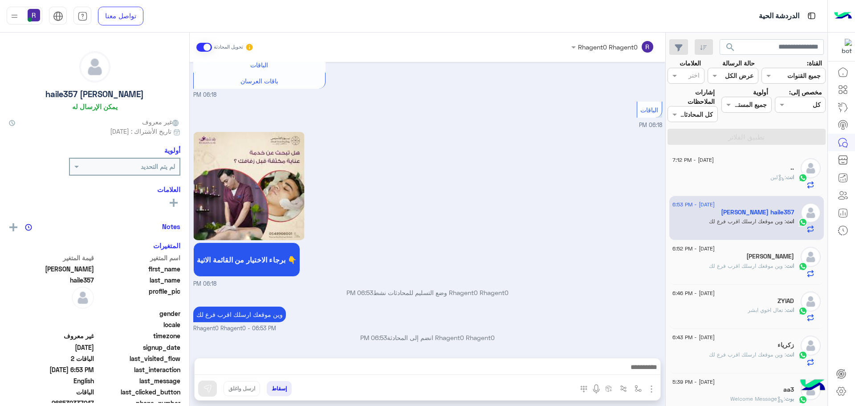
click at [743, 175] on div "انت : لبن" at bounding box center [733, 181] width 122 height 16
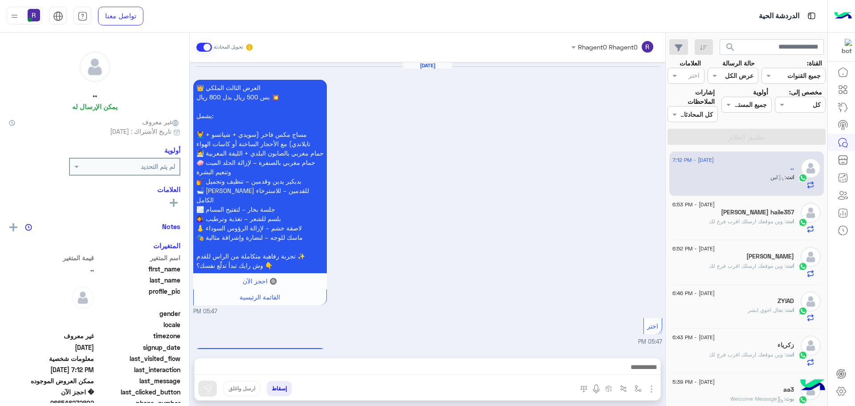
scroll to position [1603, 0]
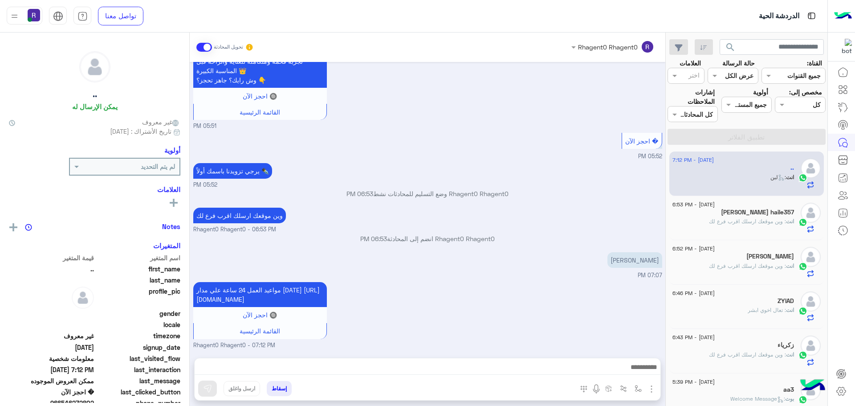
click at [763, 215] on h5 "[PERSON_NAME] haile357" at bounding box center [757, 212] width 73 height 8
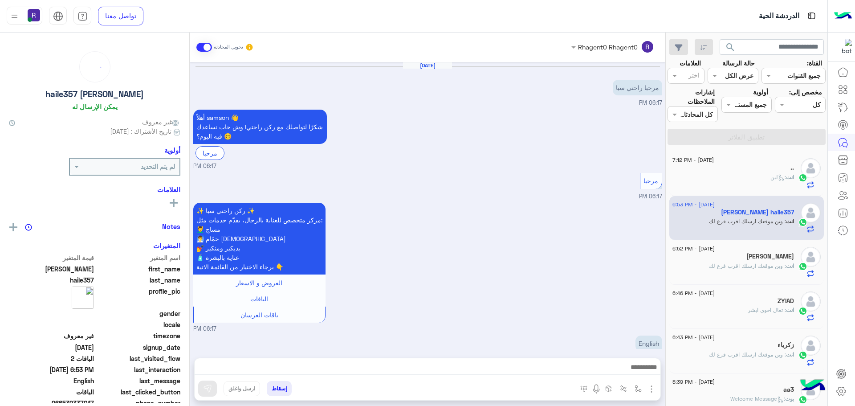
scroll to position [591, 0]
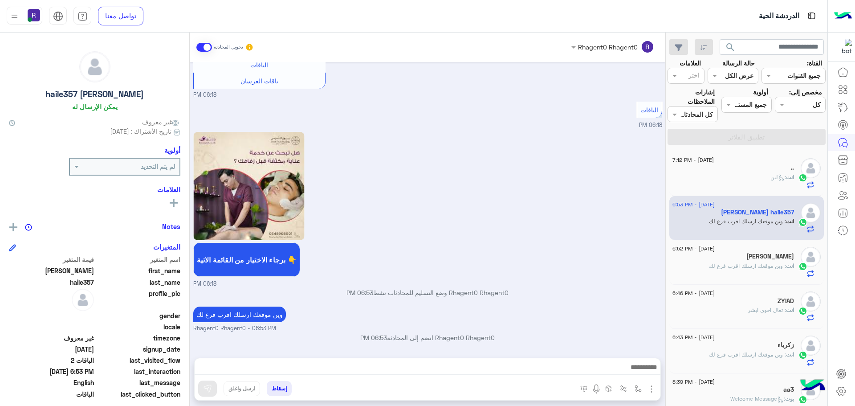
click at [760, 179] on div "انت : لبن" at bounding box center [733, 181] width 122 height 16
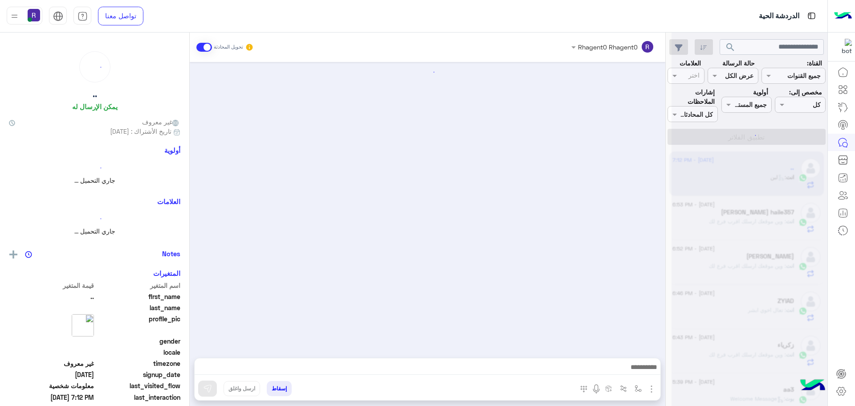
scroll to position [1603, 0]
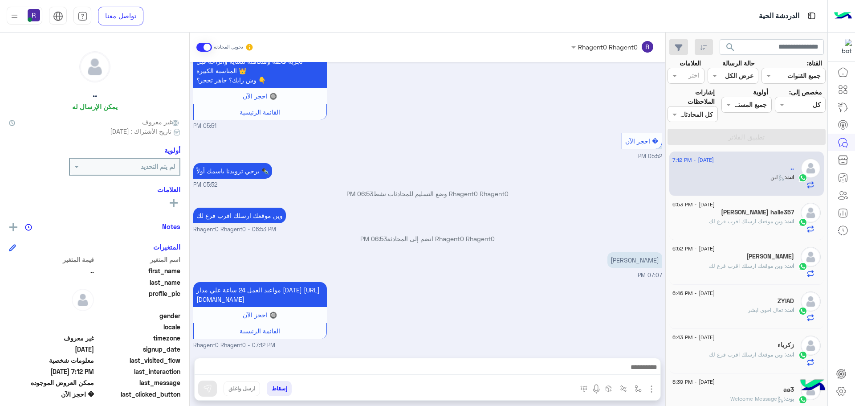
click at [754, 208] on h5 "[PERSON_NAME] haile357" at bounding box center [757, 212] width 73 height 8
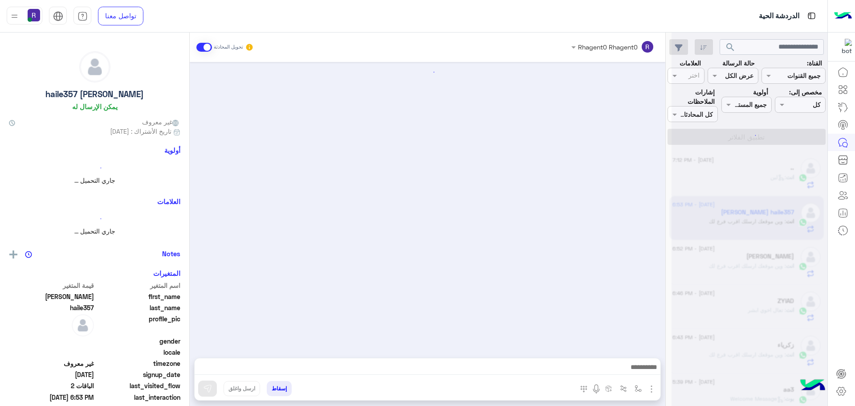
scroll to position [591, 0]
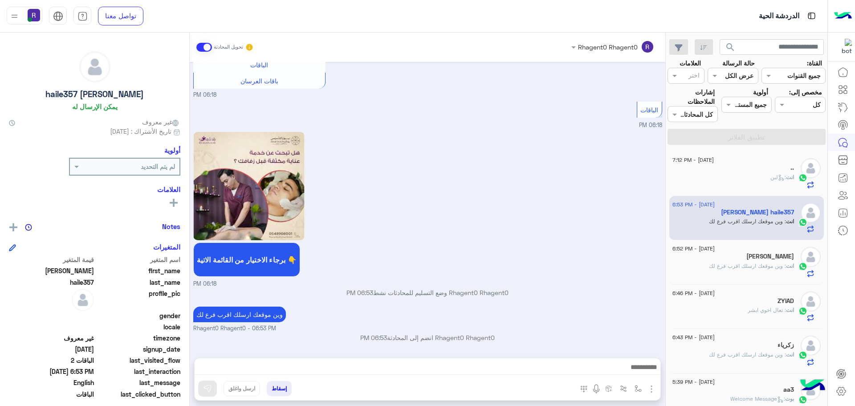
click at [755, 265] on span ": وين موقعك ارسلك اقرب فرع لك" at bounding box center [747, 265] width 77 height 7
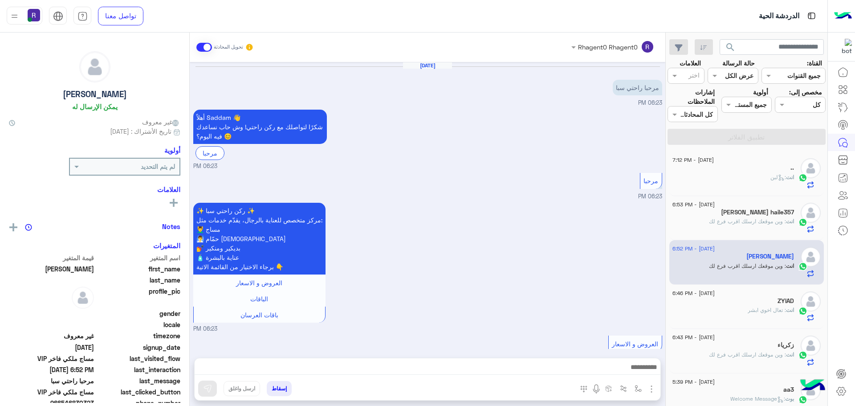
scroll to position [354, 0]
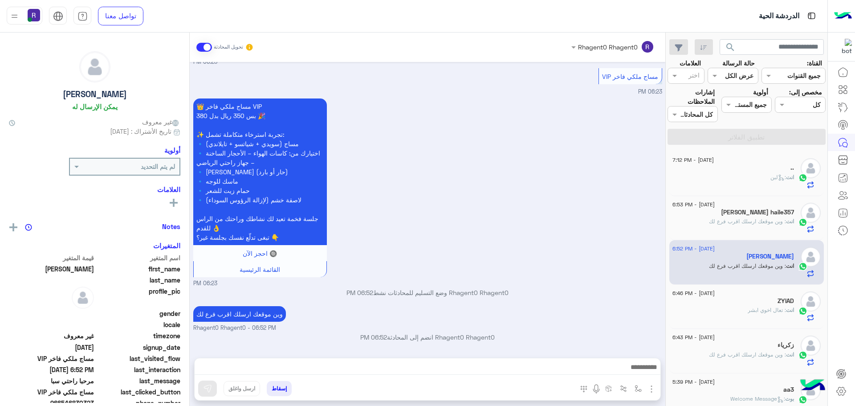
click at [736, 301] on div "ZYIAD" at bounding box center [733, 301] width 122 height 9
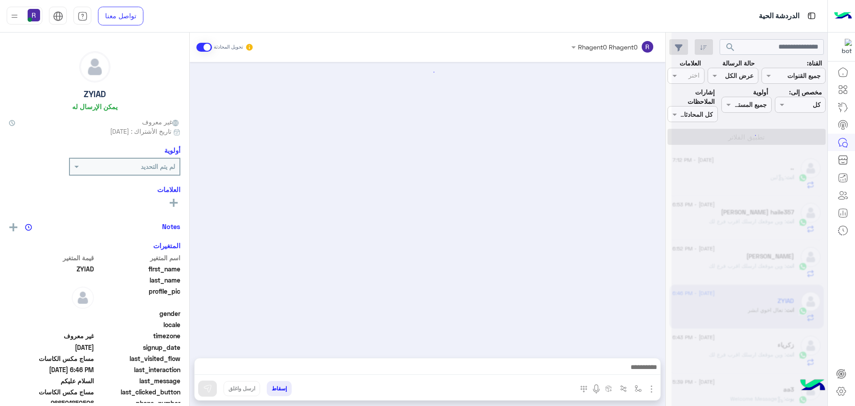
scroll to position [397, 0]
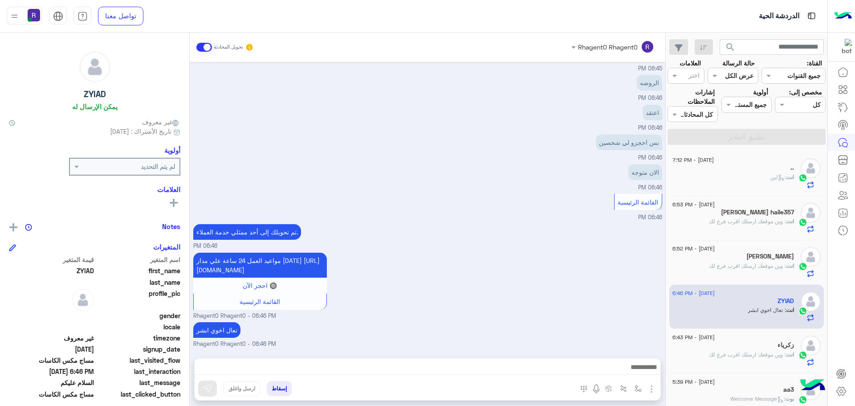
click at [759, 352] on span ": وين موقعك ارسلك اقرب فرع لك" at bounding box center [747, 354] width 77 height 7
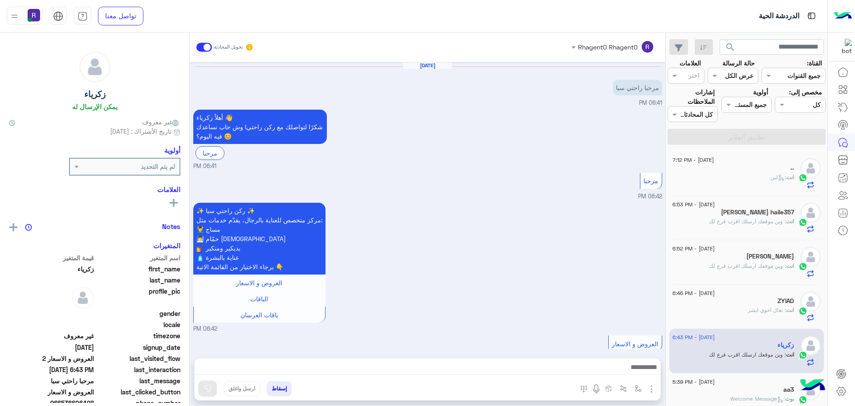
scroll to position [374, 0]
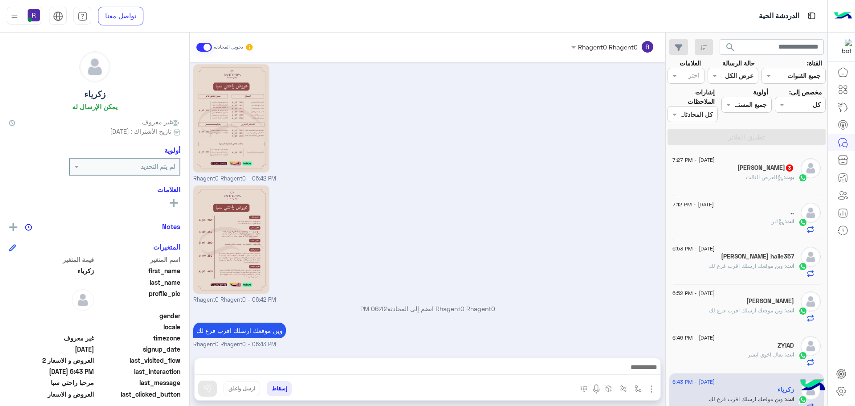
click at [768, 174] on span "بوت : العرض الثالث" at bounding box center [770, 177] width 48 height 7
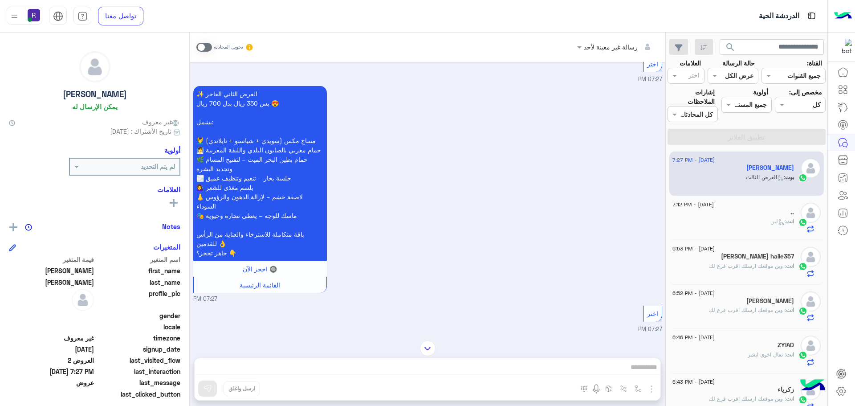
scroll to position [533, 0]
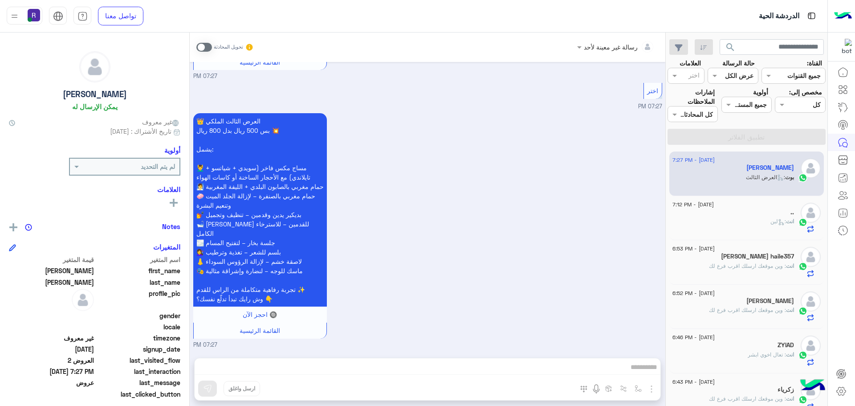
click at [209, 48] on span at bounding box center [204, 47] width 16 height 9
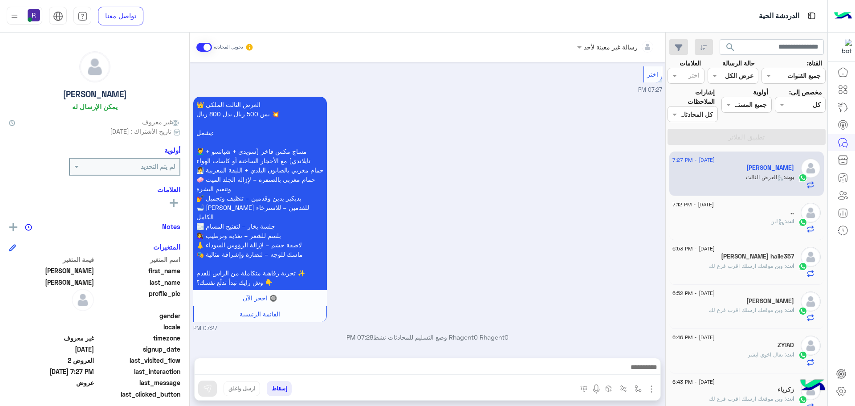
click at [650, 386] on img "button" at bounding box center [651, 388] width 11 height 11
click at [638, 371] on span "الصور" at bounding box center [634, 369] width 16 height 10
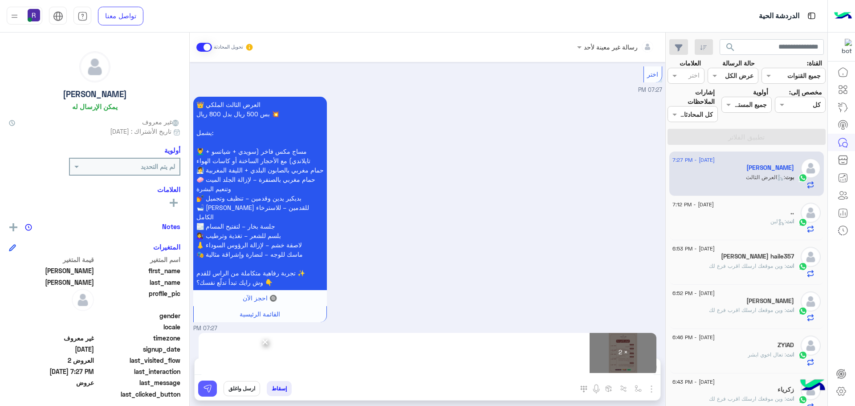
click at [204, 390] on img at bounding box center [207, 388] width 9 height 9
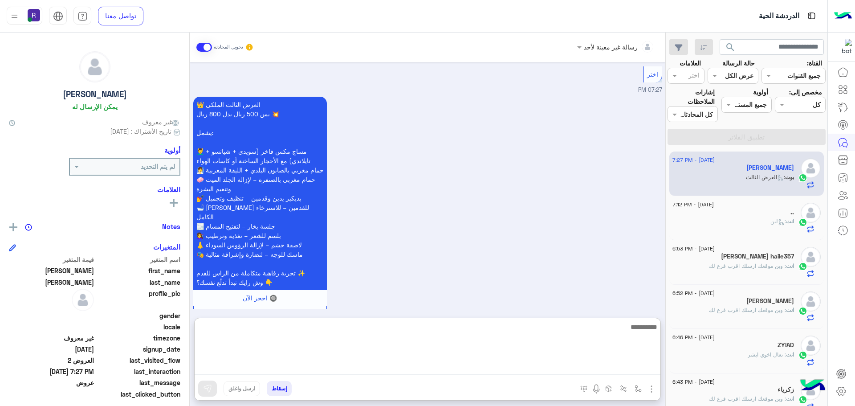
paste textarea "**********"
type textarea "**********"
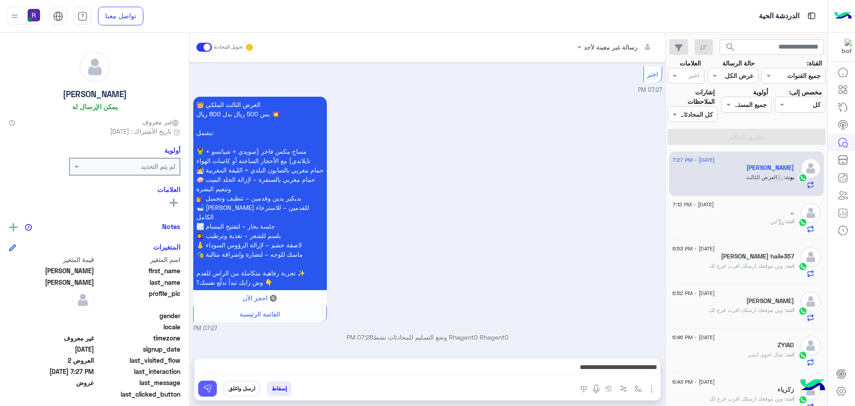
click at [206, 390] on img at bounding box center [207, 388] width 9 height 9
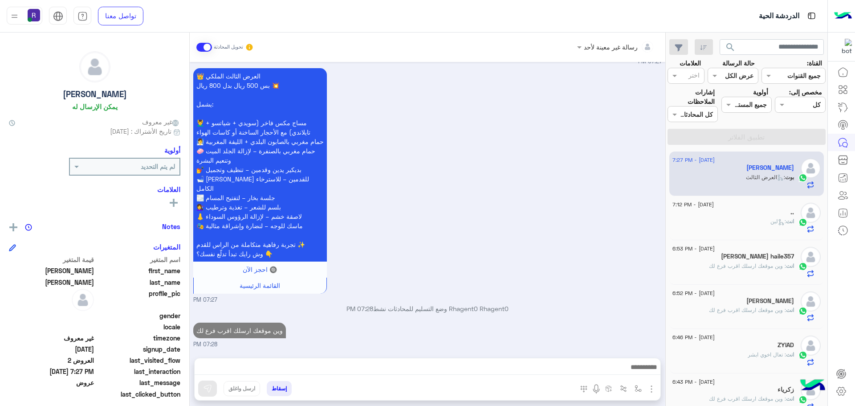
click at [759, 211] on div ".." at bounding box center [733, 212] width 122 height 9
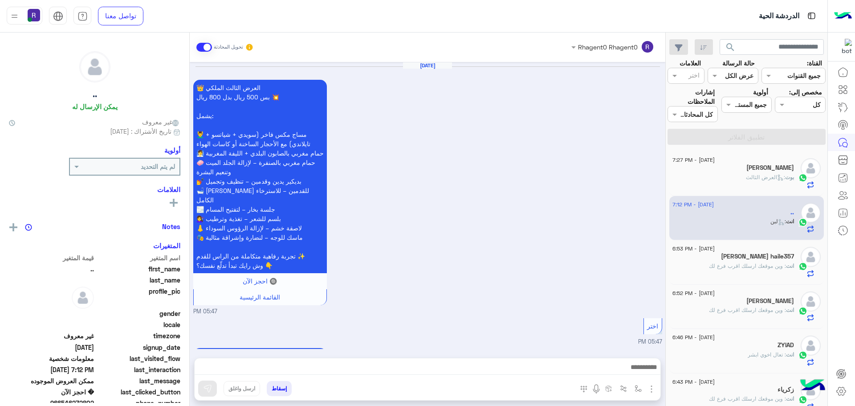
scroll to position [1603, 0]
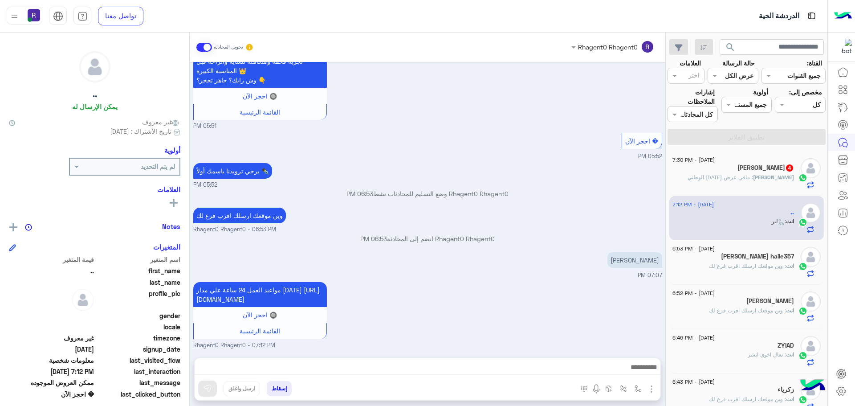
click at [753, 177] on span ": مافي عرض [DATE] الوطني" at bounding box center [719, 177] width 65 height 7
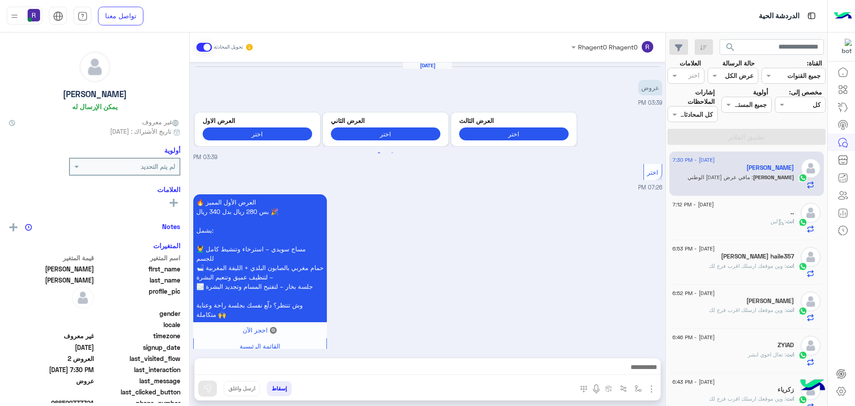
scroll to position [955, 0]
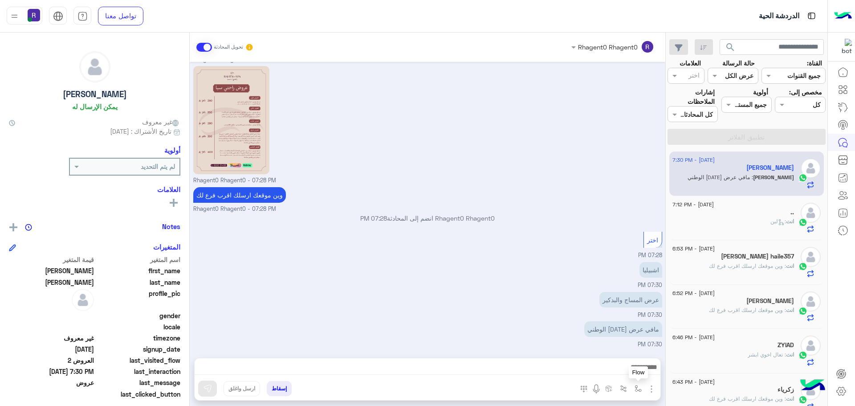
click at [637, 386] on img "button" at bounding box center [637, 388] width 7 height 7
click at [632, 368] on input "text" at bounding box center [611, 369] width 60 height 10
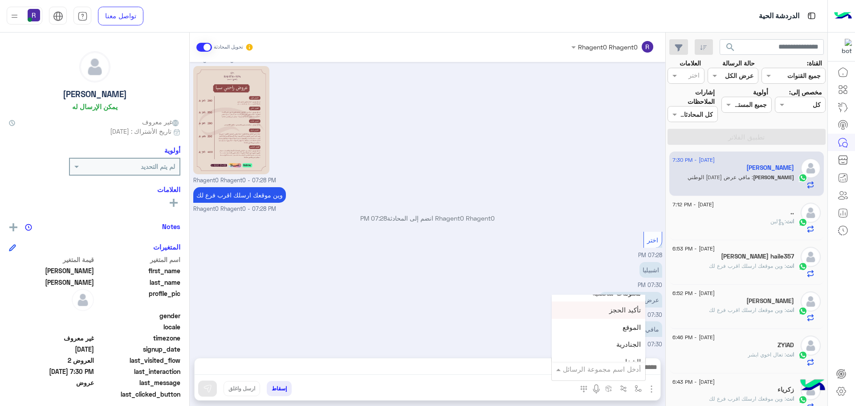
scroll to position [579, 0]
click at [626, 324] on span "الجنادرية" at bounding box center [628, 324] width 24 height 8
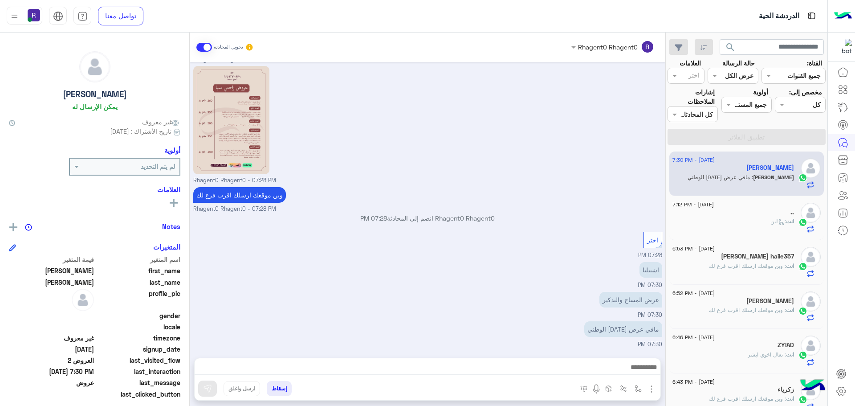
type textarea "*********"
click at [214, 385] on button at bounding box center [207, 388] width 19 height 16
click at [564, 333] on img at bounding box center [558, 331] width 11 height 11
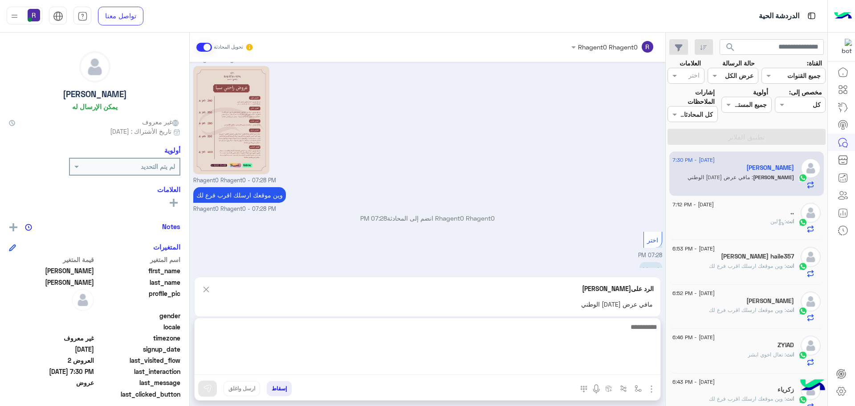
click at [499, 368] on textarea at bounding box center [428, 347] width 466 height 53
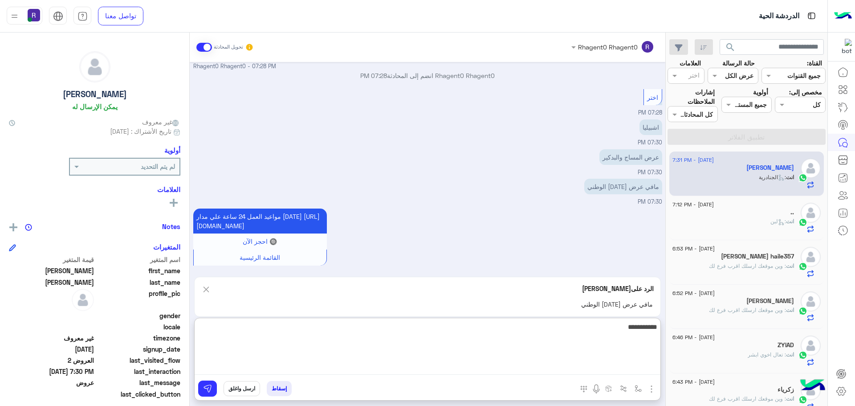
type textarea "**********"
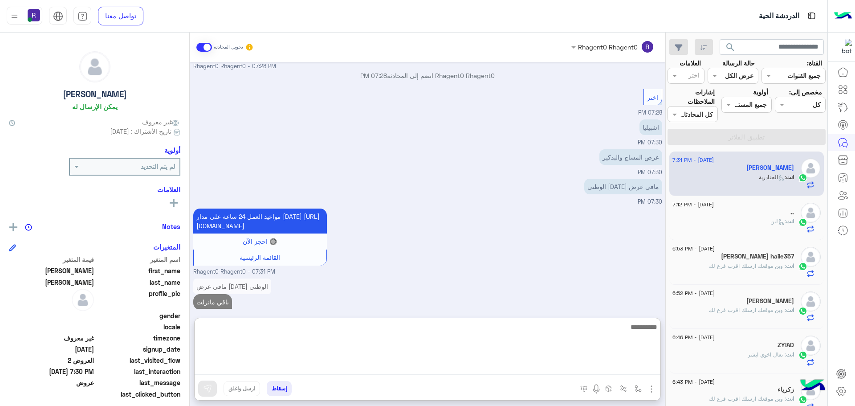
scroll to position [1119, 0]
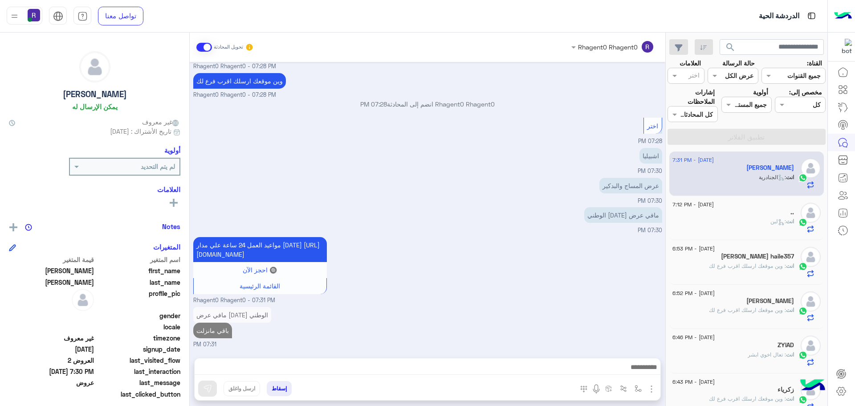
click at [505, 235] on div "مواعيد العمل 24 ساعة علي مدار [DATE] [URL][DOMAIN_NAME] 🔘 احجز الآن القائمة الر…" at bounding box center [427, 270] width 469 height 70
click at [756, 229] on div "انت : لبن" at bounding box center [733, 225] width 122 height 16
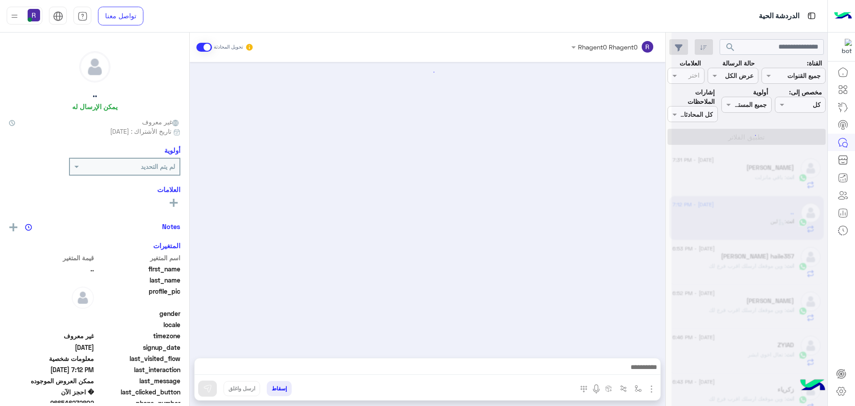
scroll to position [1603, 0]
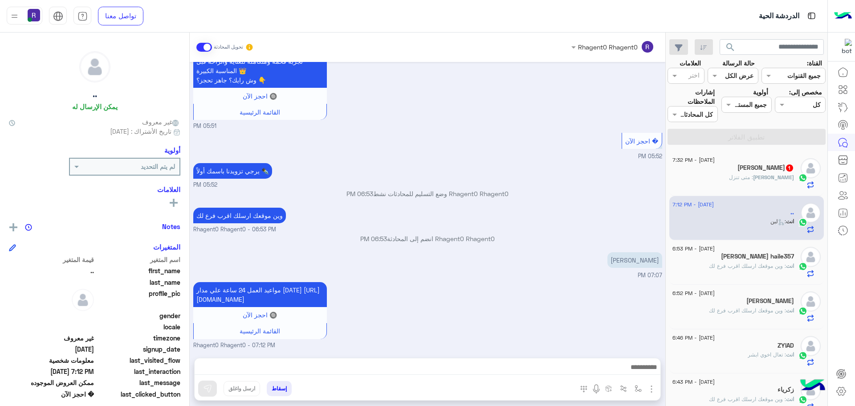
click at [731, 184] on div "[PERSON_NAME] : متى تنزل" at bounding box center [733, 181] width 122 height 16
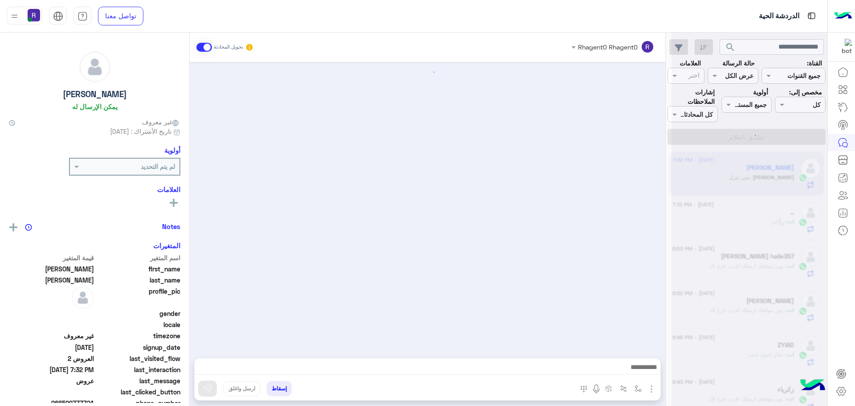
scroll to position [1109, 0]
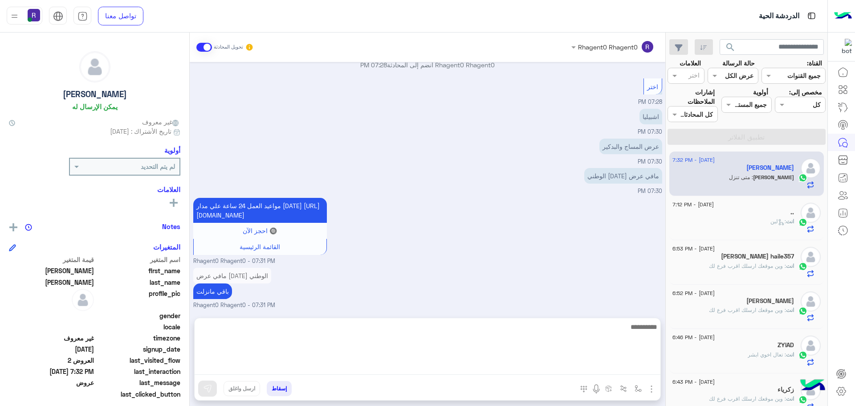
click at [522, 364] on textarea at bounding box center [428, 347] width 466 height 53
type textarea "**********"
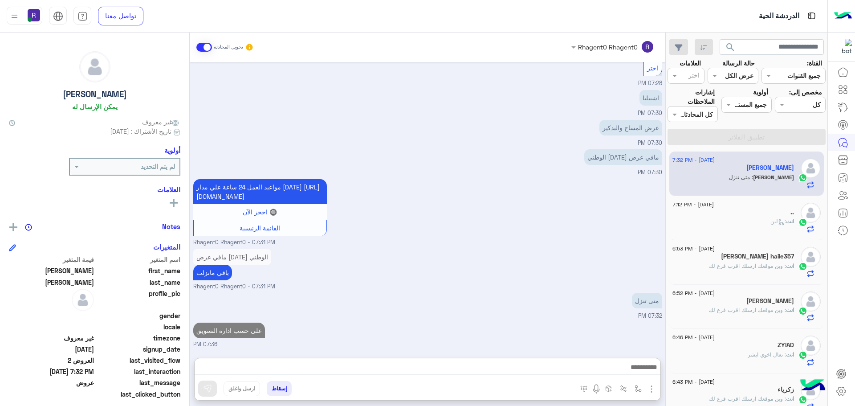
click at [536, 290] on div "متى تنزل 07:32 PM" at bounding box center [427, 305] width 469 height 30
click at [754, 220] on div "انت : لبن" at bounding box center [733, 225] width 122 height 16
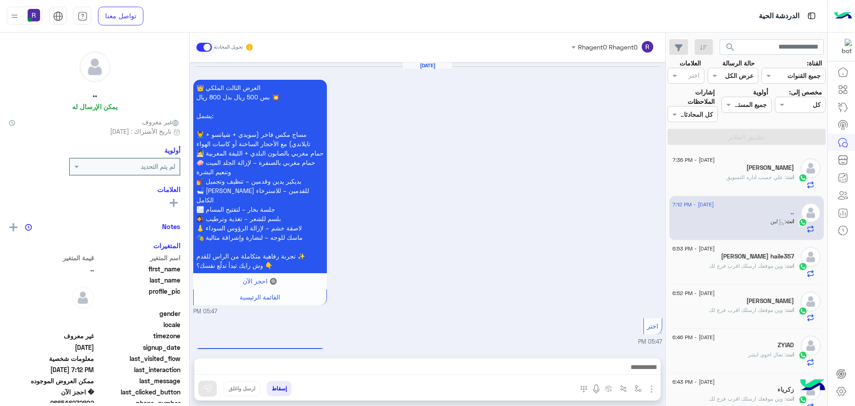
scroll to position [1603, 0]
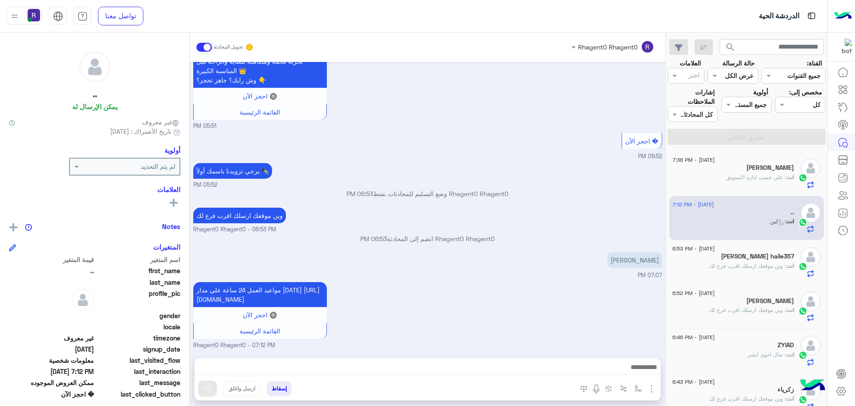
click at [760, 168] on h5 "[PERSON_NAME]" at bounding box center [770, 168] width 48 height 8
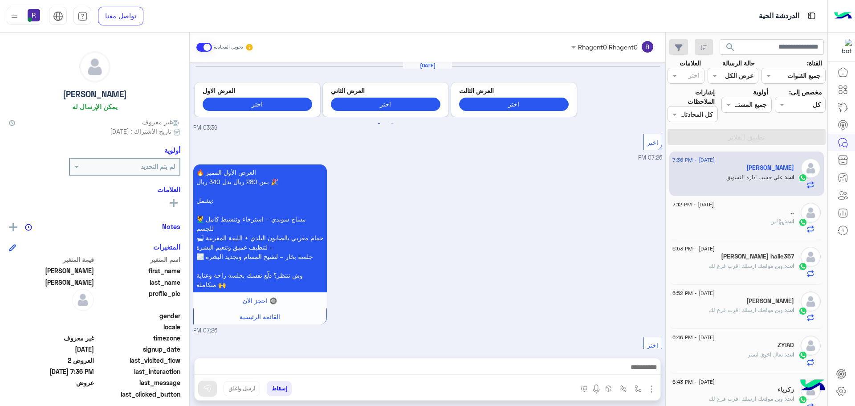
scroll to position [1107, 0]
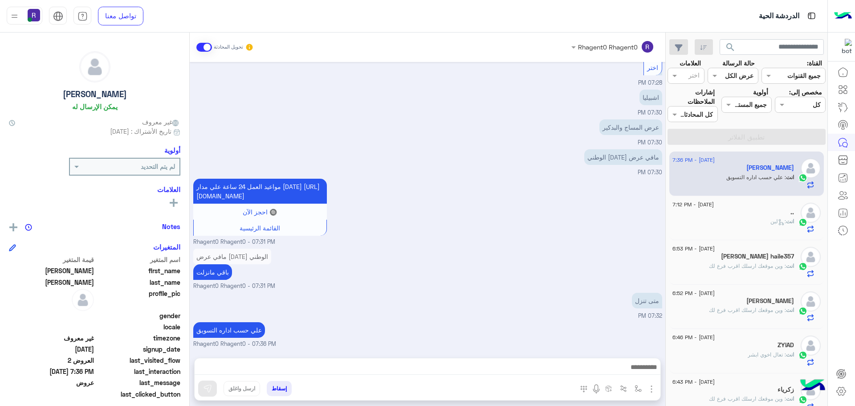
click at [780, 226] on div "انت : لبن" at bounding box center [733, 225] width 122 height 16
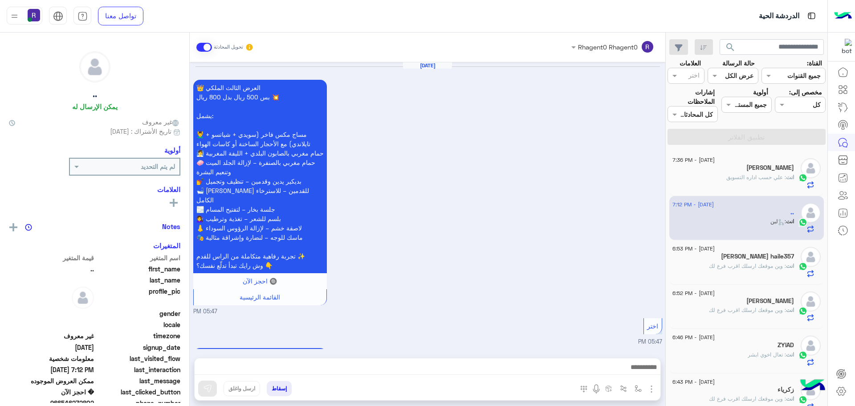
scroll to position [1603, 0]
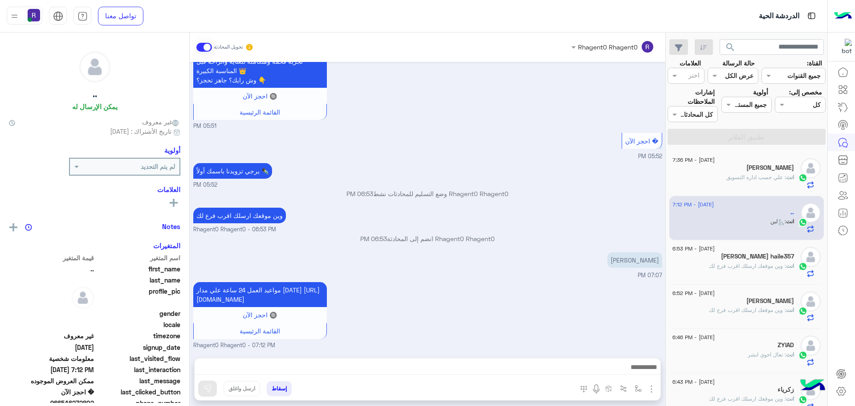
click at [739, 175] on span ": علي حسب اداره التسويق" at bounding box center [756, 177] width 60 height 7
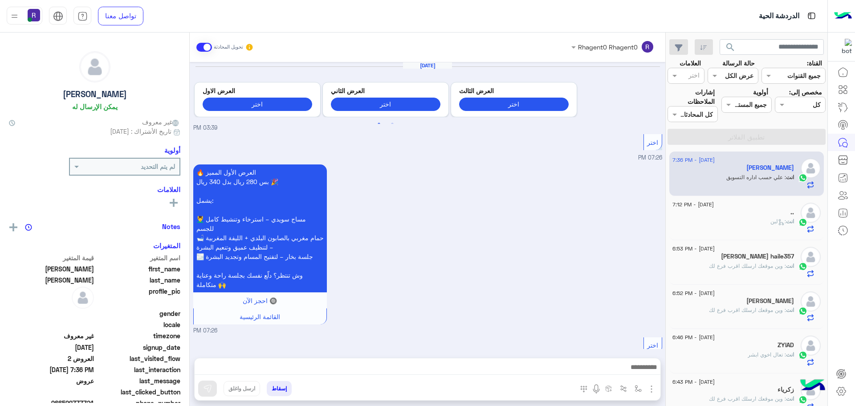
scroll to position [1107, 0]
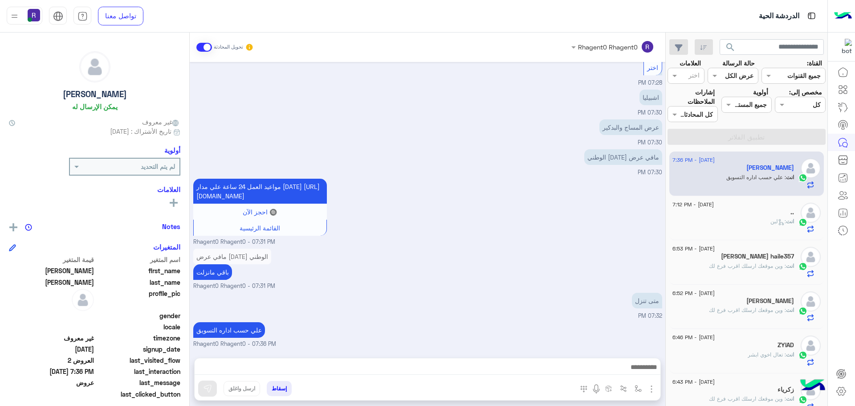
click at [749, 264] on span ": وين موقعك ارسلك اقرب فرع لك" at bounding box center [747, 265] width 77 height 7
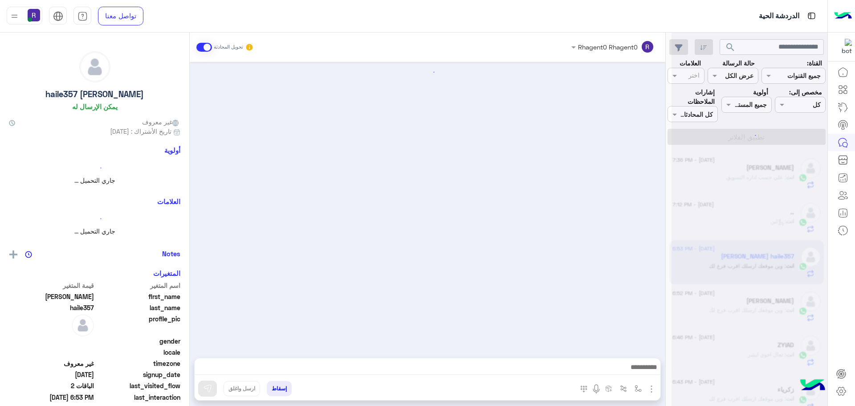
scroll to position [591, 0]
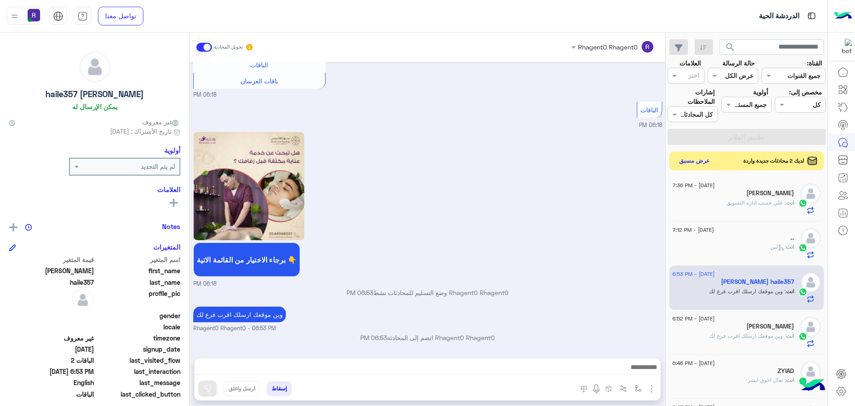
click at [694, 161] on button "عرض مسبق" at bounding box center [694, 161] width 37 height 12
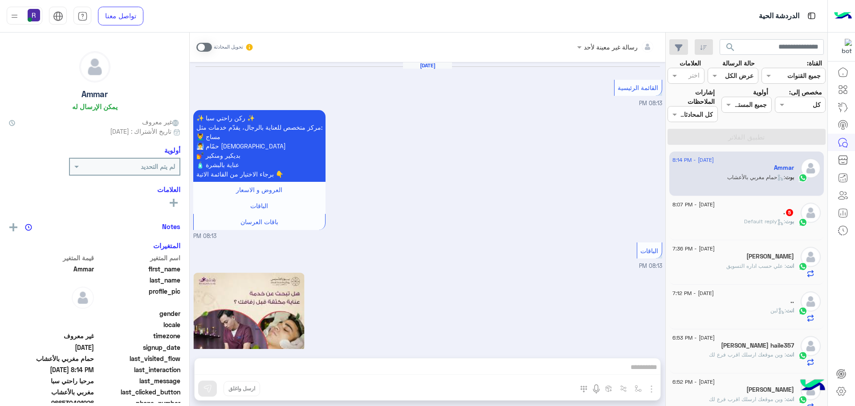
scroll to position [1604, 0]
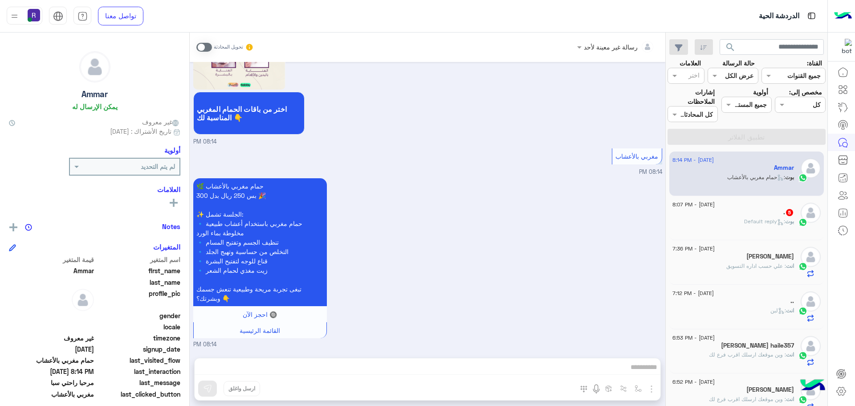
click at [730, 215] on div ". 5" at bounding box center [733, 212] width 122 height 9
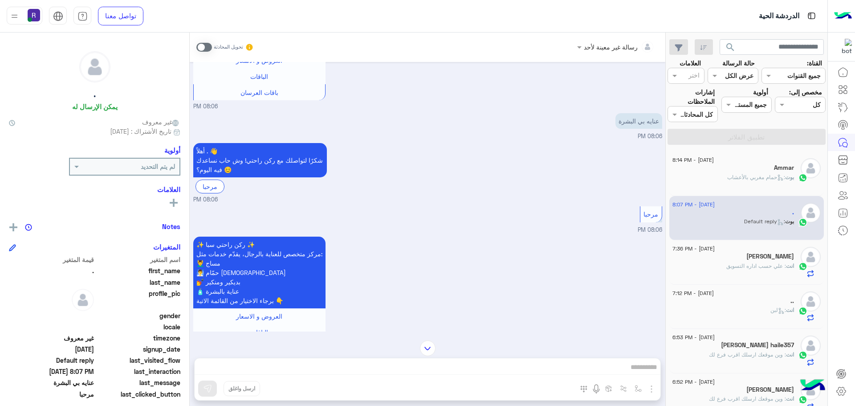
scroll to position [333, 0]
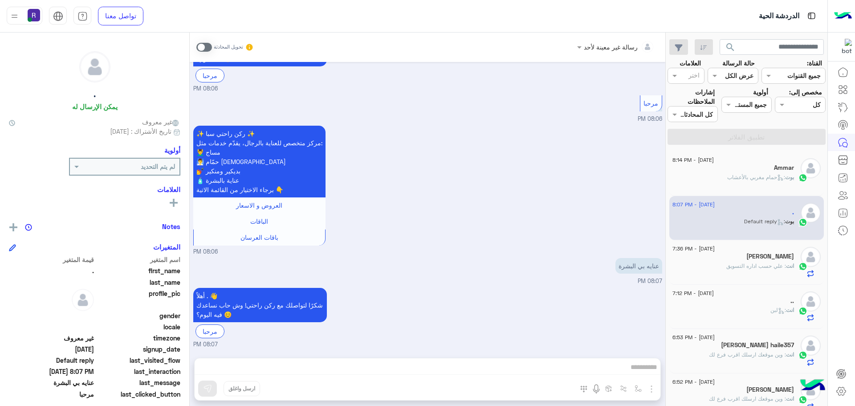
click at [706, 253] on div "[PERSON_NAME]" at bounding box center [733, 256] width 122 height 9
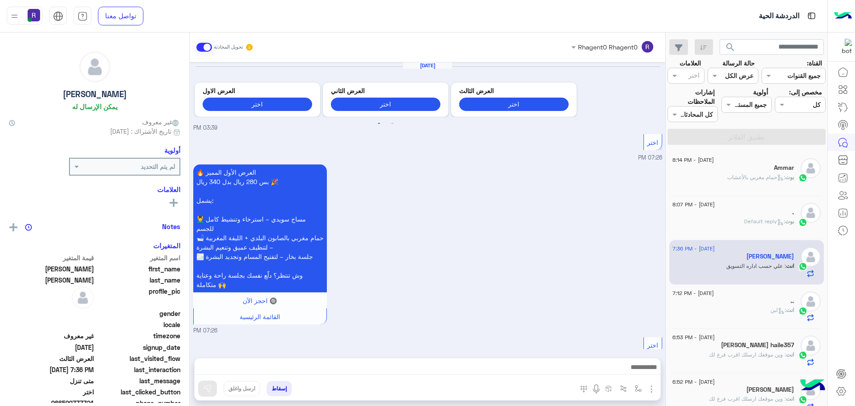
scroll to position [1107, 0]
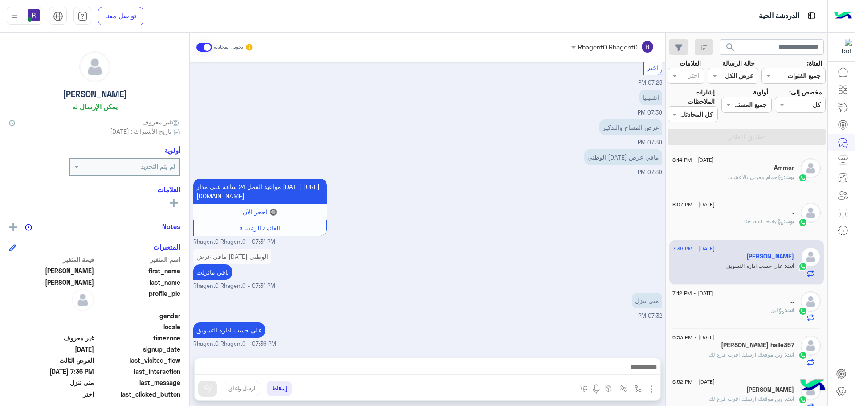
click at [786, 351] on span "انت" at bounding box center [790, 354] width 8 height 7
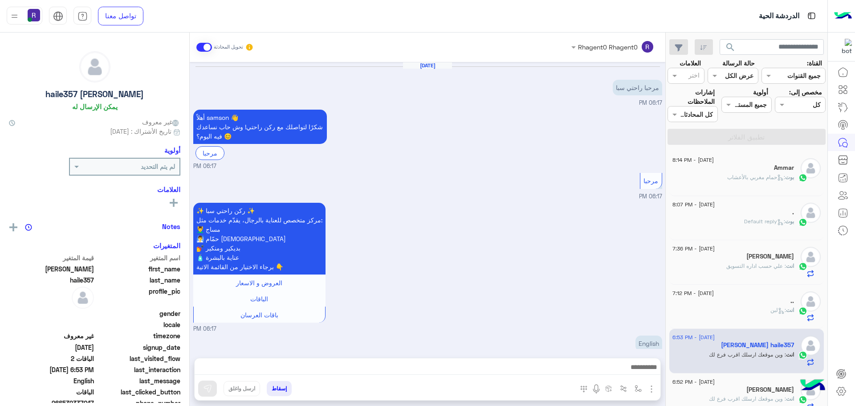
scroll to position [591, 0]
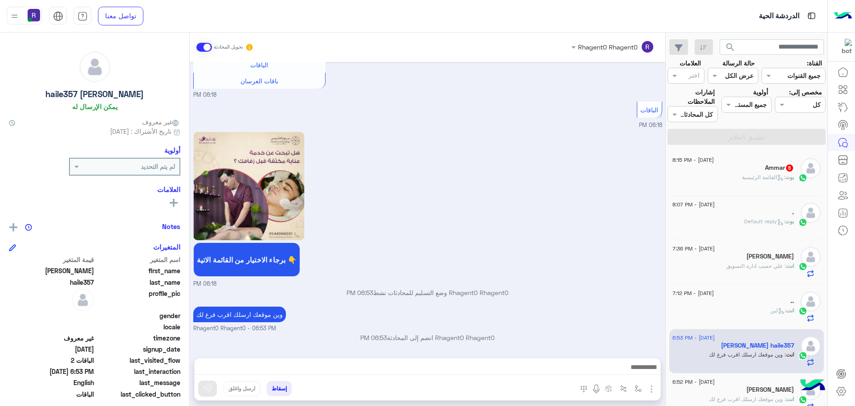
click at [601, 140] on div "برجاء الاختيار من القائمة الاتية 👇 06:18 PM" at bounding box center [427, 209] width 469 height 158
click at [351, 242] on div "برجاء الاختيار من القائمة الاتية 👇" at bounding box center [274, 259] width 163 height 35
click at [428, 257] on div "برجاء الاختيار من القائمة الاتية 👇 06:18 PM" at bounding box center [427, 209] width 469 height 158
